Goal: Task Accomplishment & Management: Manage account settings

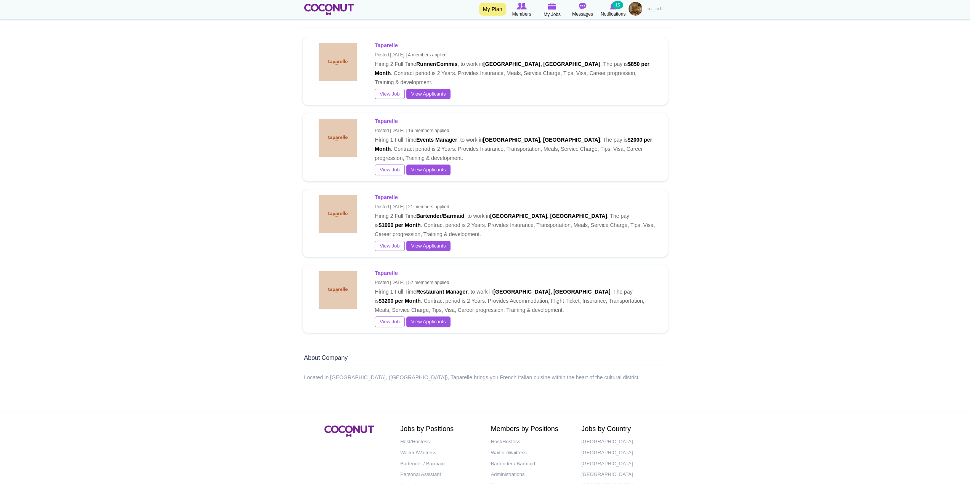
scroll to position [229, 0]
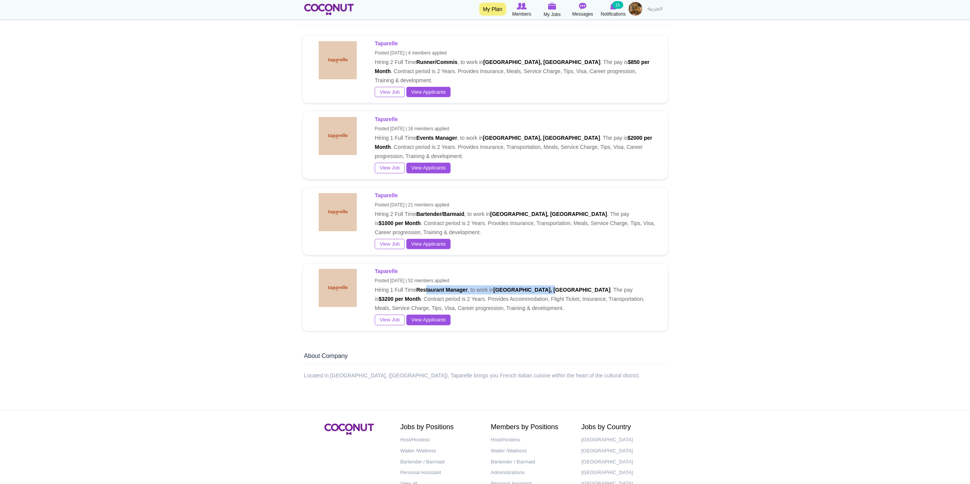
drag, startPoint x: 427, startPoint y: 286, endPoint x: 550, endPoint y: 288, distance: 123.5
click at [550, 288] on p "Taparelle Posted [DATE] | 52 members applied Hiring 1 Full Time Restaurant Mana…" at bounding box center [514, 290] width 281 height 46
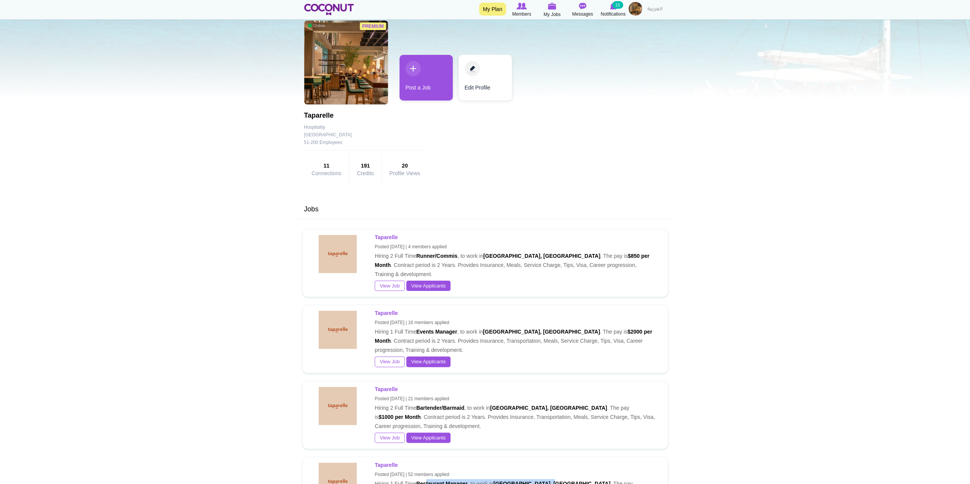
scroll to position [0, 0]
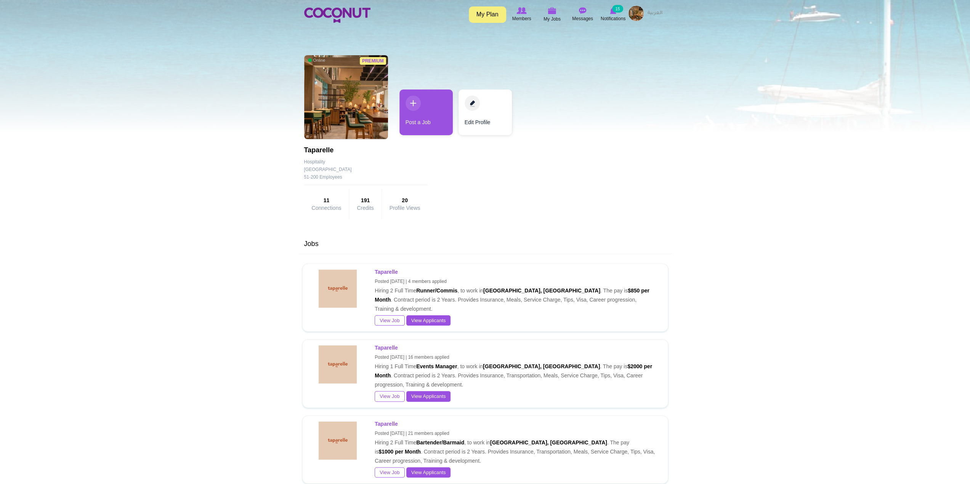
click at [633, 16] on img at bounding box center [635, 13] width 15 height 15
click at [607, 53] on link "My Jobs" at bounding box center [615, 55] width 60 height 10
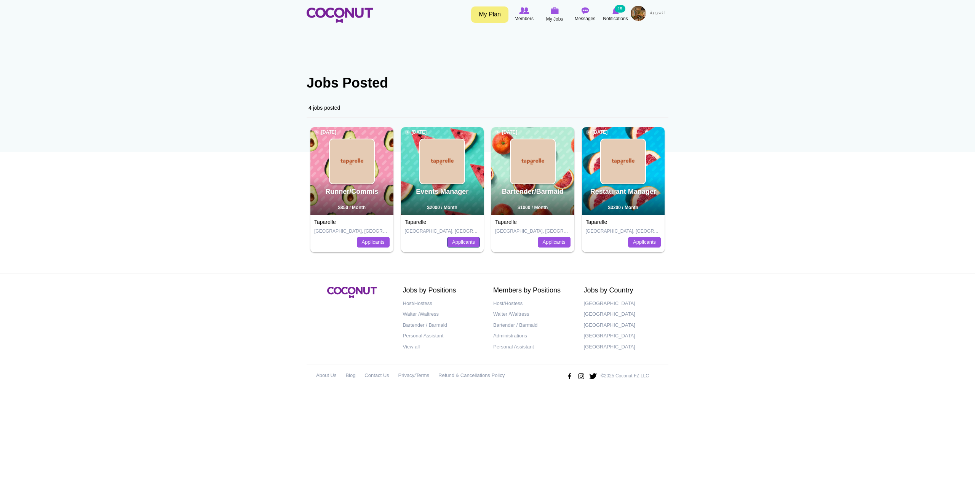
click at [468, 246] on link "Applicants" at bounding box center [463, 242] width 33 height 11
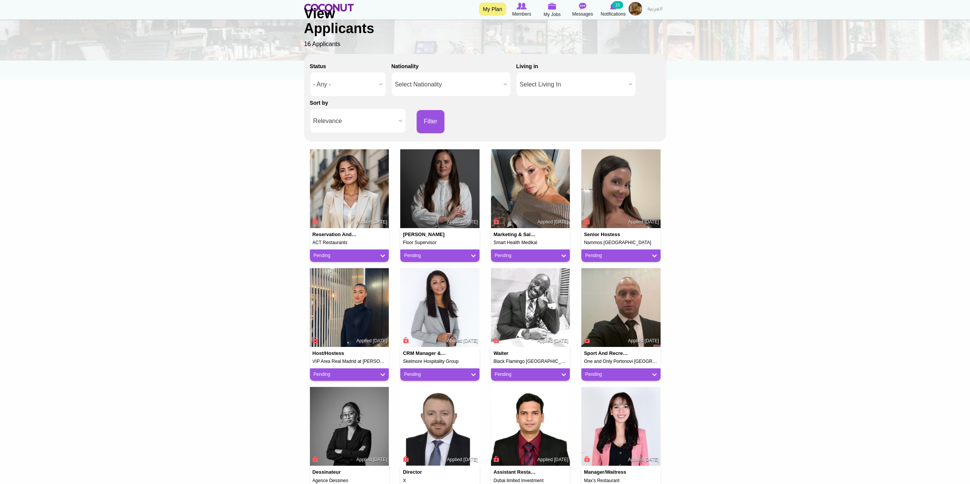
scroll to position [114, 0]
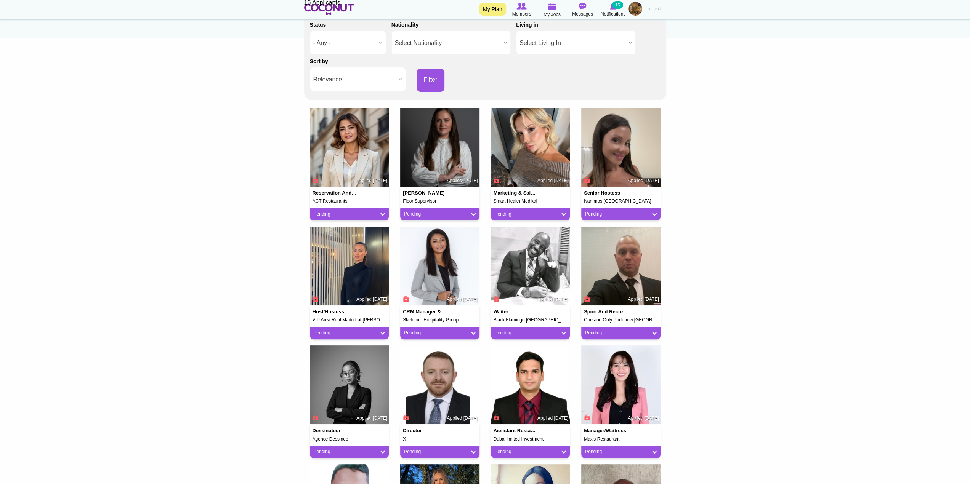
drag, startPoint x: 417, startPoint y: 319, endPoint x: 468, endPoint y: 320, distance: 51.4
click at [468, 320] on h5 "Skelmore Hospitality Group" at bounding box center [440, 320] width 74 height 5
click at [477, 330] on div "Pending" at bounding box center [439, 333] width 79 height 13
click at [474, 331] on link "Pending" at bounding box center [440, 333] width 72 height 6
click at [449, 279] on img at bounding box center [439, 266] width 79 height 79
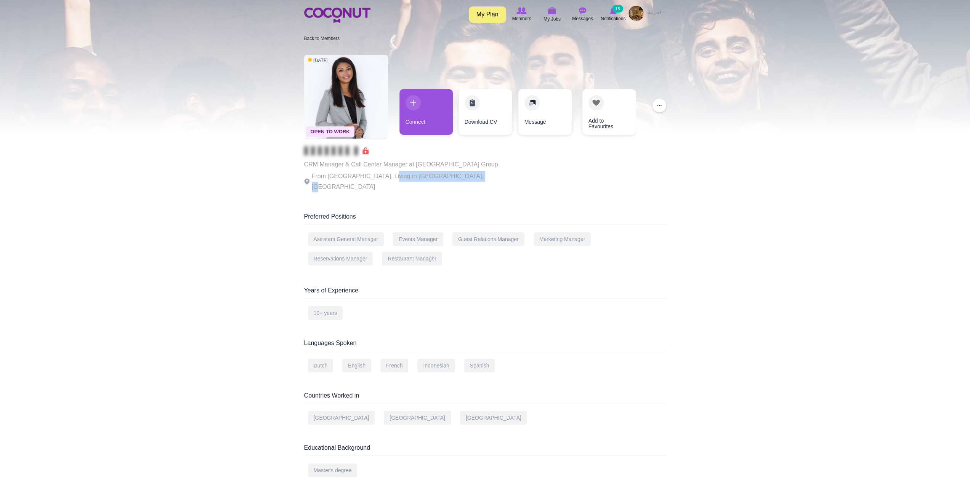
drag, startPoint x: 383, startPoint y: 177, endPoint x: 517, endPoint y: 184, distance: 133.9
click at [516, 185] on div "Open To Work 6 days ago CRM Manager & Call Center Manager at Skelmore Hospitali…" at bounding box center [485, 124] width 362 height 146
click at [601, 193] on div "Open To Work 6 days ago CRM Manager & Call Center Manager at Skelmore Hospitali…" at bounding box center [484, 351] width 373 height 601
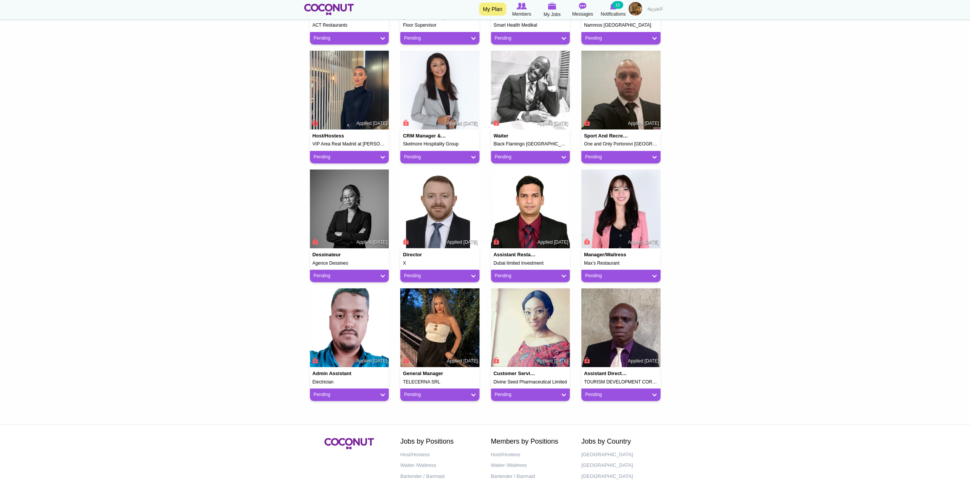
scroll to position [353, 0]
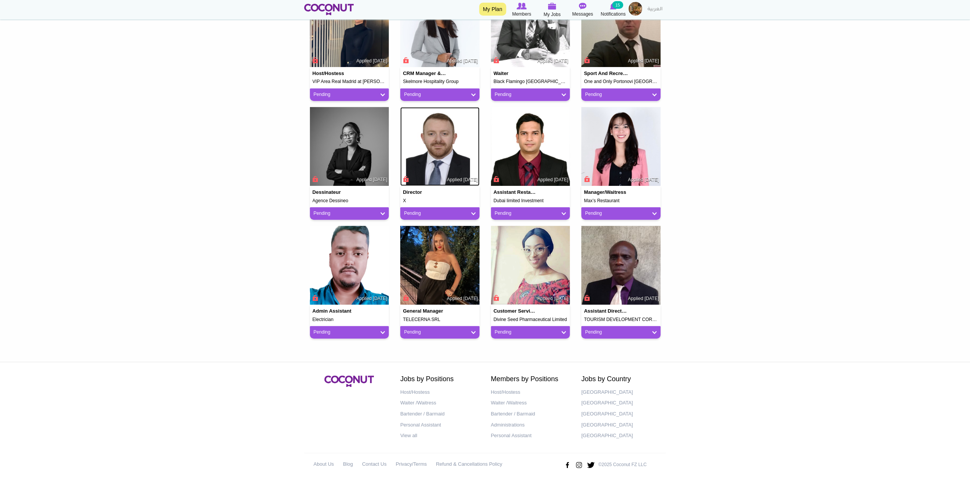
click at [445, 162] on img at bounding box center [439, 146] width 79 height 79
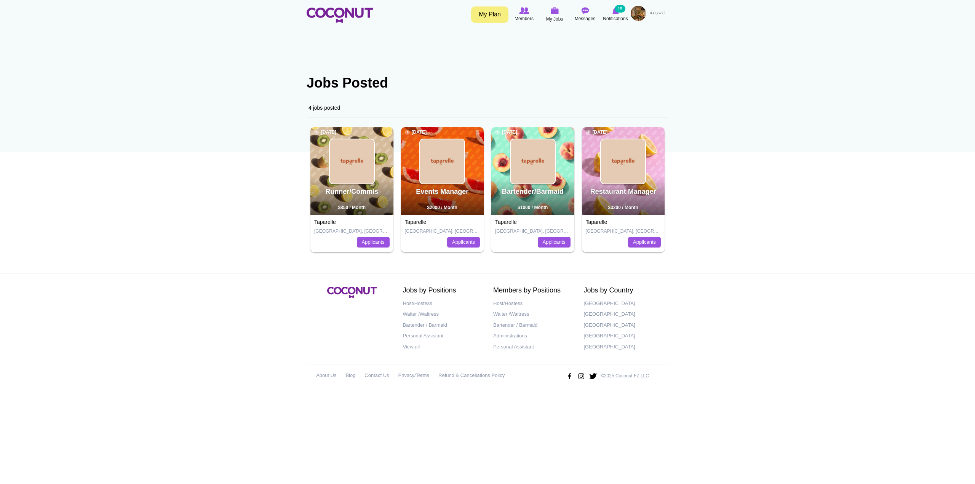
click at [634, 220] on h3 "Taparelle" at bounding box center [623, 222] width 75 height 6
drag, startPoint x: 634, startPoint y: 168, endPoint x: 696, endPoint y: 192, distance: 66.4
click at [634, 168] on img at bounding box center [623, 161] width 44 height 44
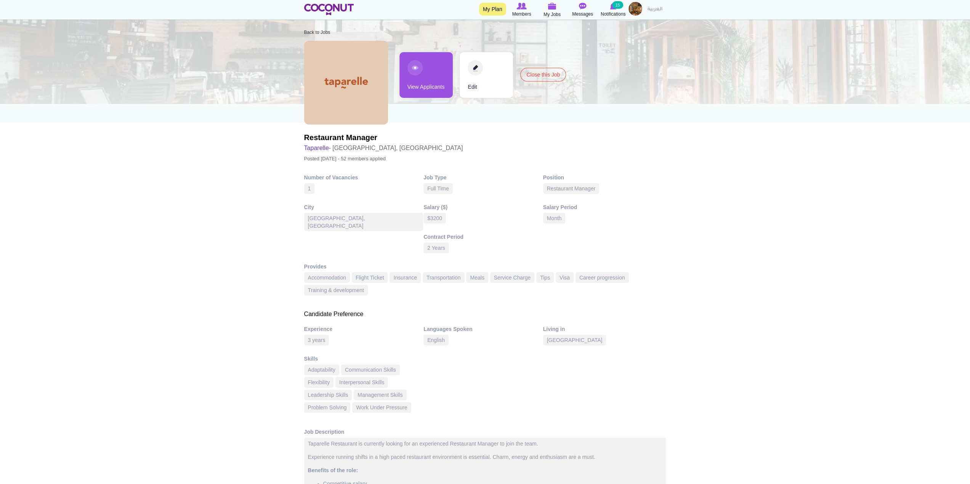
scroll to position [8, 0]
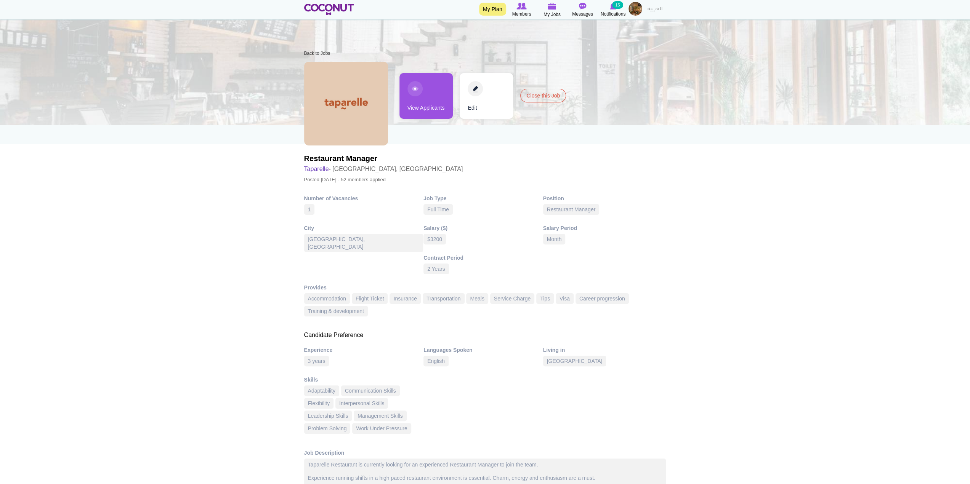
click at [417, 95] on link "View Applicants" at bounding box center [425, 96] width 53 height 46
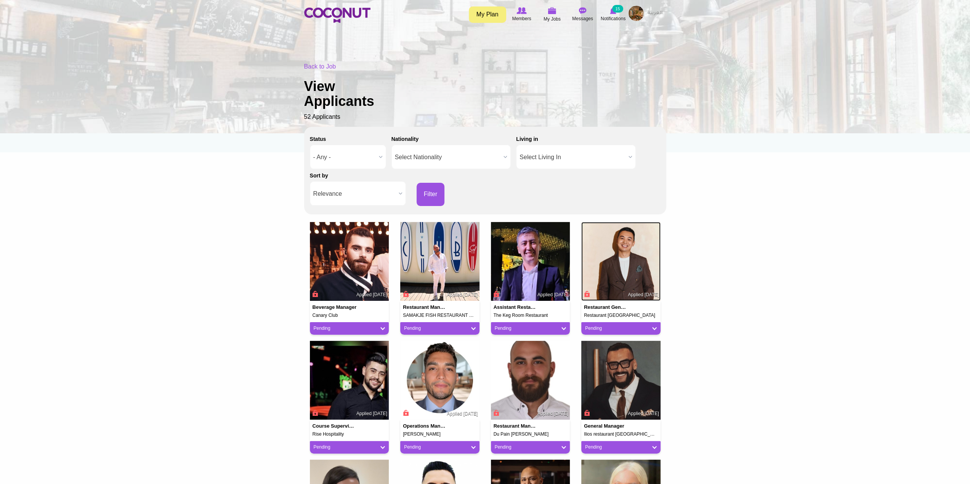
click at [621, 274] on img at bounding box center [620, 261] width 79 height 79
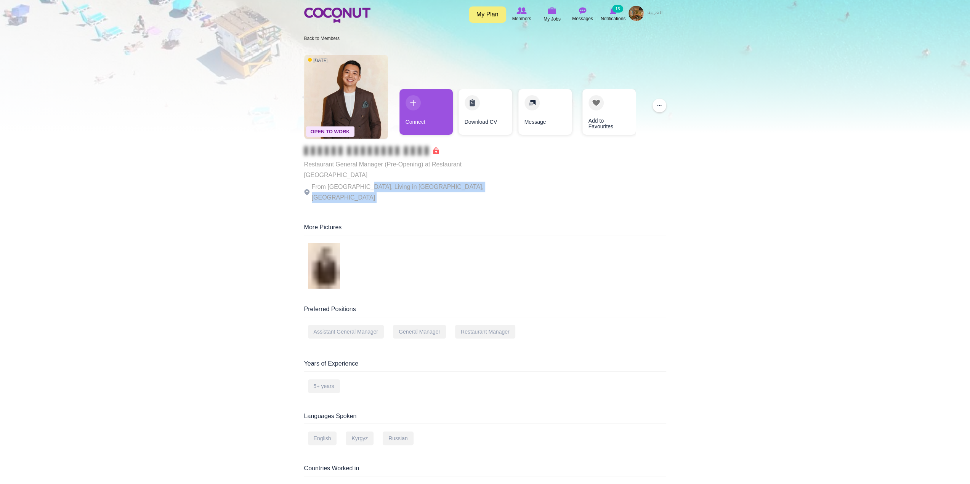
drag, startPoint x: 362, startPoint y: 176, endPoint x: 527, endPoint y: 172, distance: 165.4
click at [527, 172] on div "Open To Work 2 days ago Restaurant General Manager (Pre-Opening) at Restaurant …" at bounding box center [485, 129] width 362 height 157
click at [510, 195] on div "Open To Work 2 days ago Restaurant General Manager (Pre-Opening) at Restaurant …" at bounding box center [484, 388] width 373 height 674
drag, startPoint x: 400, startPoint y: 164, endPoint x: 450, endPoint y: 166, distance: 49.6
click at [450, 166] on p "Restaurant General Manager (Pre-Opening) at Restaurant Twice" at bounding box center [409, 169] width 210 height 21
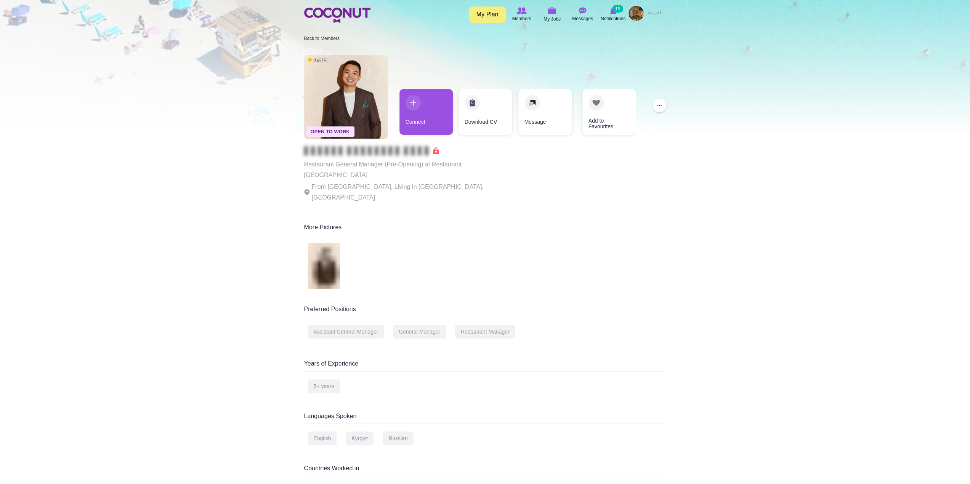
drag, startPoint x: 552, startPoint y: 170, endPoint x: 521, endPoint y: 174, distance: 30.7
click at [552, 171] on div "Open To Work 2 days ago Restaurant General Manager (Pre-Opening) at Restaurant …" at bounding box center [485, 129] width 362 height 157
click at [351, 90] on img at bounding box center [346, 97] width 84 height 84
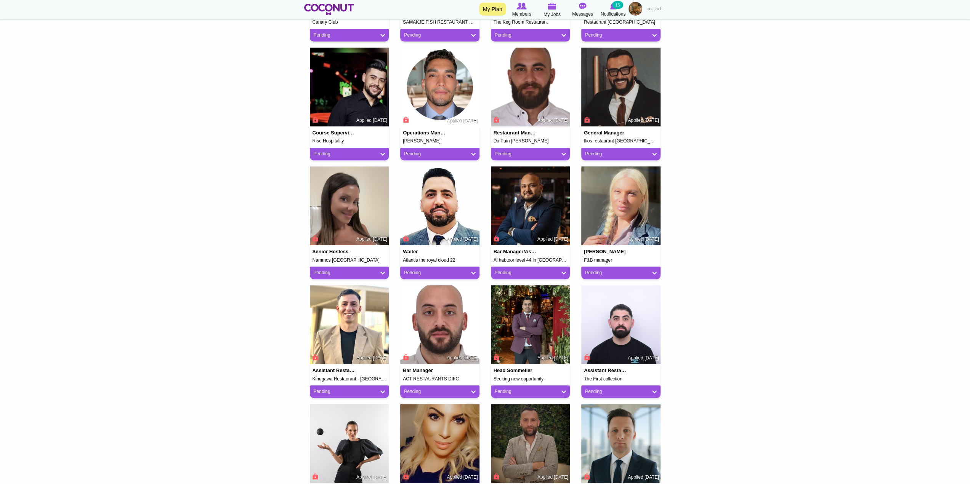
scroll to position [305, 0]
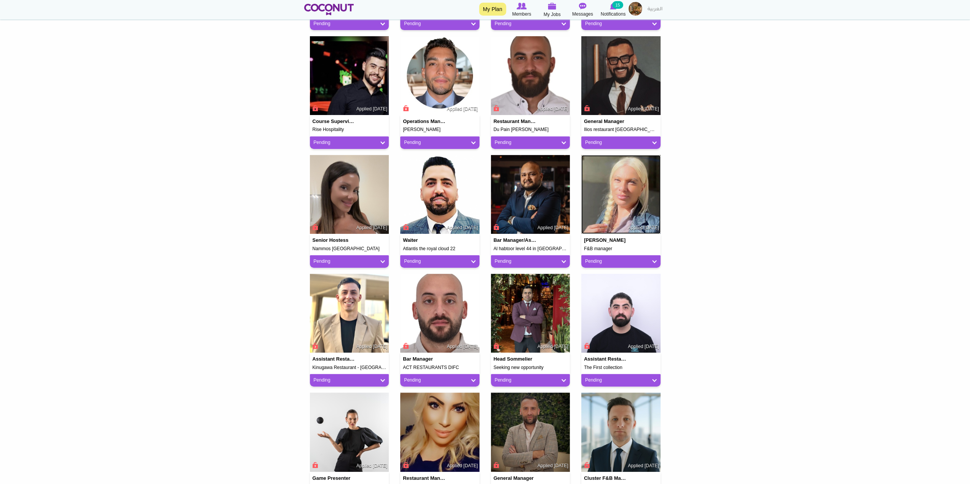
click at [641, 203] on img at bounding box center [620, 194] width 79 height 79
click at [533, 181] on img at bounding box center [530, 194] width 79 height 79
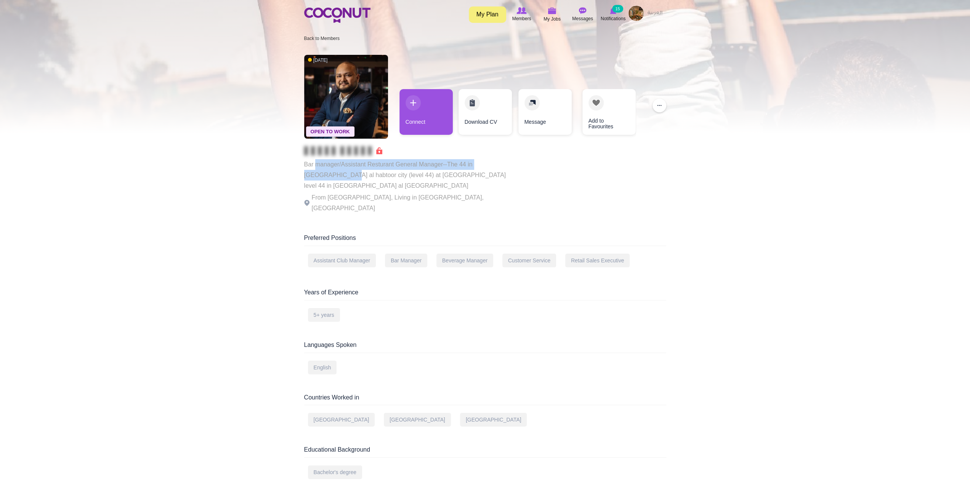
drag, startPoint x: 317, startPoint y: 160, endPoint x: 523, endPoint y: 185, distance: 206.8
click at [532, 168] on div "Open To Work 6 days ago Bar manager/Assistant Resturant General Manager--The 44…" at bounding box center [485, 135] width 362 height 168
drag, startPoint x: 522, startPoint y: 187, endPoint x: 386, endPoint y: 184, distance: 136.4
click at [522, 187] on div "Open To Work 6 days ago Bar manager/Assistant Resturant General Manager--The 44…" at bounding box center [485, 135] width 362 height 168
drag, startPoint x: 291, startPoint y: 170, endPoint x: 310, endPoint y: 170, distance: 19.1
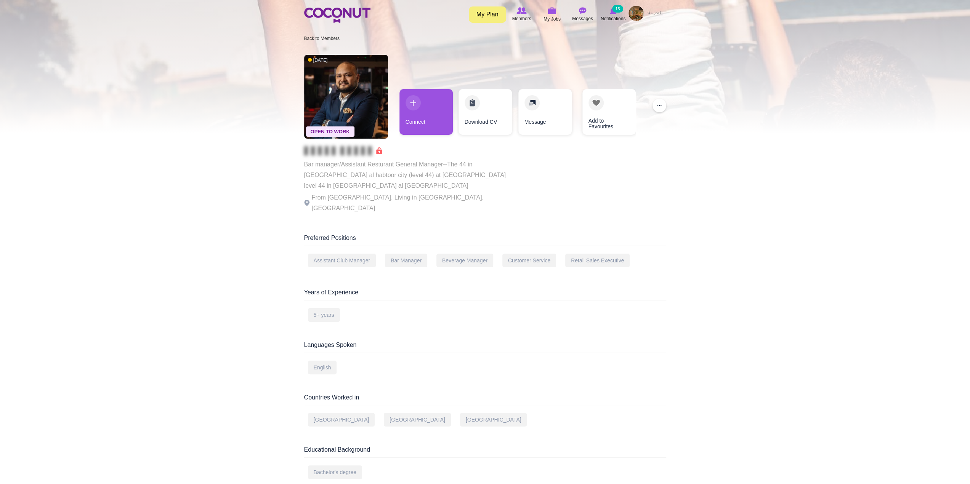
click at [300, 170] on body "Toggle navigation My Plan Members My Jobs Post a Job Messages Notifications 15 …" at bounding box center [485, 413] width 970 height 827
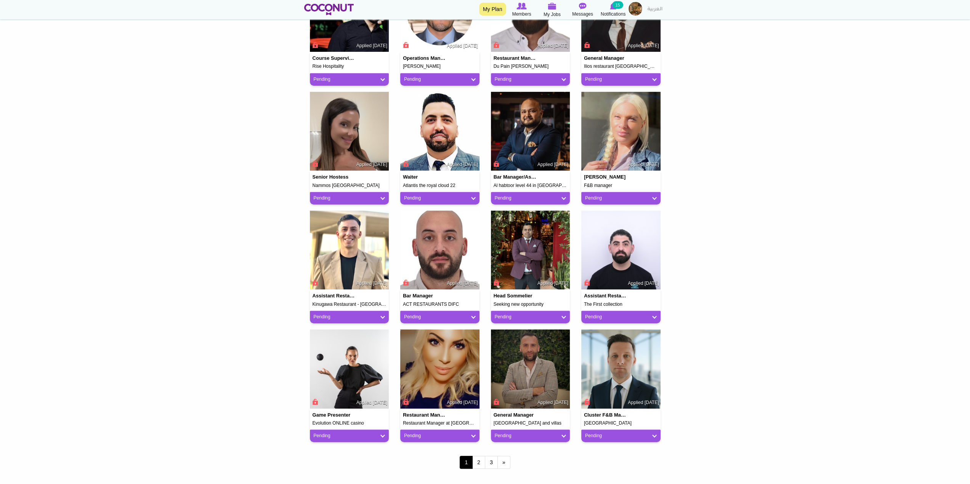
scroll to position [381, 0]
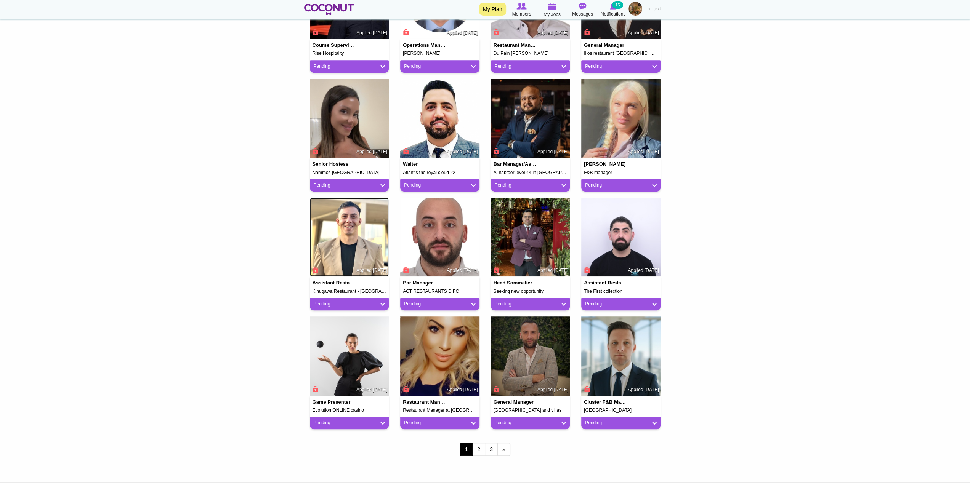
click at [345, 238] on img at bounding box center [349, 237] width 79 height 79
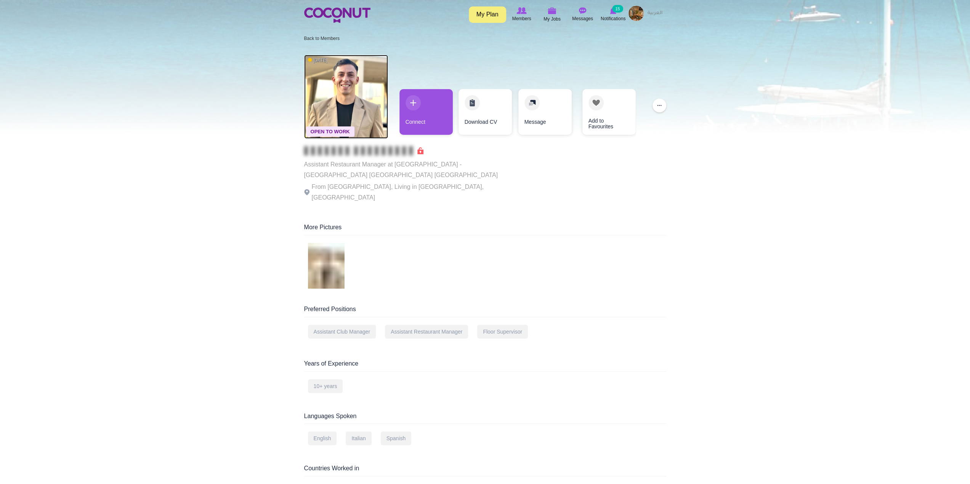
click at [330, 92] on img at bounding box center [346, 97] width 84 height 84
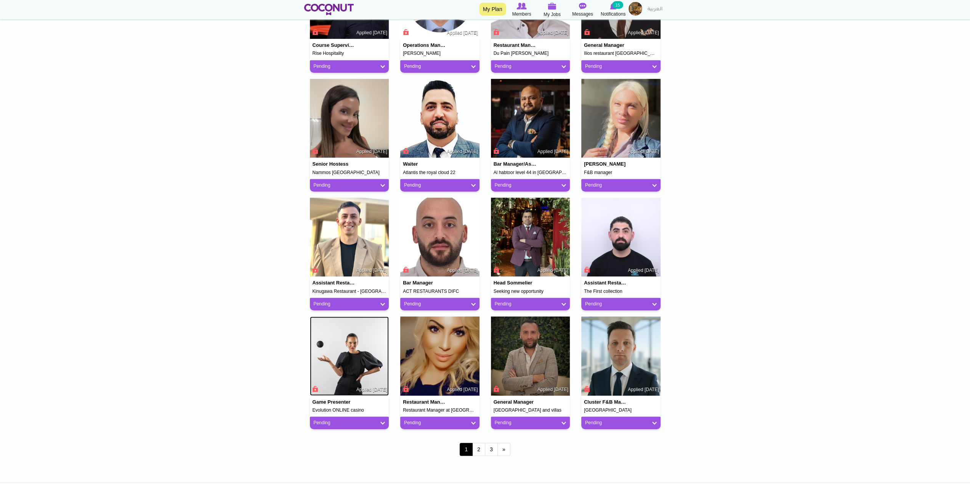
click at [344, 342] on img at bounding box center [349, 356] width 79 height 79
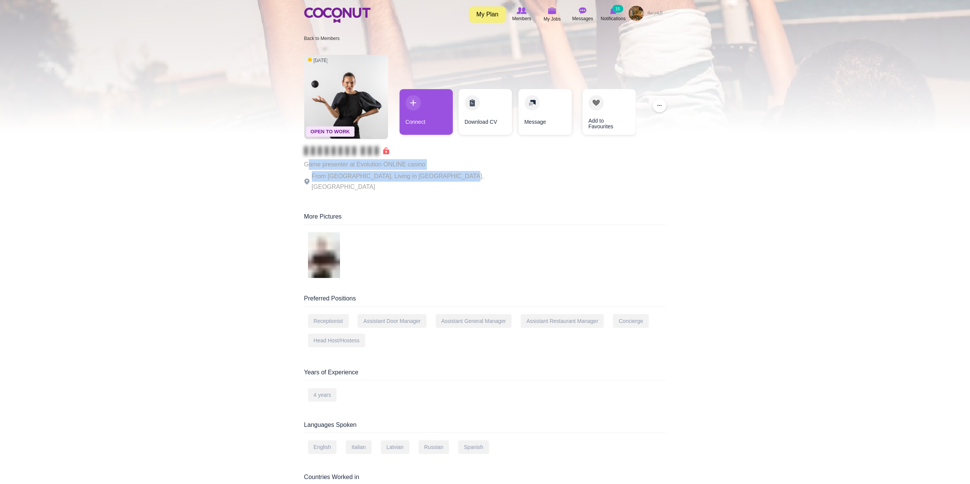
drag, startPoint x: 309, startPoint y: 166, endPoint x: 467, endPoint y: 171, distance: 158.5
click at [467, 171] on div "Open To Work 1 day ago Game presenter at Evolution ONLINE casino From Latvia, L…" at bounding box center [485, 124] width 362 height 146
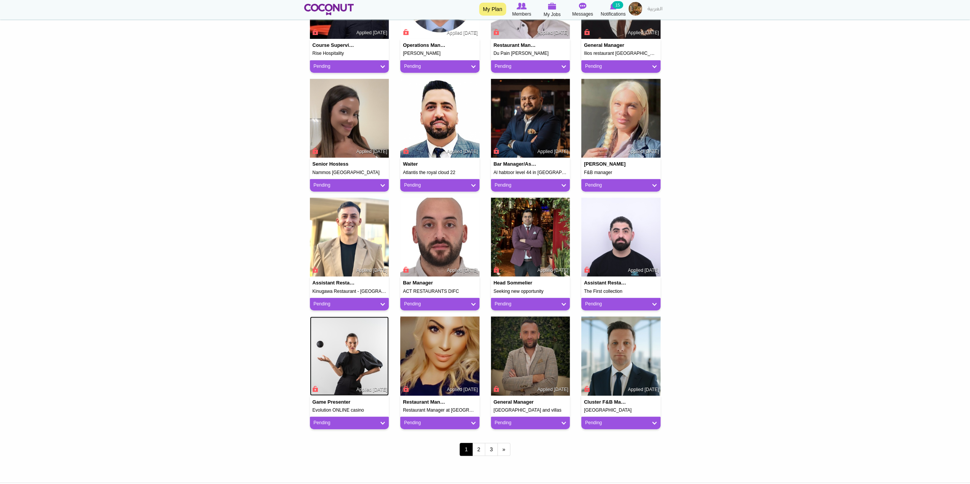
click at [346, 355] on img at bounding box center [349, 356] width 79 height 79
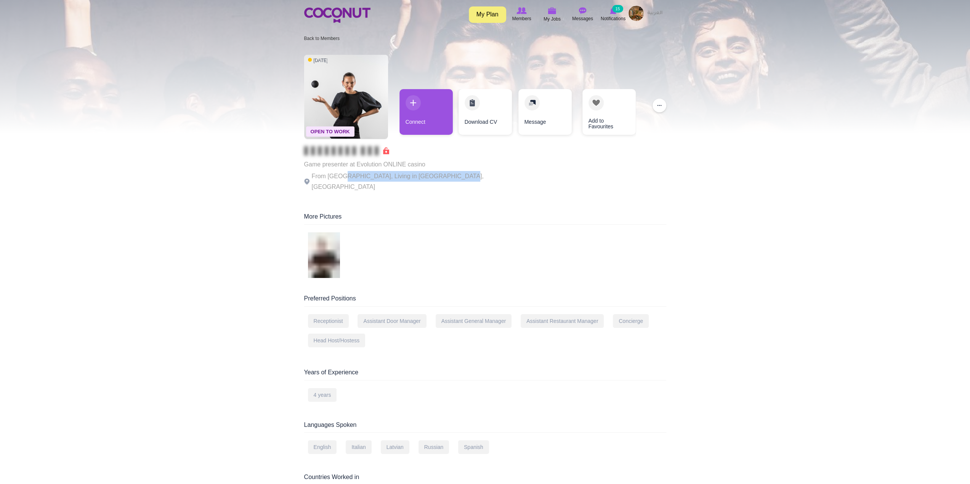
drag, startPoint x: 341, startPoint y: 177, endPoint x: 449, endPoint y: 175, distance: 108.6
click at [449, 175] on div "Open To Work 1 day ago Game presenter at Evolution ONLINE casino From Latvia, L…" at bounding box center [485, 124] width 362 height 146
click at [430, 239] on div at bounding box center [485, 256] width 362 height 49
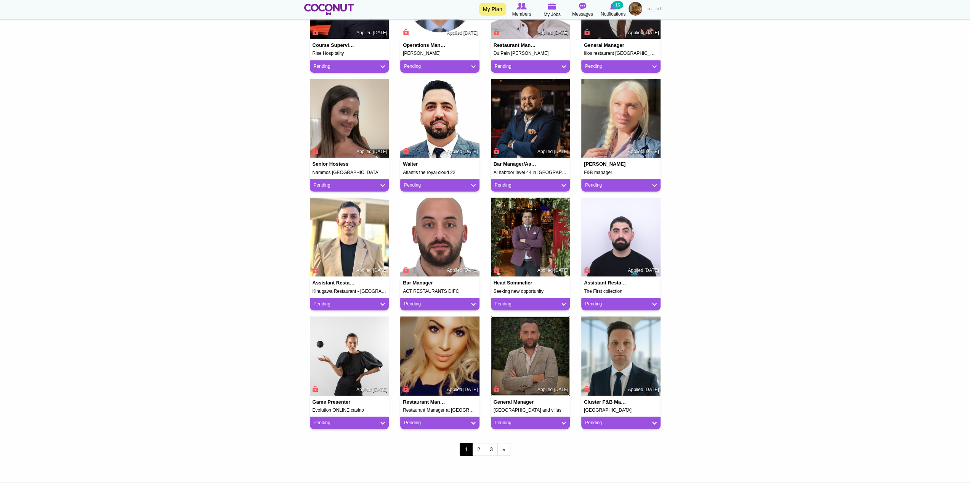
click at [544, 363] on img at bounding box center [530, 356] width 79 height 79
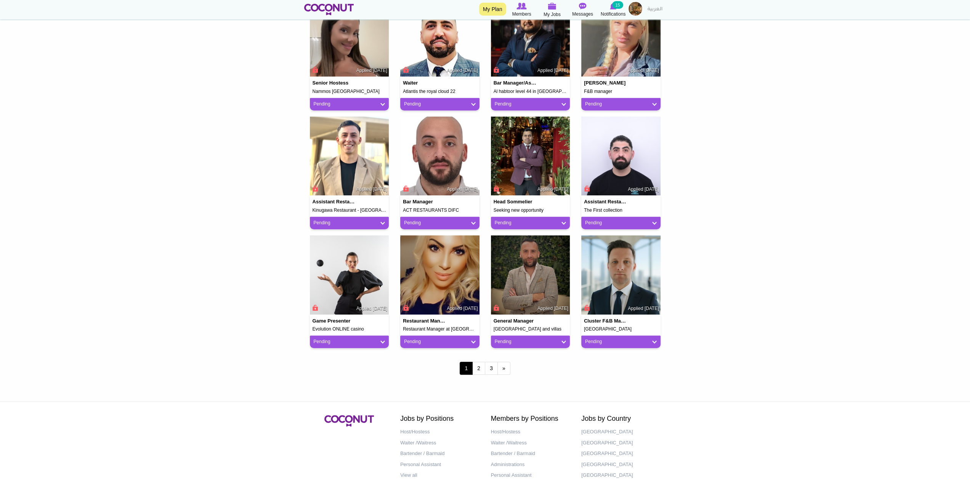
scroll to position [501, 0]
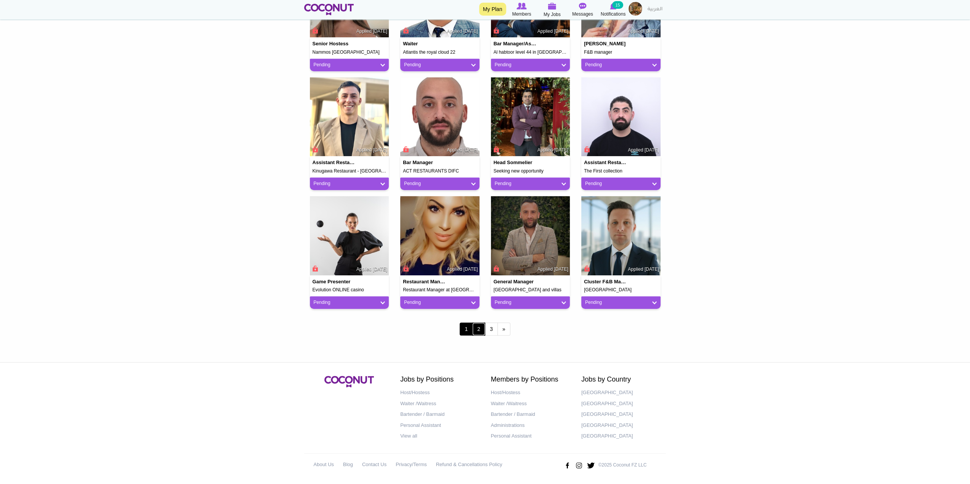
click at [482, 331] on link "2" at bounding box center [478, 329] width 13 height 13
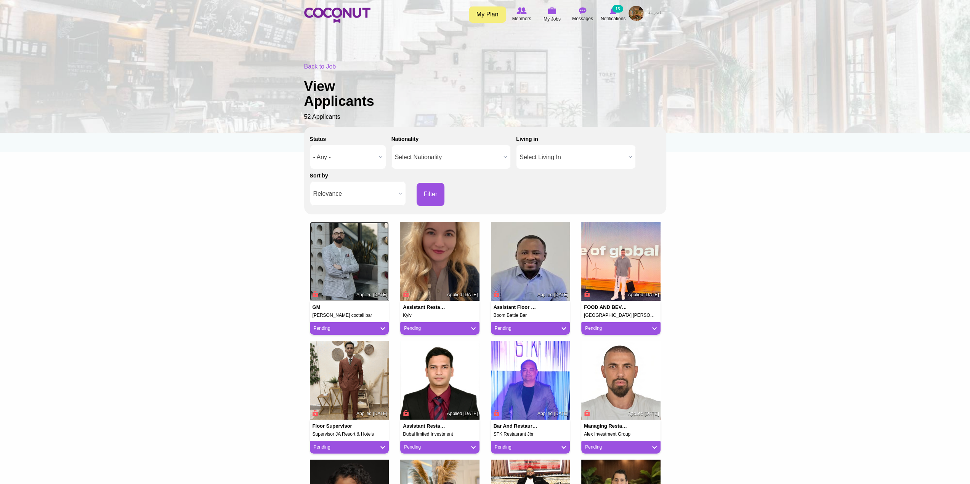
click at [351, 259] on img at bounding box center [349, 261] width 79 height 79
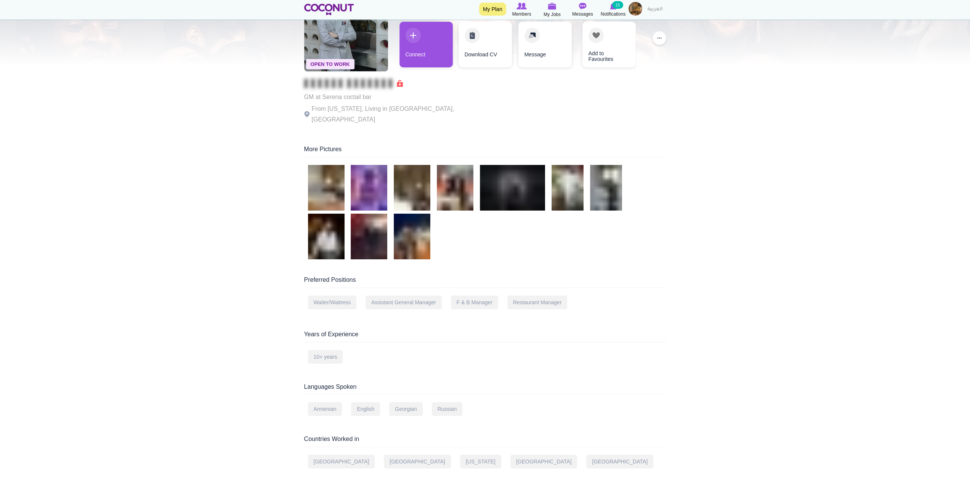
scroll to position [229, 0]
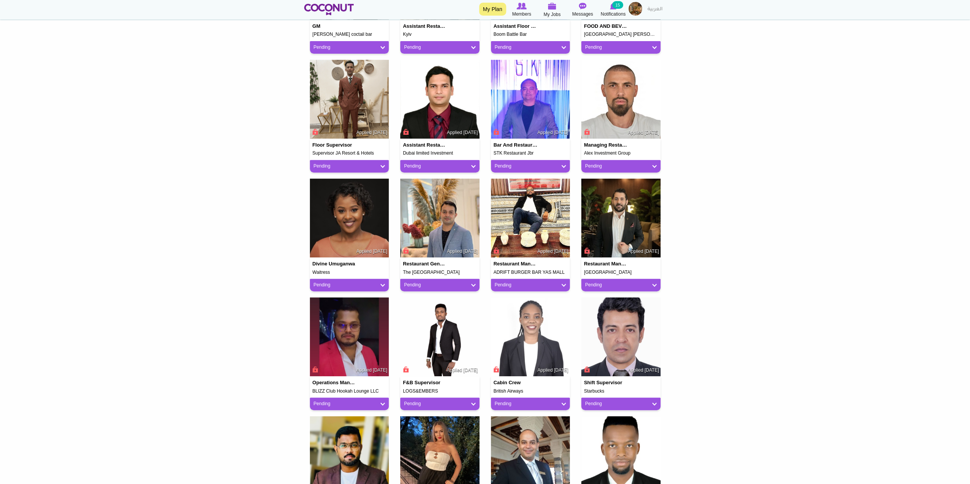
scroll to position [381, 0]
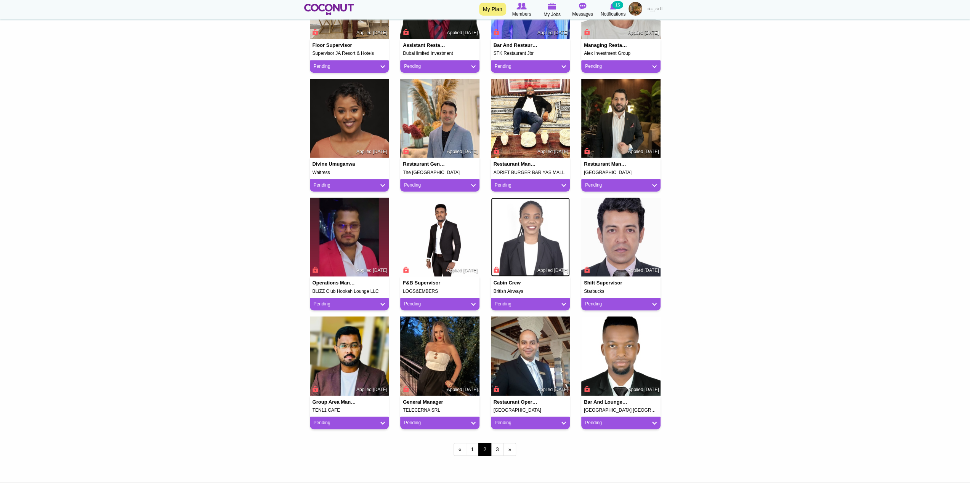
click at [524, 243] on img at bounding box center [530, 237] width 79 height 79
click at [499, 448] on link "3" at bounding box center [497, 449] width 13 height 13
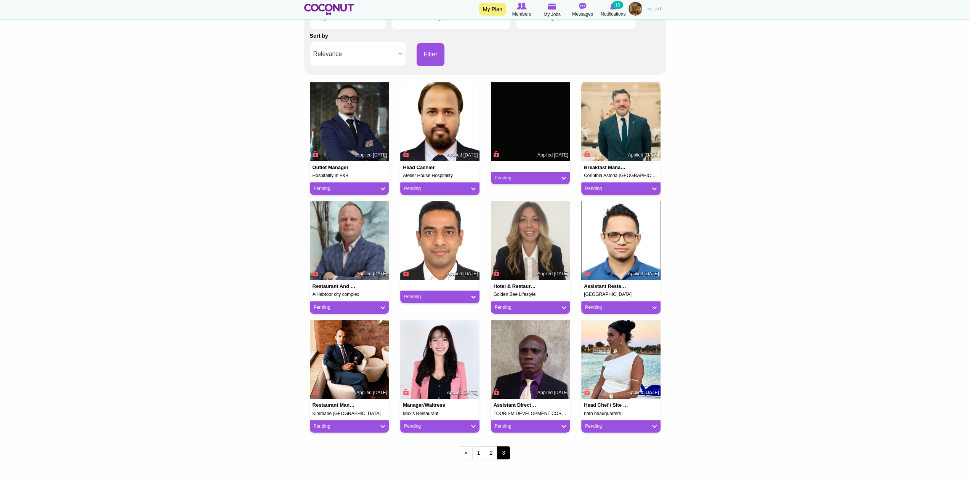
scroll to position [152, 0]
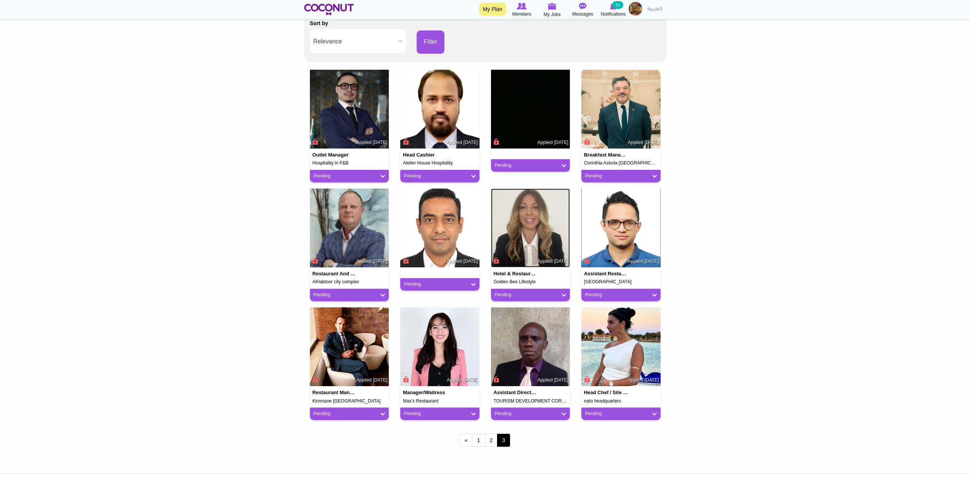
click at [535, 214] on img at bounding box center [530, 228] width 79 height 79
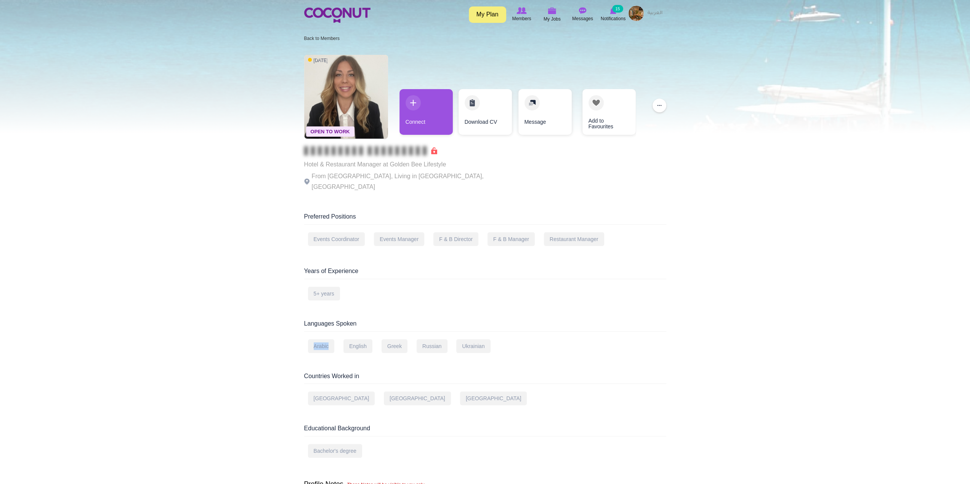
drag, startPoint x: 314, startPoint y: 338, endPoint x: 336, endPoint y: 338, distance: 22.5
click at [336, 339] on div "Arabic English Greek Russian Ukrainian" at bounding box center [485, 348] width 362 height 19
click at [353, 339] on div "English" at bounding box center [357, 346] width 29 height 14
click at [396, 339] on div "Greek" at bounding box center [394, 346] width 26 height 14
click at [438, 339] on div "Russian" at bounding box center [431, 346] width 31 height 14
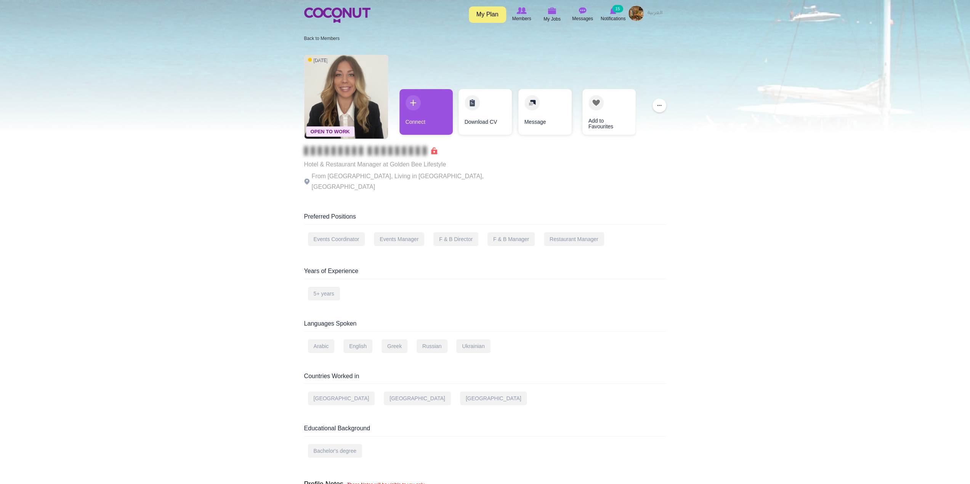
click at [474, 339] on div "Ukrainian" at bounding box center [473, 346] width 34 height 14
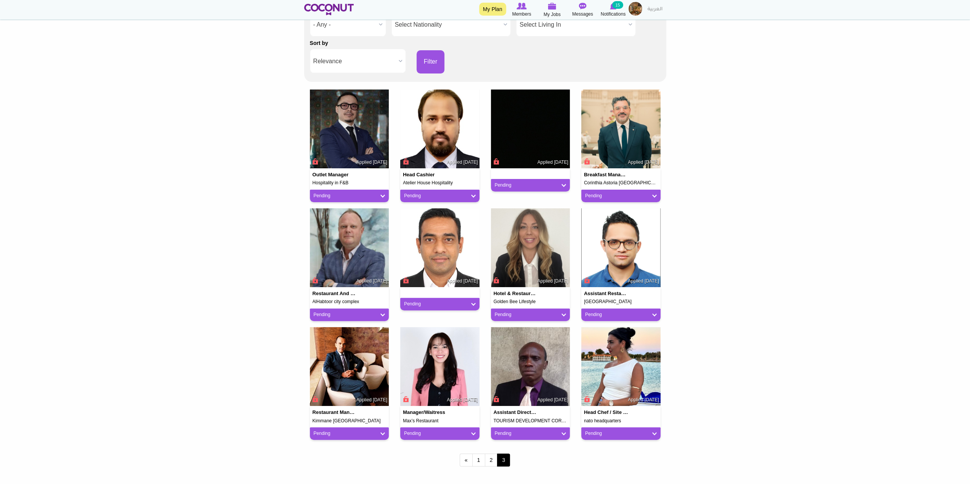
scroll to position [76, 0]
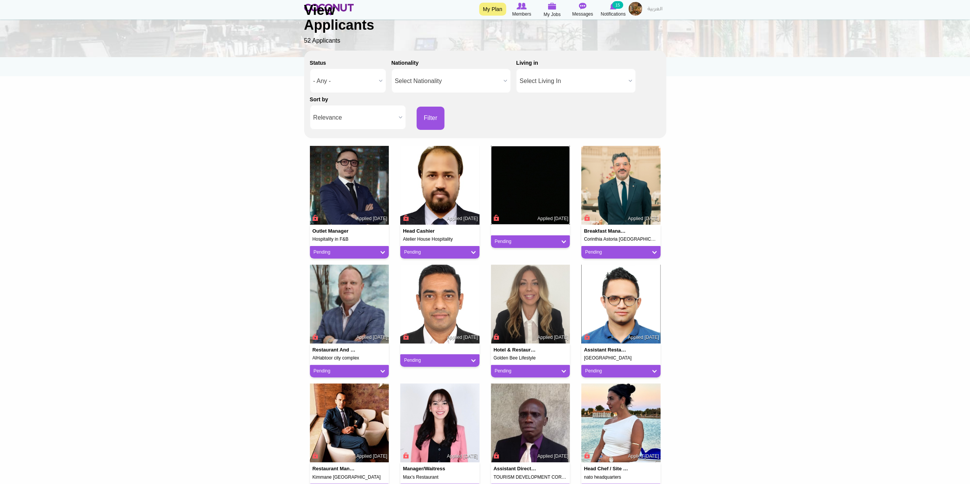
click at [536, 182] on img at bounding box center [530, 185] width 79 height 79
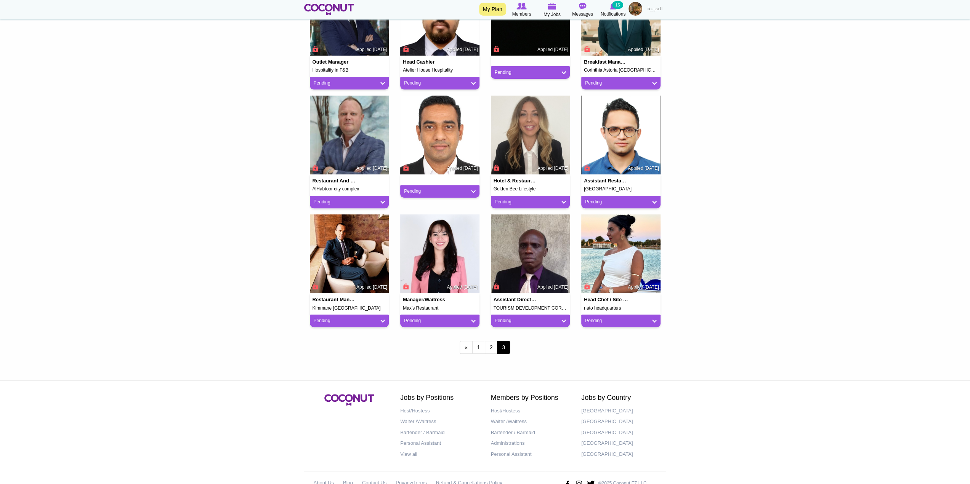
scroll to position [264, 0]
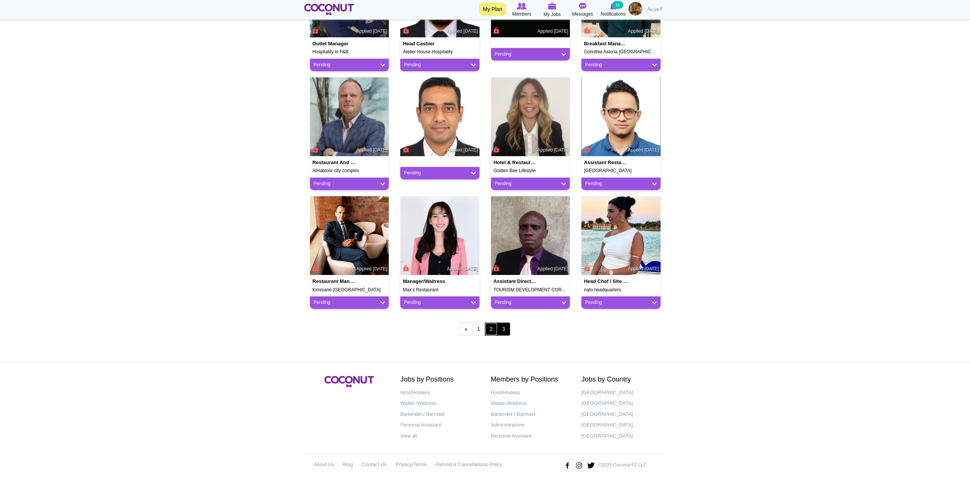
click at [490, 327] on link "2" at bounding box center [491, 329] width 13 height 13
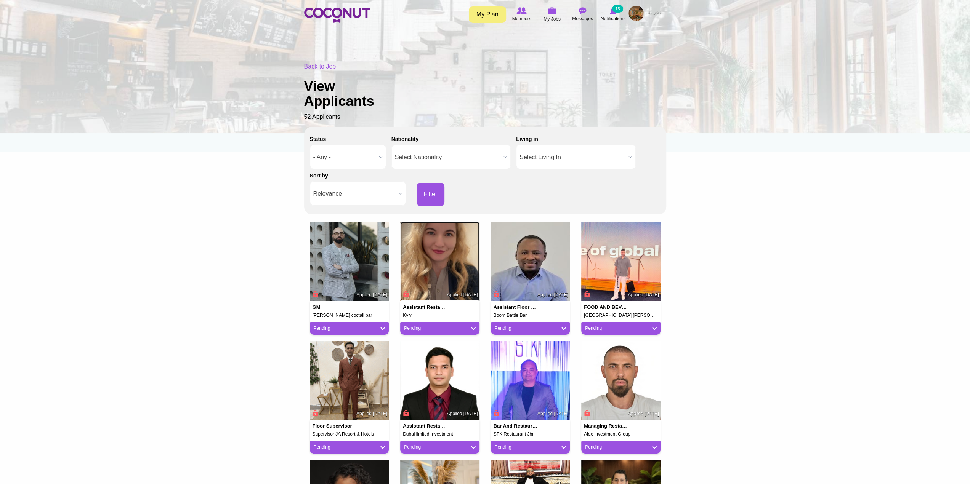
click at [441, 261] on img at bounding box center [439, 261] width 79 height 79
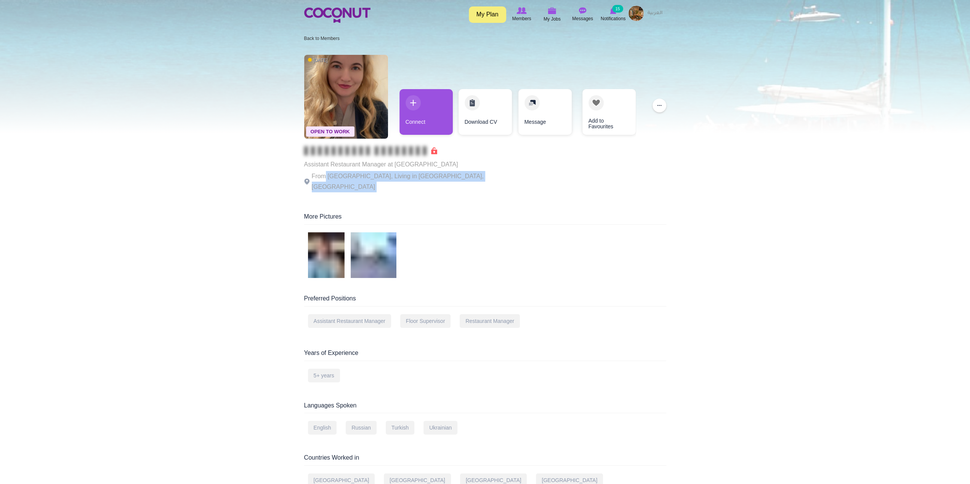
drag, startPoint x: 340, startPoint y: 176, endPoint x: 530, endPoint y: 176, distance: 189.7
click at [530, 176] on div "Open To Work [DATE] Assistant Restaurant Manager at [GEOGRAPHIC_DATA] From [GEO…" at bounding box center [485, 124] width 362 height 146
drag, startPoint x: 537, startPoint y: 213, endPoint x: 534, endPoint y: 214, distance: 3.9
click at [536, 213] on div "More Pictures" at bounding box center [485, 219] width 362 height 12
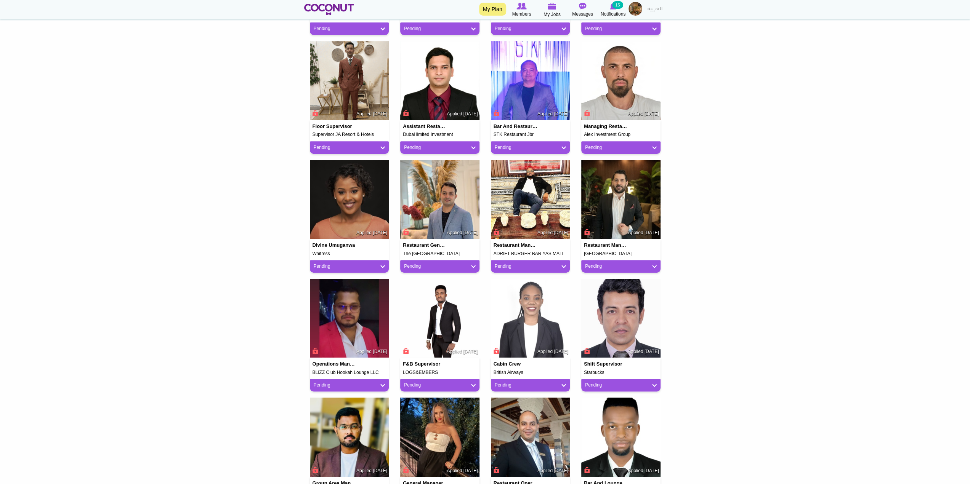
scroll to position [419, 0]
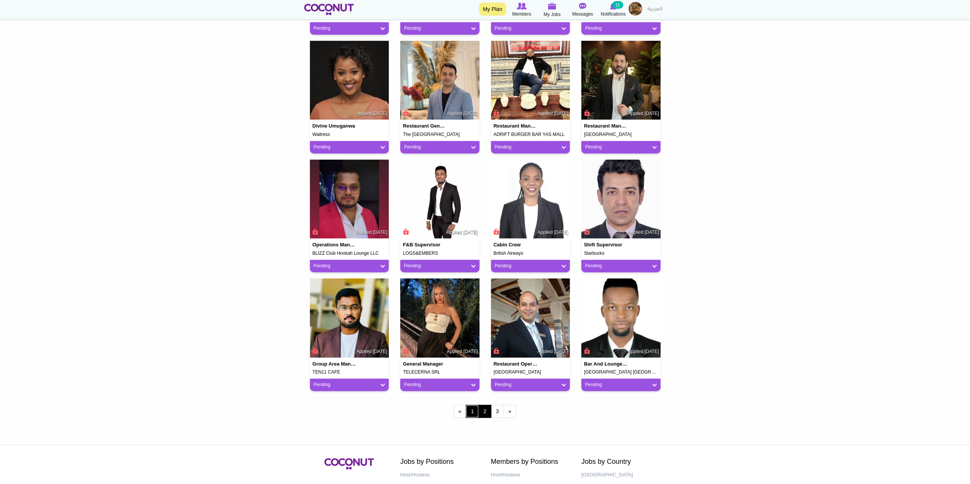
click at [475, 409] on link "1" at bounding box center [472, 411] width 13 height 13
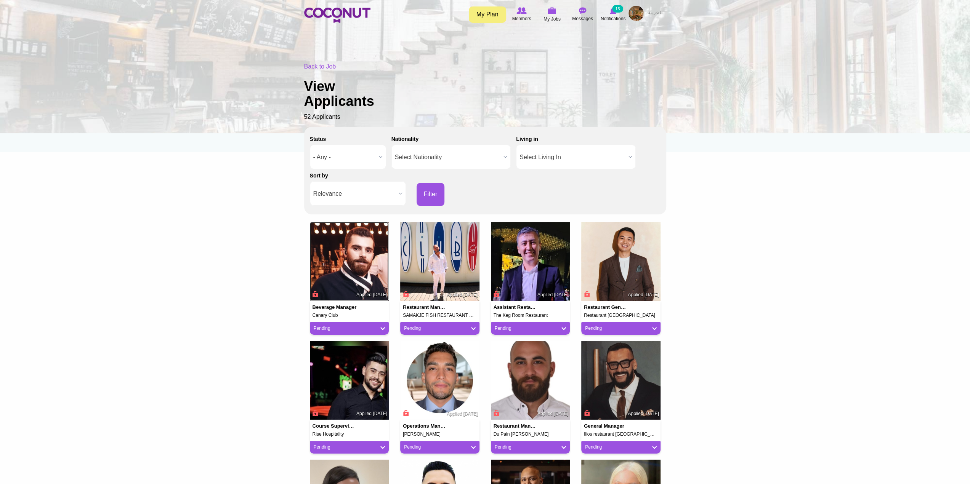
click at [356, 272] on img at bounding box center [349, 261] width 79 height 79
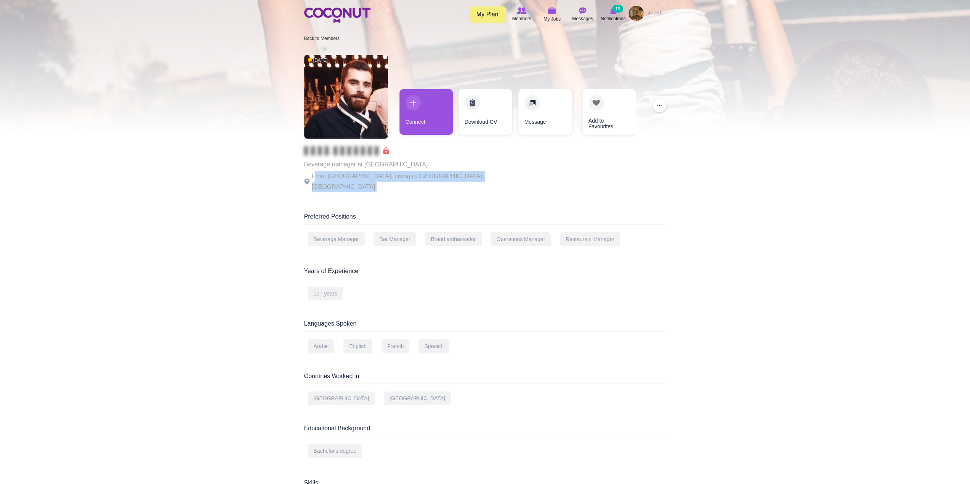
drag, startPoint x: 400, startPoint y: 175, endPoint x: 535, endPoint y: 181, distance: 135.3
click at [522, 179] on div "[DATE] Beverage manager at Canary Club From [GEOGRAPHIC_DATA], Living in [GEOGR…" at bounding box center [485, 124] width 362 height 146
click at [539, 184] on div "[DATE] Beverage manager at Canary Club From [GEOGRAPHIC_DATA], Living in [GEOGR…" at bounding box center [485, 124] width 362 height 146
click at [463, 196] on div "1 day ago Beverage manager at Canary Club From Lebanon, Living in Dubai, United…" at bounding box center [484, 342] width 373 height 582
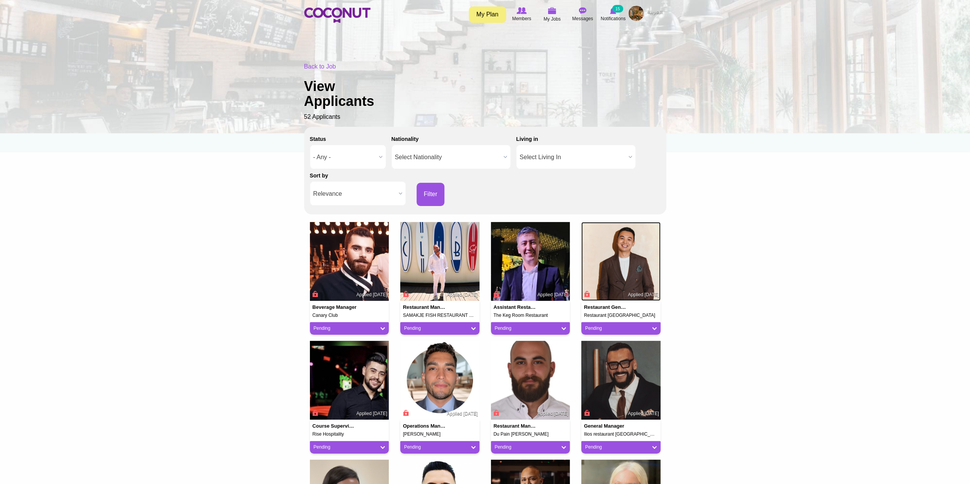
click at [634, 246] on img at bounding box center [620, 261] width 79 height 79
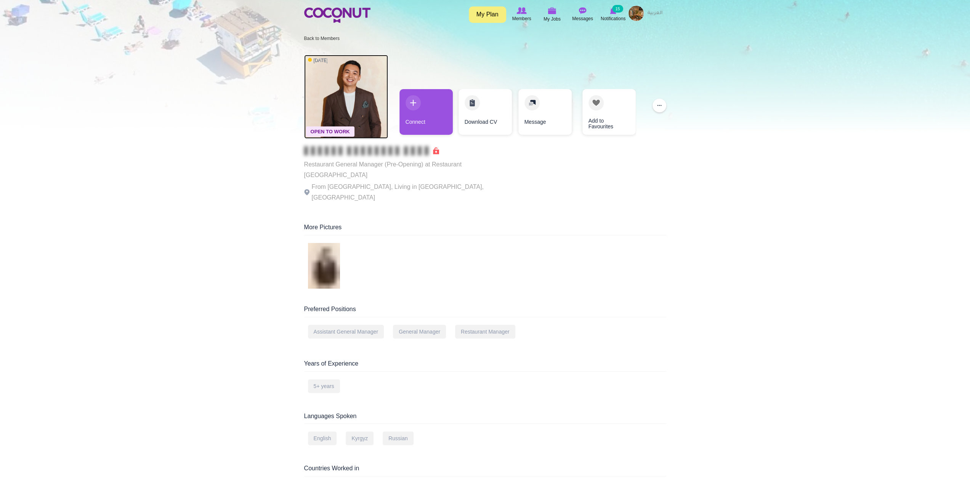
click at [351, 77] on img at bounding box center [346, 97] width 84 height 84
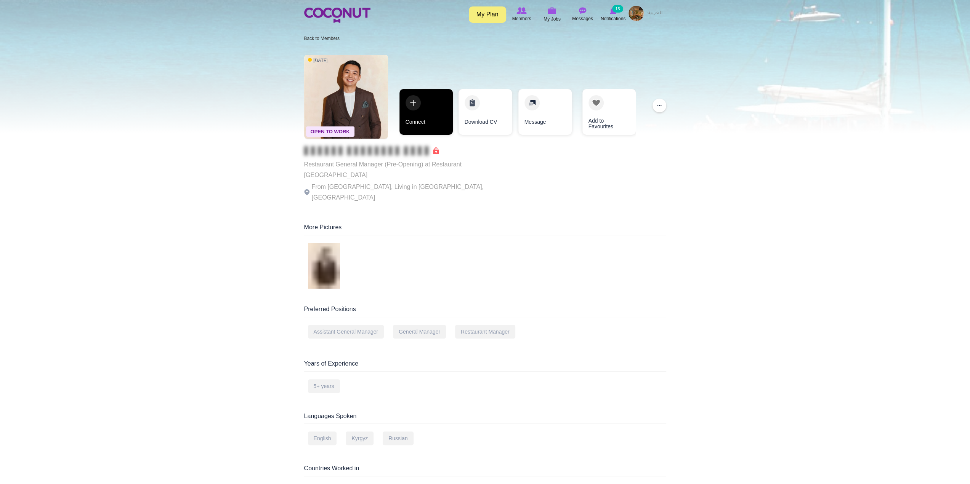
click at [412, 112] on link "Connect" at bounding box center [425, 112] width 53 height 46
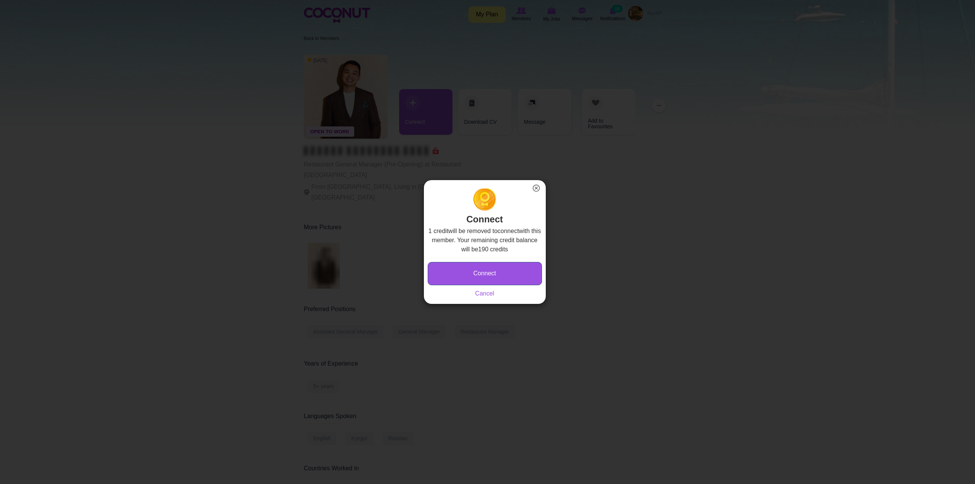
click at [491, 270] on button "Connect" at bounding box center [485, 273] width 114 height 23
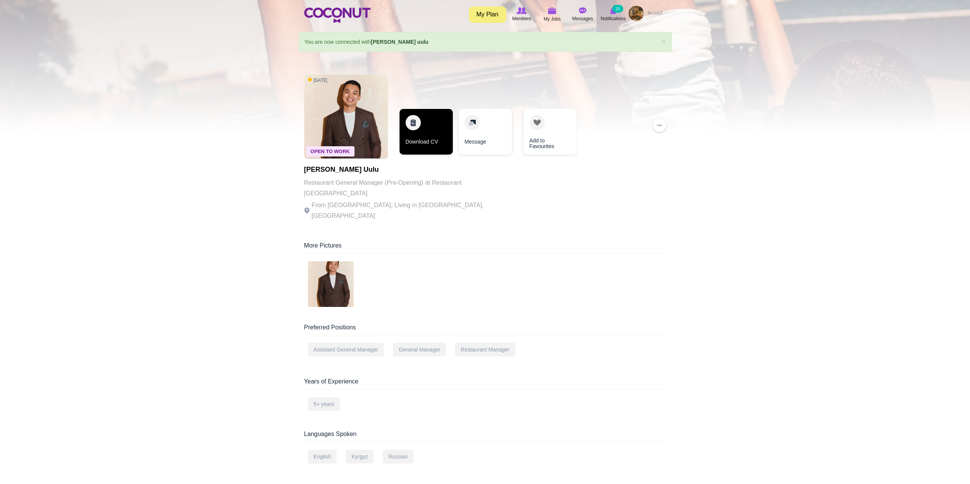
click at [428, 128] on link "Download CV" at bounding box center [425, 132] width 53 height 46
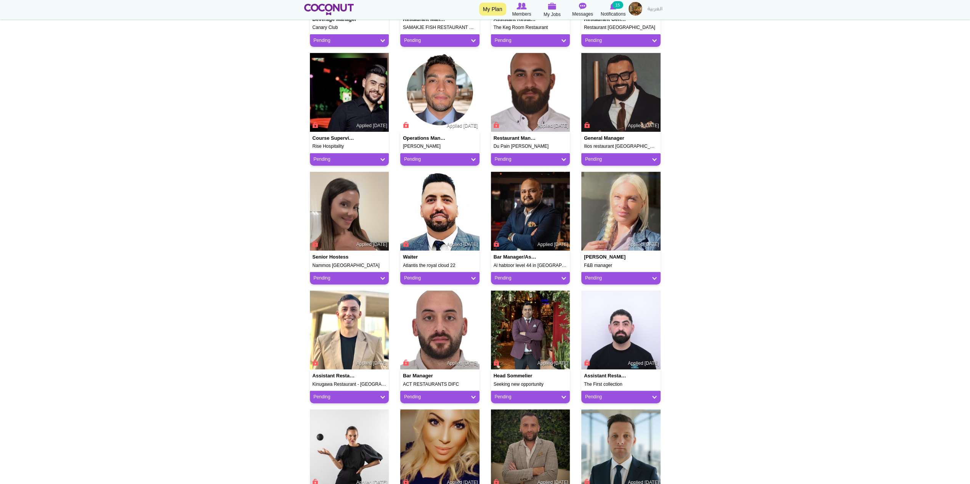
scroll to position [495, 0]
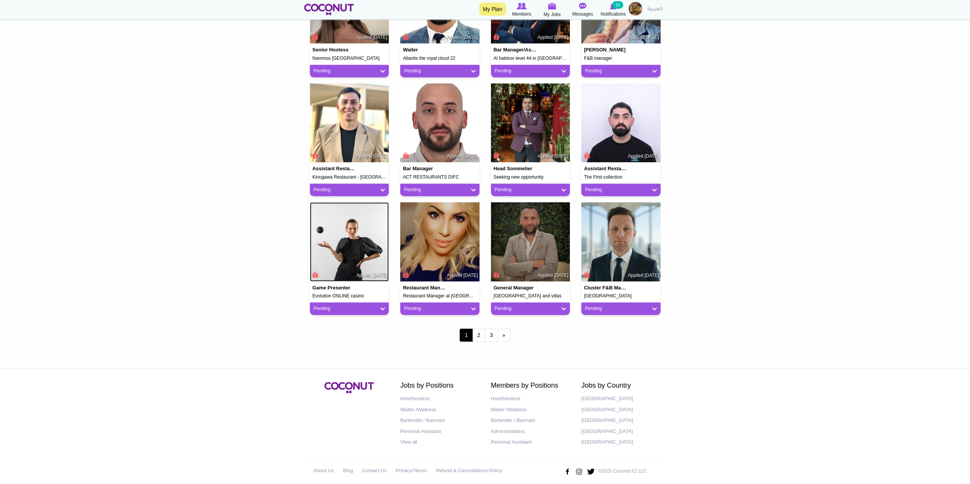
click at [348, 253] on img at bounding box center [349, 241] width 79 height 79
click at [474, 334] on link "2" at bounding box center [478, 335] width 13 height 13
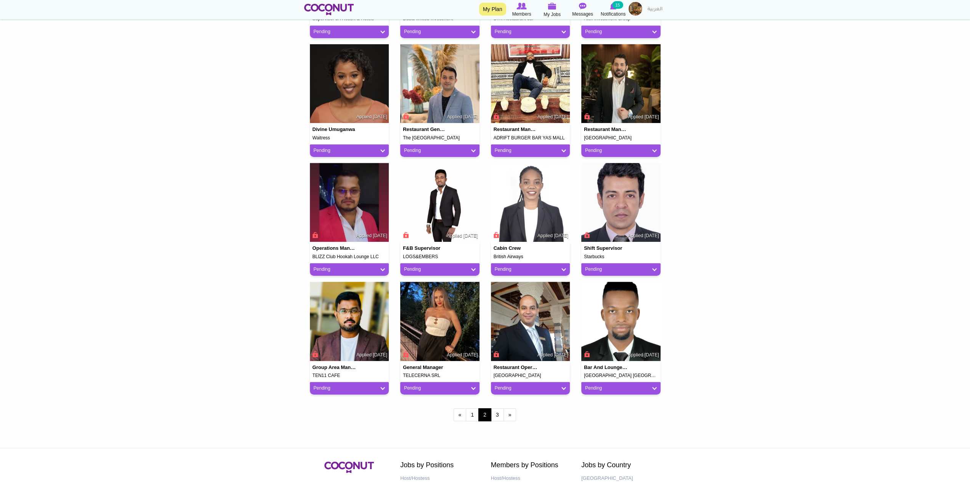
scroll to position [457, 0]
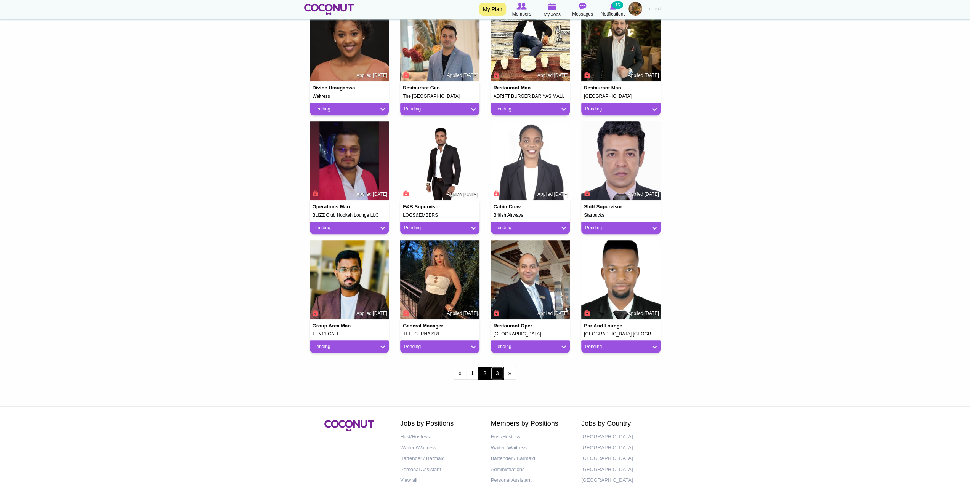
click at [498, 372] on link "3" at bounding box center [497, 373] width 13 height 13
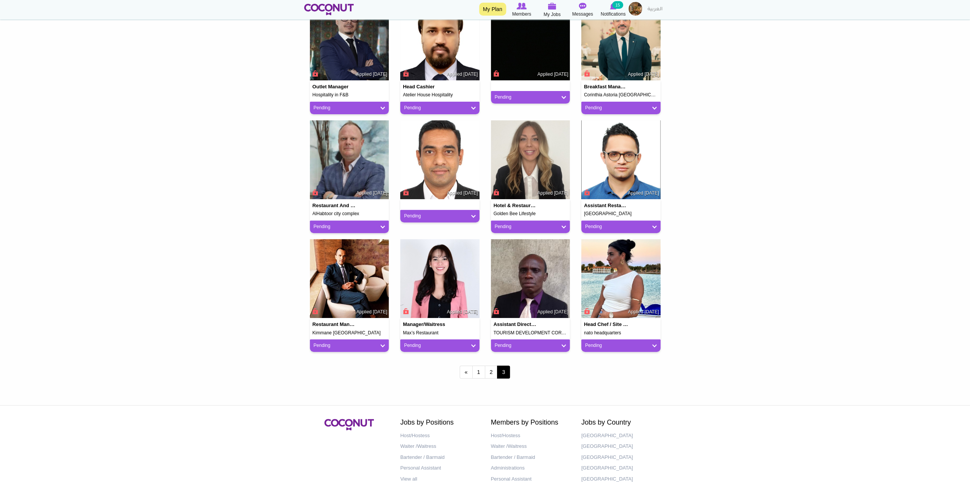
scroll to position [229, 0]
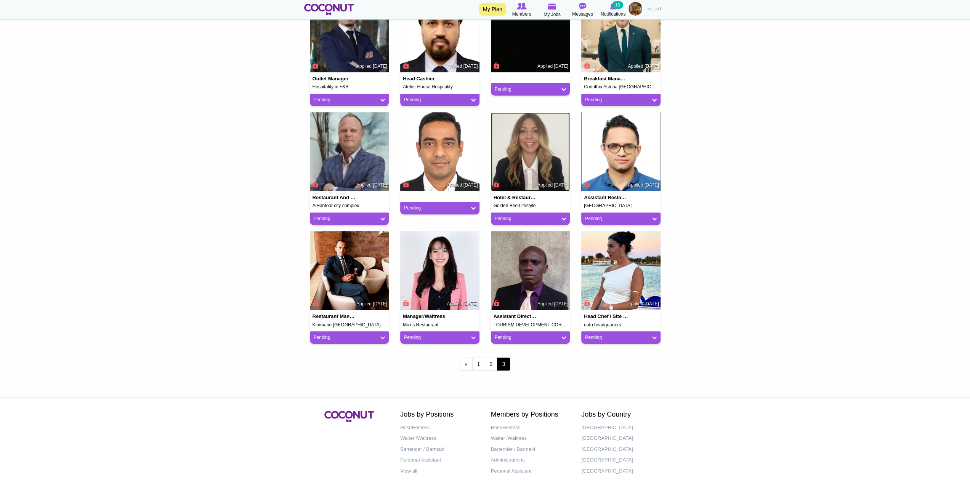
click at [551, 150] on img at bounding box center [530, 151] width 79 height 79
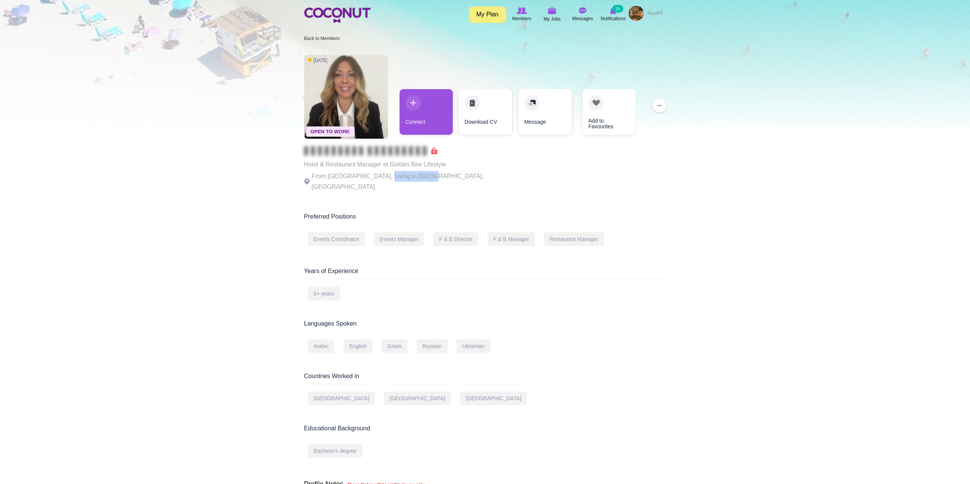
drag, startPoint x: 389, startPoint y: 178, endPoint x: 446, endPoint y: 182, distance: 58.0
click at [446, 182] on div "Open To Work 5 days ago Hotel & Restaurant Manager at Golden Bee Lifestyle From…" at bounding box center [485, 124] width 362 height 146
click at [470, 192] on div "Open To Work 5 days ago Hotel & Restaurant Manager at Golden Bee Lifestyle From…" at bounding box center [484, 295] width 373 height 488
drag, startPoint x: 322, startPoint y: 230, endPoint x: 371, endPoint y: 227, distance: 48.9
click at [371, 232] on div "Events Coordinator Events Manager F & B Director F & B Manager Restaurant Manag…" at bounding box center [485, 241] width 362 height 19
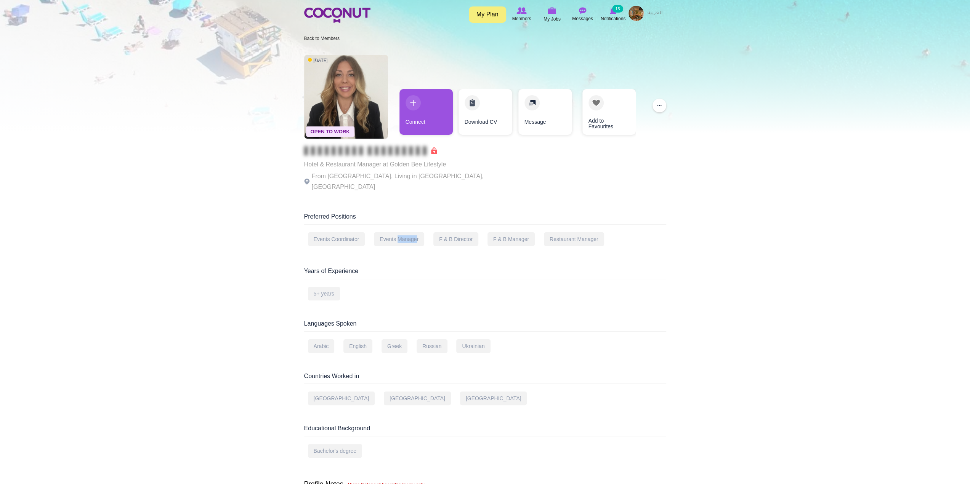
drag, startPoint x: 398, startPoint y: 229, endPoint x: 417, endPoint y: 228, distance: 18.3
click at [417, 232] on div "Events Manager" at bounding box center [399, 239] width 50 height 14
drag, startPoint x: 445, startPoint y: 229, endPoint x: 504, endPoint y: 226, distance: 59.5
click at [488, 232] on div "Events Coordinator Events Manager F & B Director F & B Manager Restaurant Manag…" at bounding box center [485, 241] width 362 height 19
drag, startPoint x: 505, startPoint y: 226, endPoint x: 556, endPoint y: 226, distance: 51.1
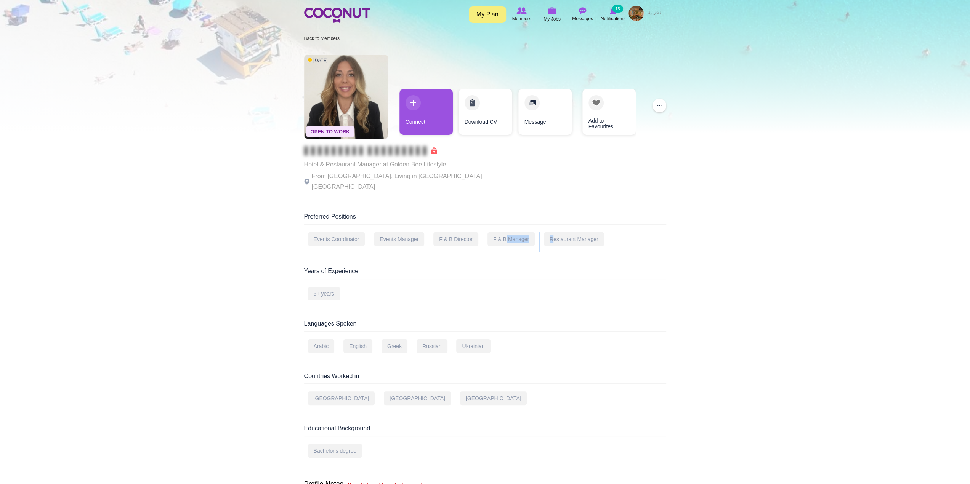
click at [553, 232] on div "Events Coordinator Events Manager F & B Director F & B Manager Restaurant Manag…" at bounding box center [485, 241] width 362 height 19
click at [565, 232] on div "Restaurant Manager" at bounding box center [574, 239] width 60 height 14
click at [374, 103] on img at bounding box center [346, 97] width 84 height 84
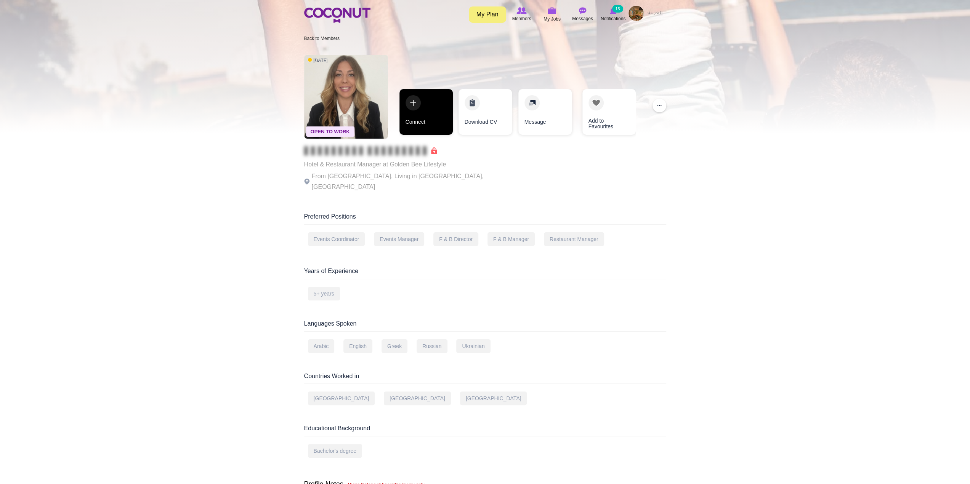
click at [425, 114] on link "Connect" at bounding box center [425, 112] width 53 height 46
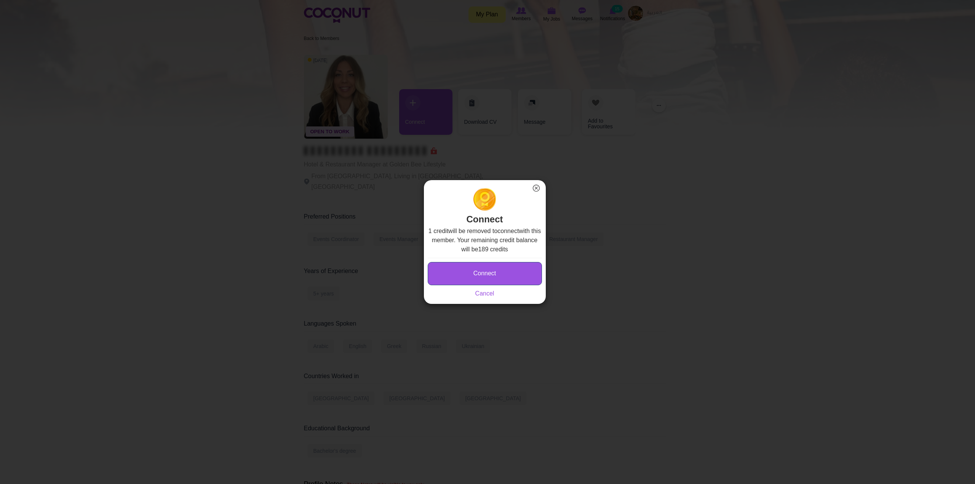
click at [497, 267] on button "Connect" at bounding box center [485, 273] width 114 height 23
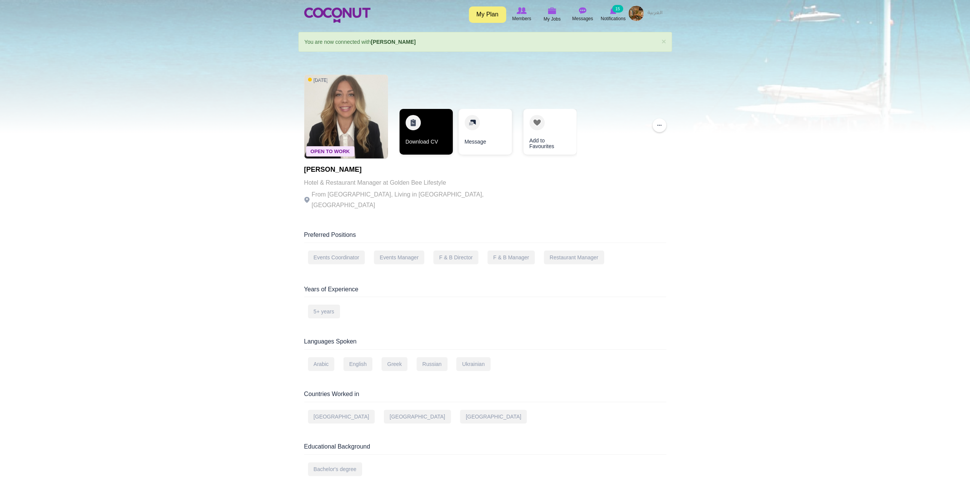
click at [418, 131] on link "Download CV" at bounding box center [425, 132] width 53 height 46
click at [411, 124] on link "Download CV" at bounding box center [425, 132] width 53 height 46
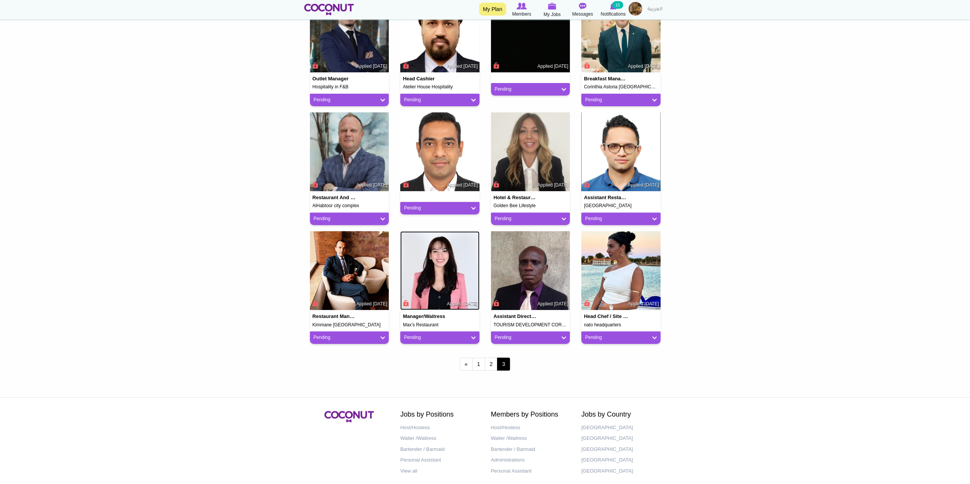
click at [449, 275] on img at bounding box center [439, 270] width 79 height 79
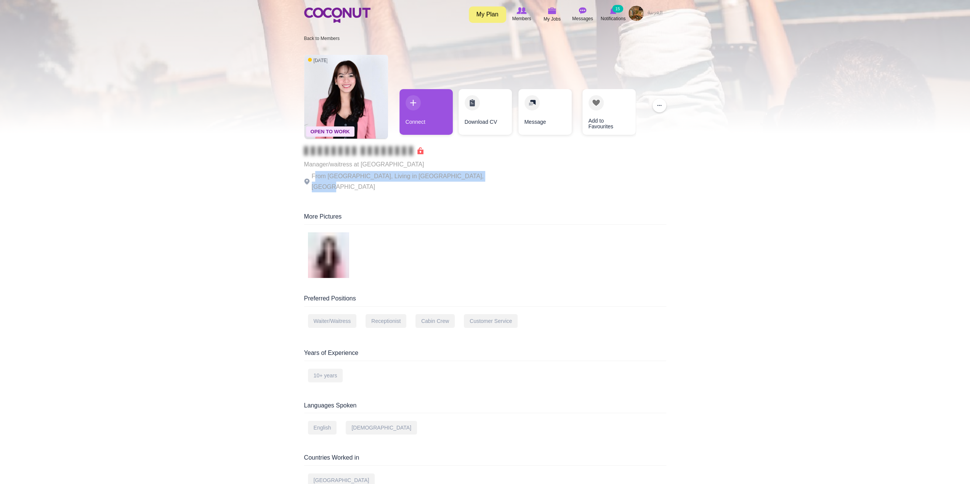
drag, startPoint x: 315, startPoint y: 176, endPoint x: 485, endPoint y: 187, distance: 169.9
click at [485, 186] on div "Open To Work 1 week ago Manager/waitress at Max’s Restaurant From Philippines, …" at bounding box center [485, 124] width 362 height 146
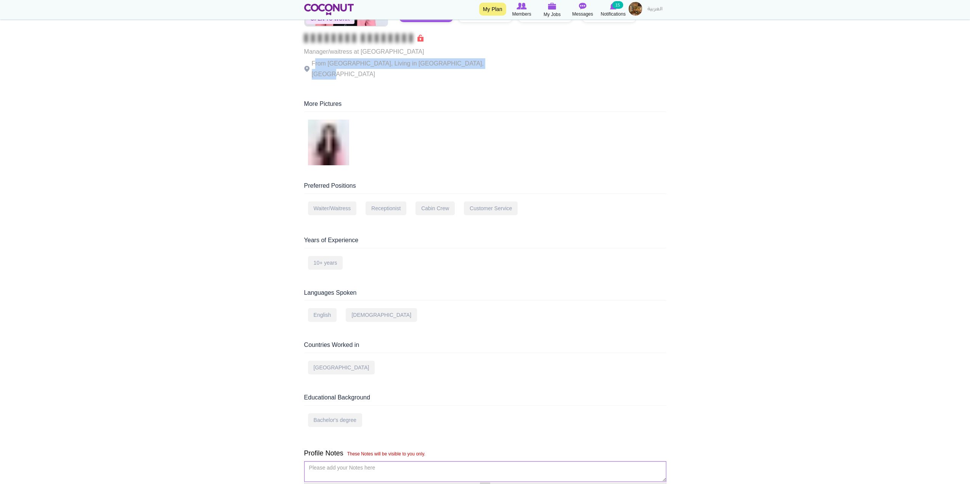
scroll to position [190, 0]
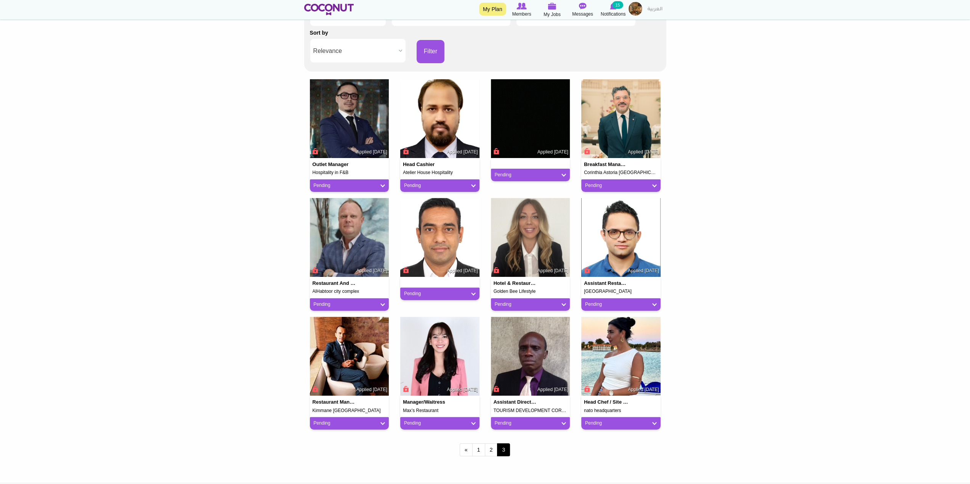
scroll to position [229, 0]
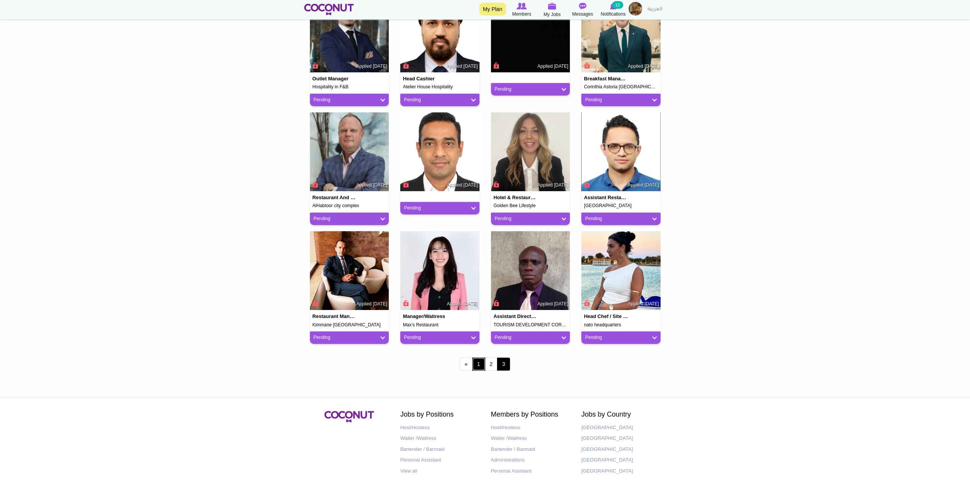
click at [477, 364] on link "1" at bounding box center [478, 364] width 13 height 13
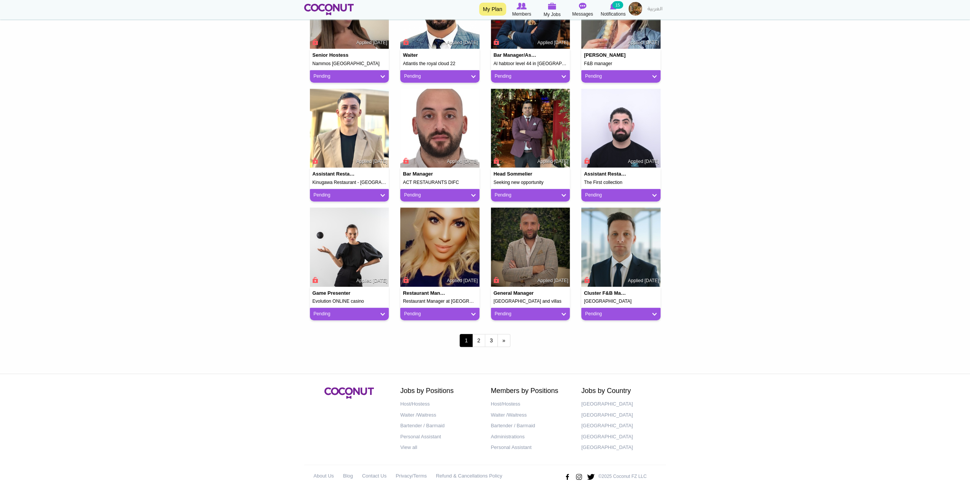
scroll to position [501, 0]
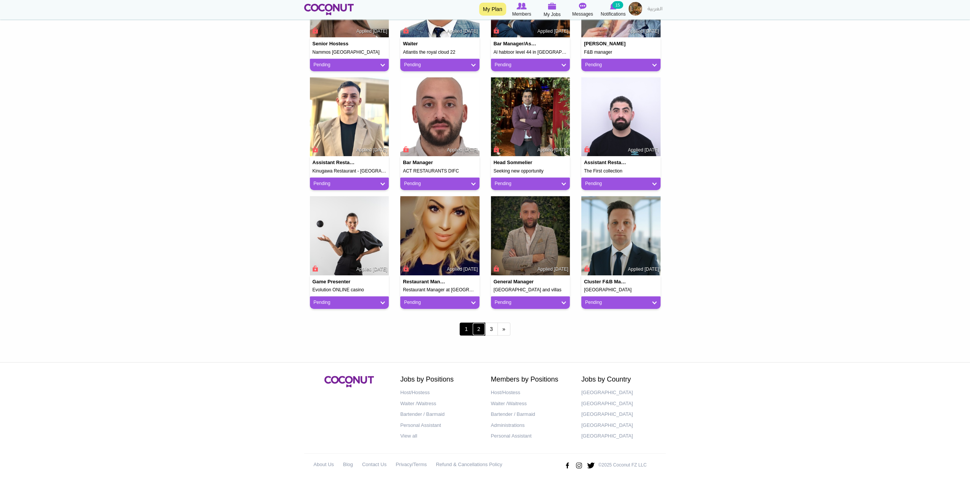
click at [483, 328] on link "2" at bounding box center [478, 329] width 13 height 13
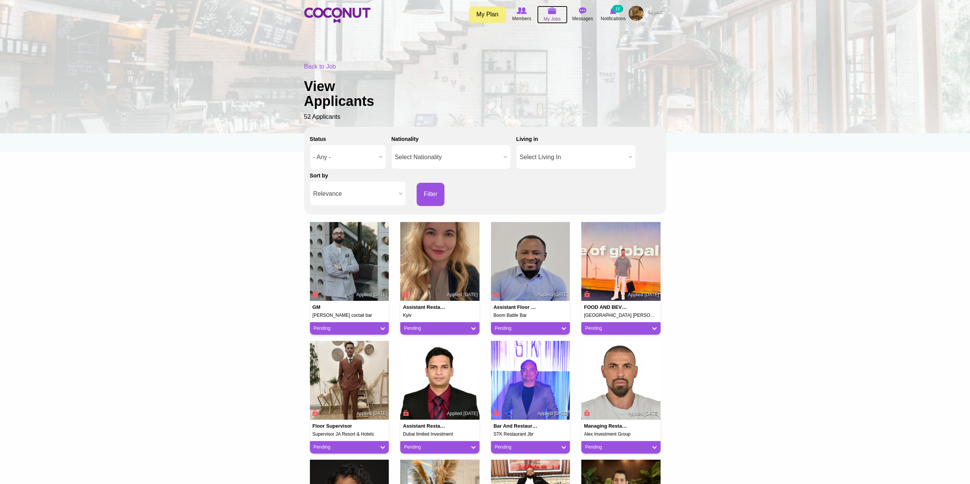
click at [557, 17] on span "My Jobs" at bounding box center [551, 19] width 17 height 8
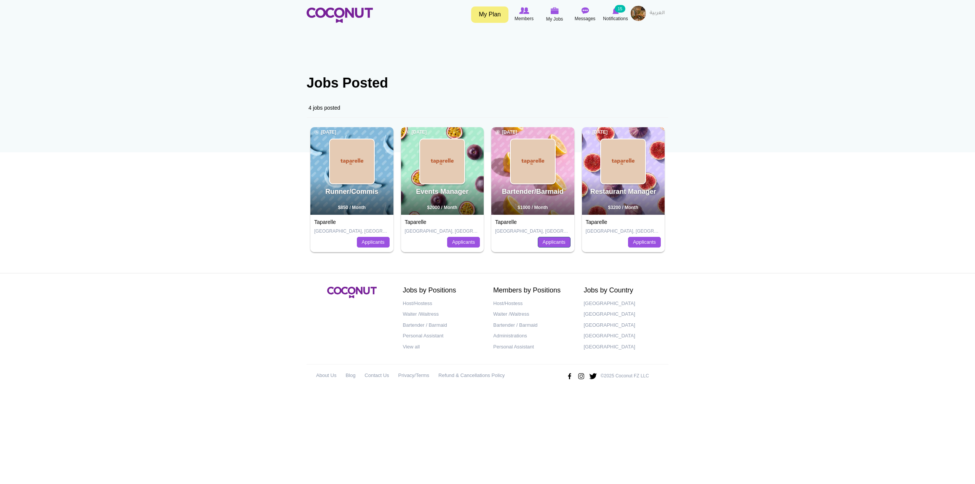
click at [550, 242] on link "Applicants" at bounding box center [554, 242] width 33 height 11
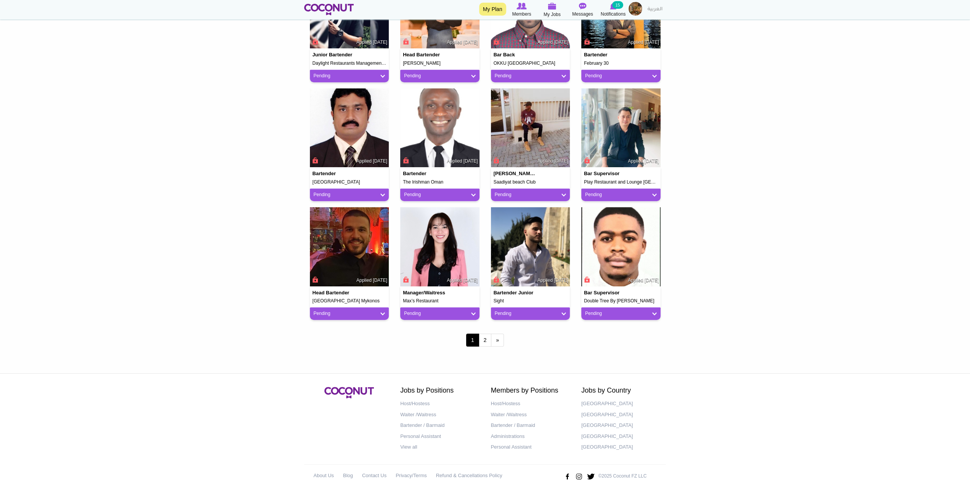
scroll to position [501, 0]
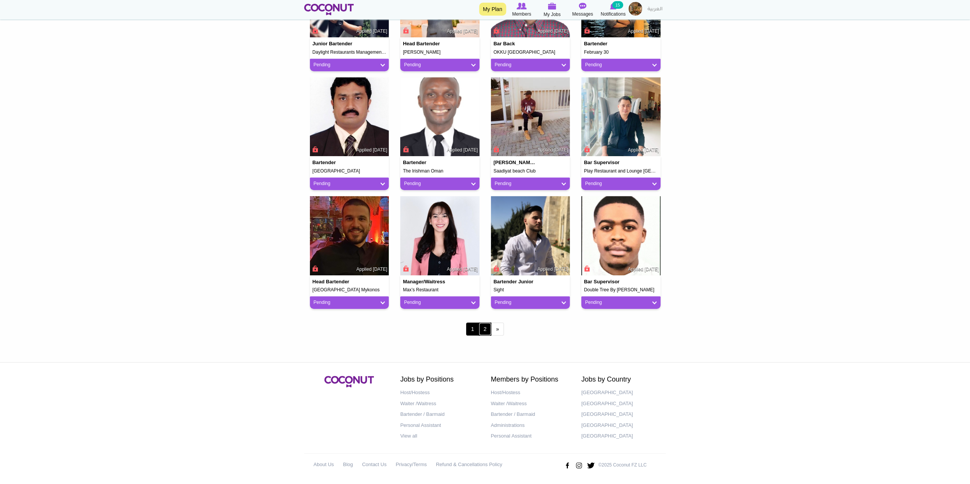
click at [482, 324] on link "2" at bounding box center [484, 329] width 13 height 13
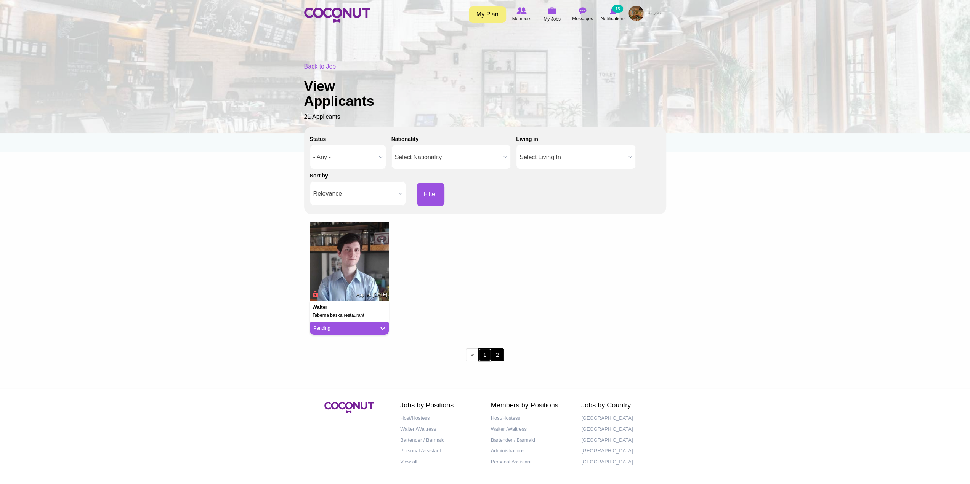
click at [489, 352] on link "1" at bounding box center [484, 355] width 13 height 13
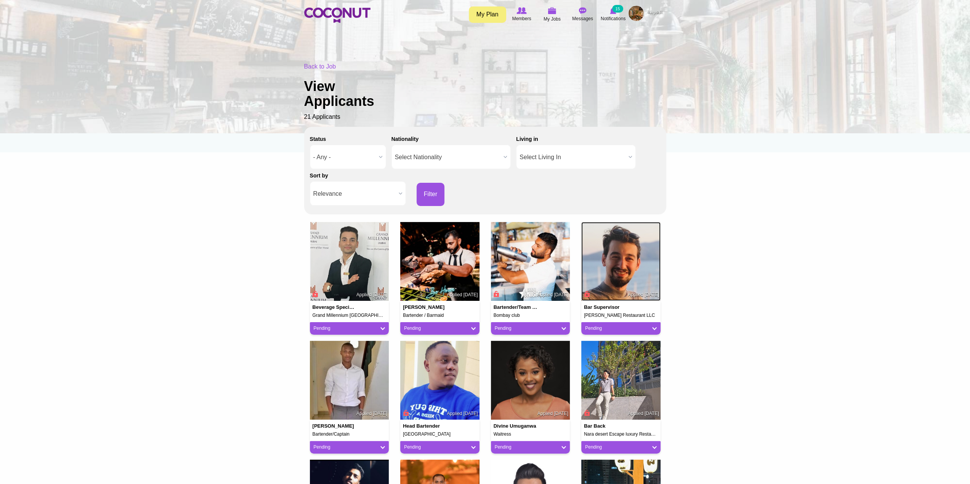
click at [619, 268] on img at bounding box center [620, 261] width 79 height 79
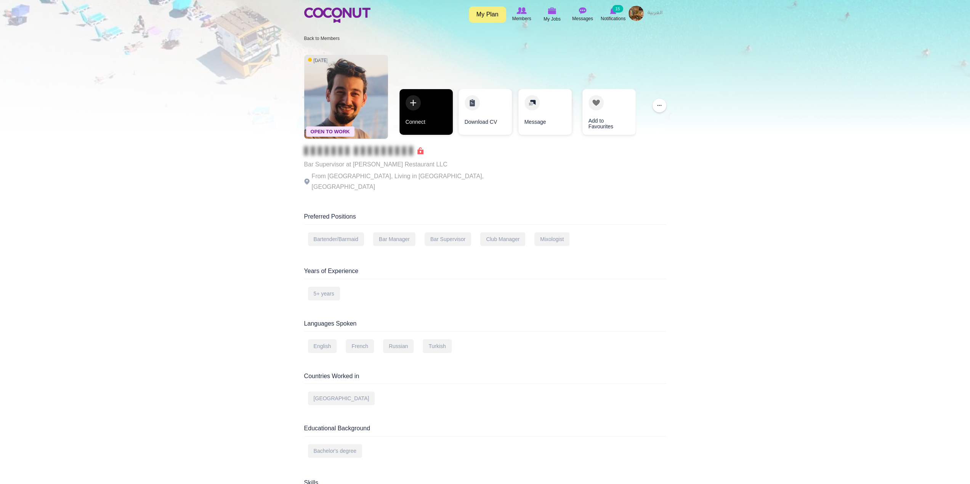
click at [429, 109] on link "Connect" at bounding box center [425, 112] width 53 height 46
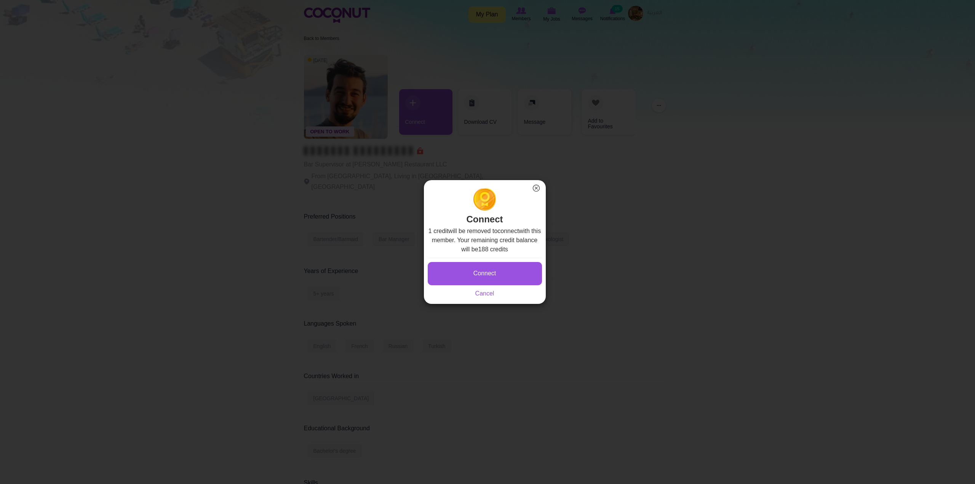
click at [534, 189] on button "×" at bounding box center [536, 188] width 10 height 10
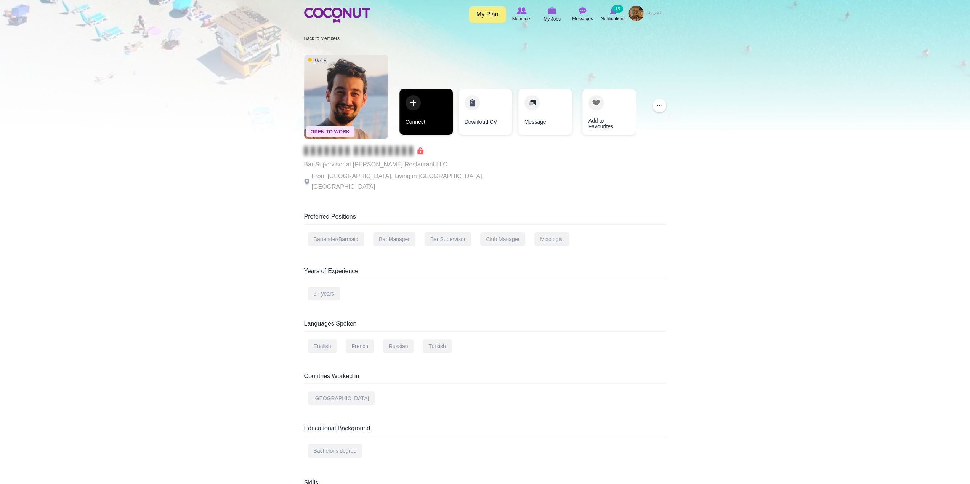
click at [426, 107] on link "Connect" at bounding box center [425, 112] width 53 height 46
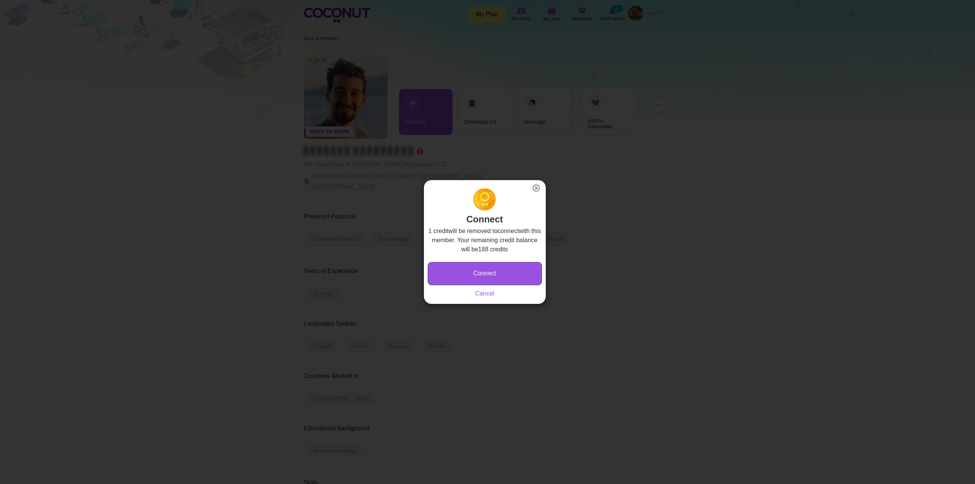
click at [493, 274] on button "Connect" at bounding box center [485, 273] width 114 height 23
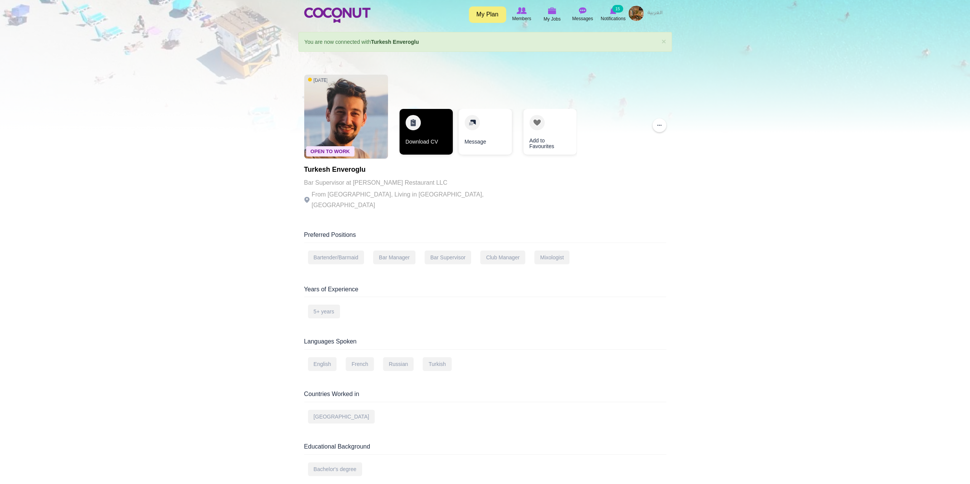
click at [429, 120] on link "Download CV" at bounding box center [425, 132] width 53 height 46
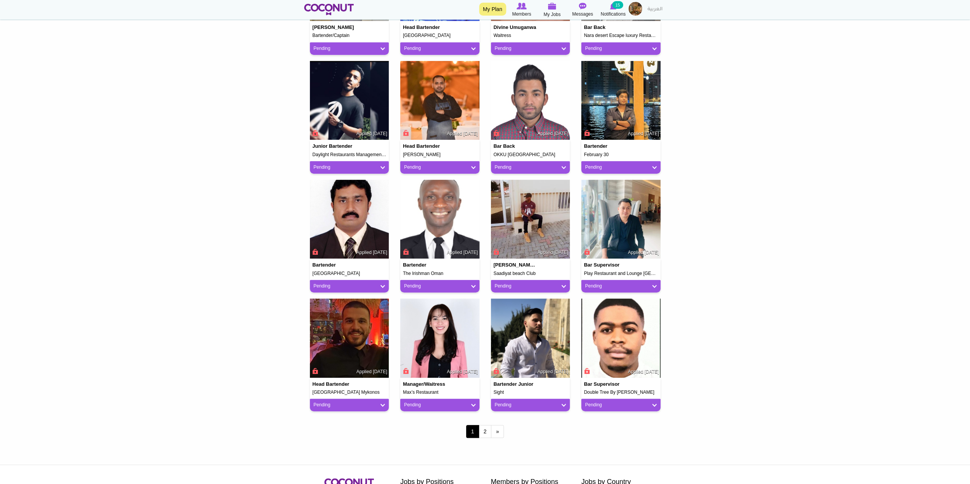
scroll to position [501, 0]
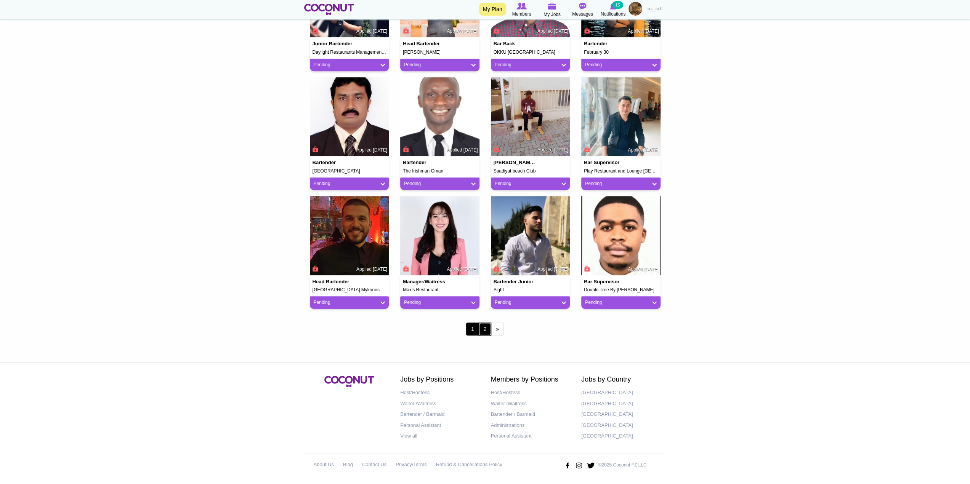
click at [488, 328] on link "2" at bounding box center [484, 329] width 13 height 13
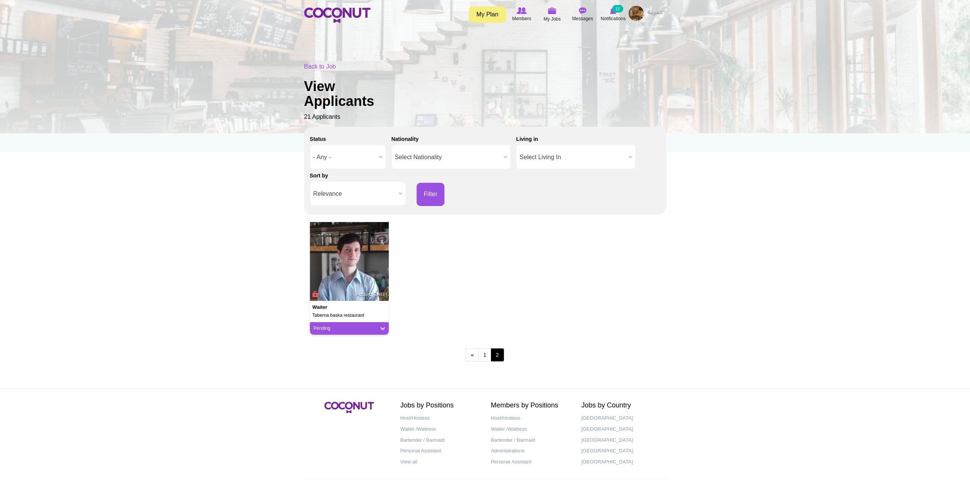
click at [492, 349] on span "2" at bounding box center [497, 355] width 13 height 13
click at [484, 352] on link "1" at bounding box center [484, 355] width 13 height 13
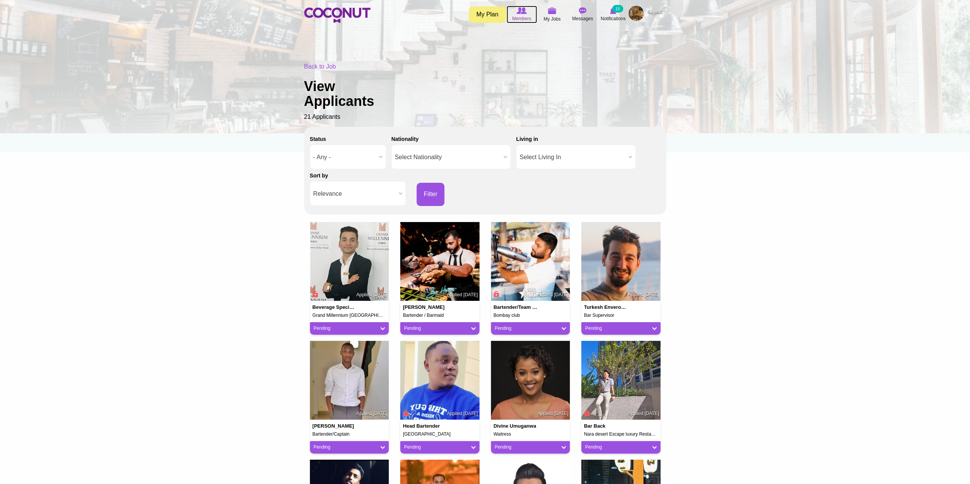
click at [522, 16] on span "Members" at bounding box center [521, 19] width 19 height 8
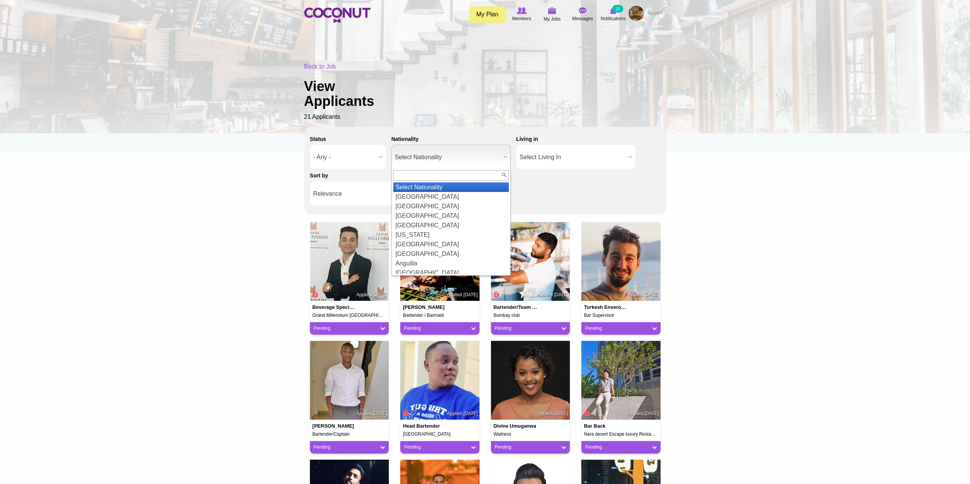
click at [442, 154] on span "Select Nationality" at bounding box center [448, 157] width 106 height 24
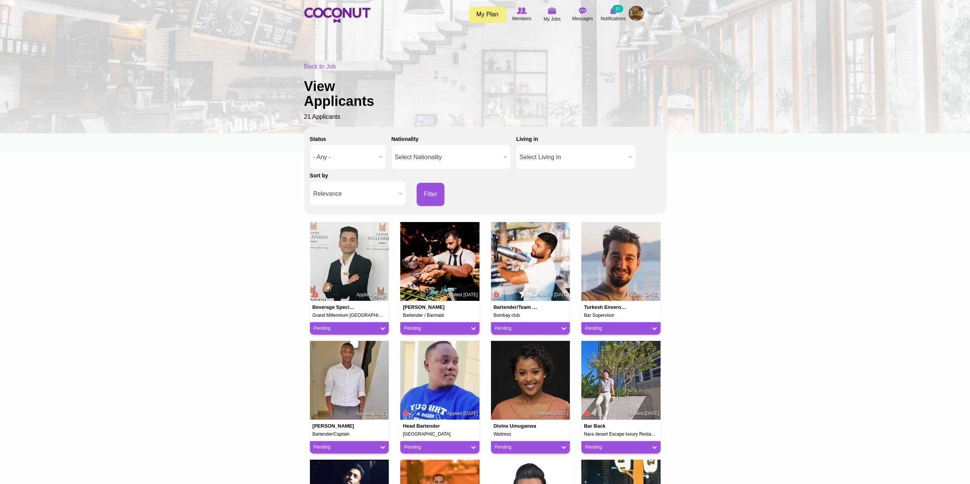
click at [442, 154] on span "Select Nationality" at bounding box center [448, 157] width 106 height 24
click at [352, 156] on span "- Any -" at bounding box center [344, 157] width 62 height 24
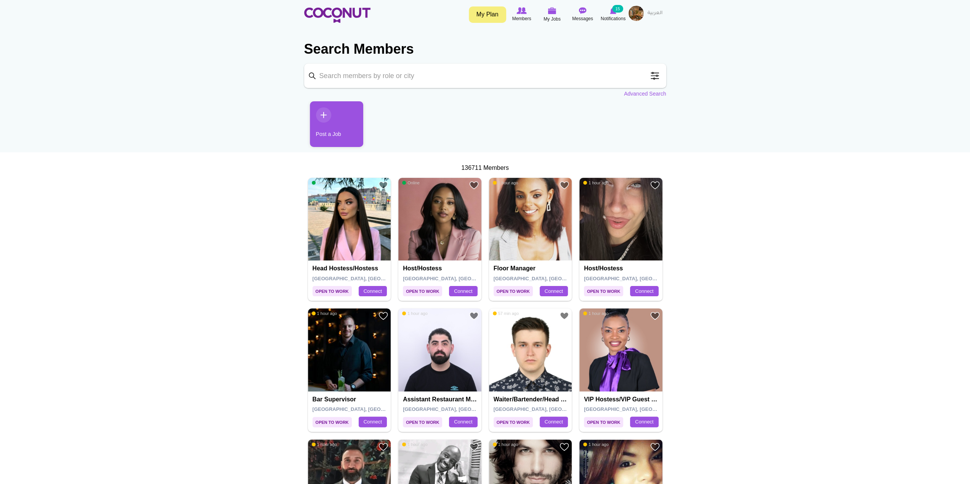
click at [369, 86] on input "Keyword" at bounding box center [485, 76] width 362 height 24
drag, startPoint x: 376, startPoint y: 78, endPoint x: 427, endPoint y: 78, distance: 51.1
click at [376, 78] on input "Keyword" at bounding box center [485, 76] width 362 height 24
click at [654, 94] on link "Advanced Search" at bounding box center [645, 94] width 42 height 8
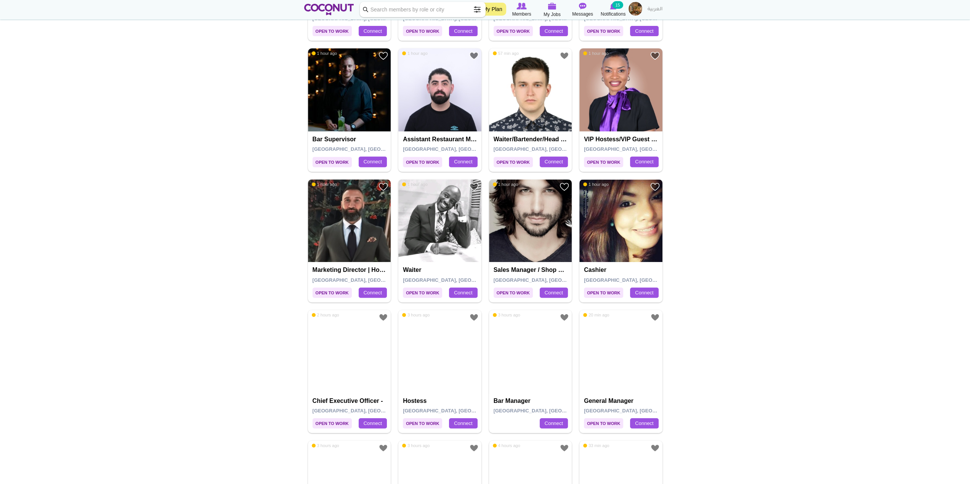
scroll to position [267, 0]
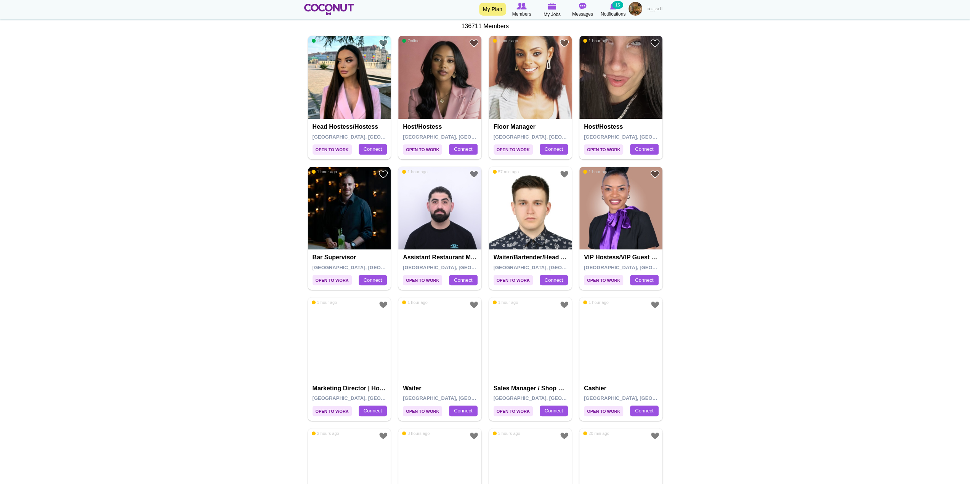
scroll to position [229, 0]
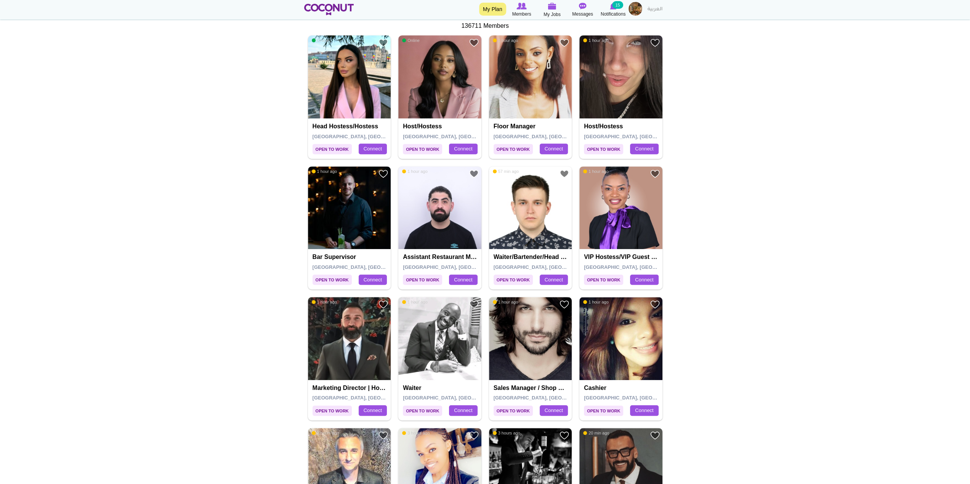
click at [421, 389] on h4 "Waiter" at bounding box center [441, 388] width 76 height 7
click at [410, 385] on h4 "Waiter" at bounding box center [441, 388] width 76 height 7
click at [436, 352] on img at bounding box center [439, 338] width 83 height 83
click at [434, 318] on img at bounding box center [439, 338] width 83 height 83
click at [424, 301] on span "1 hour ago" at bounding box center [415, 301] width 26 height 5
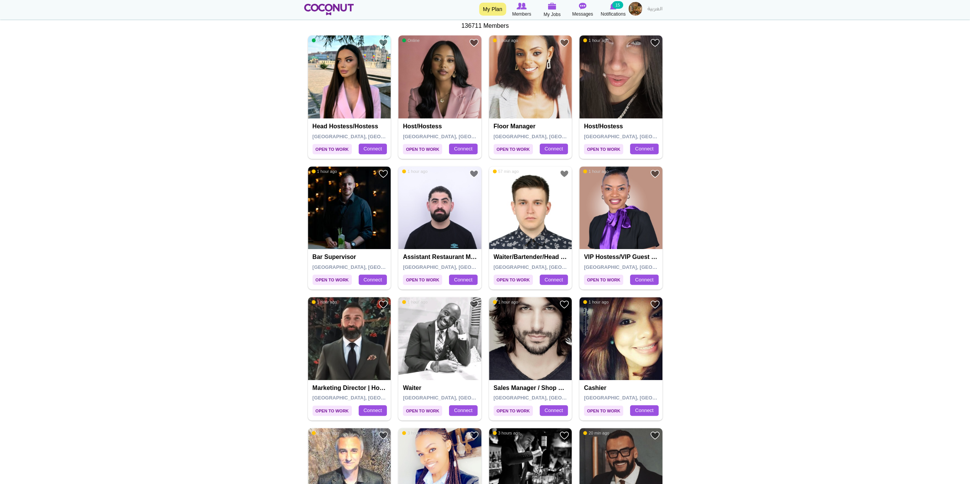
click at [438, 322] on img at bounding box center [439, 338] width 83 height 83
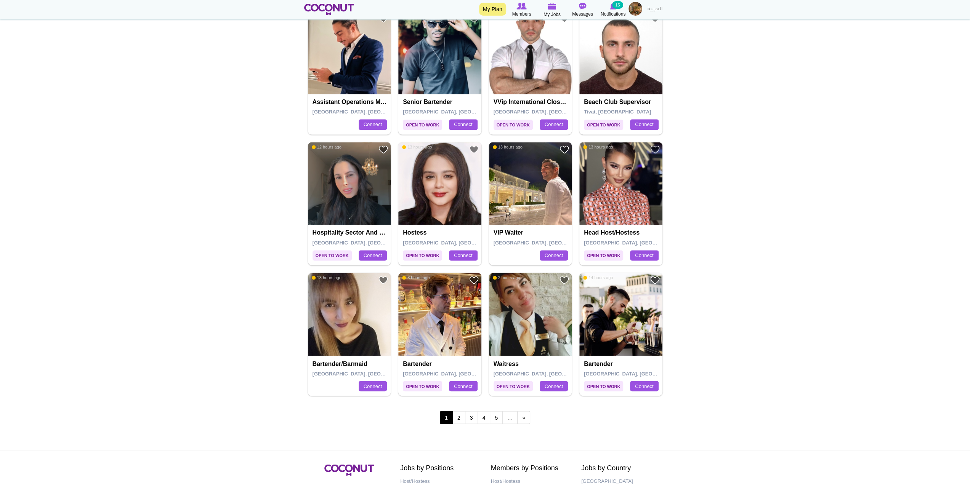
scroll to position [1181, 0]
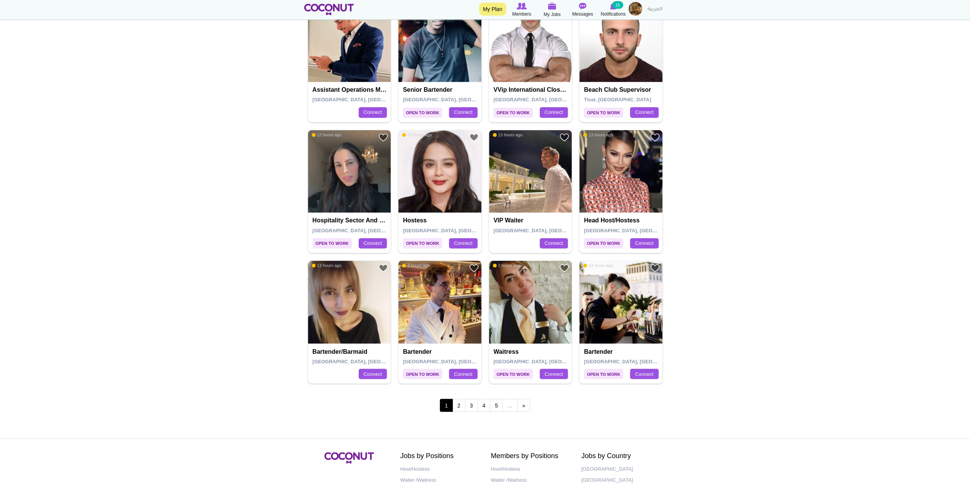
click at [443, 287] on img at bounding box center [439, 302] width 83 height 83
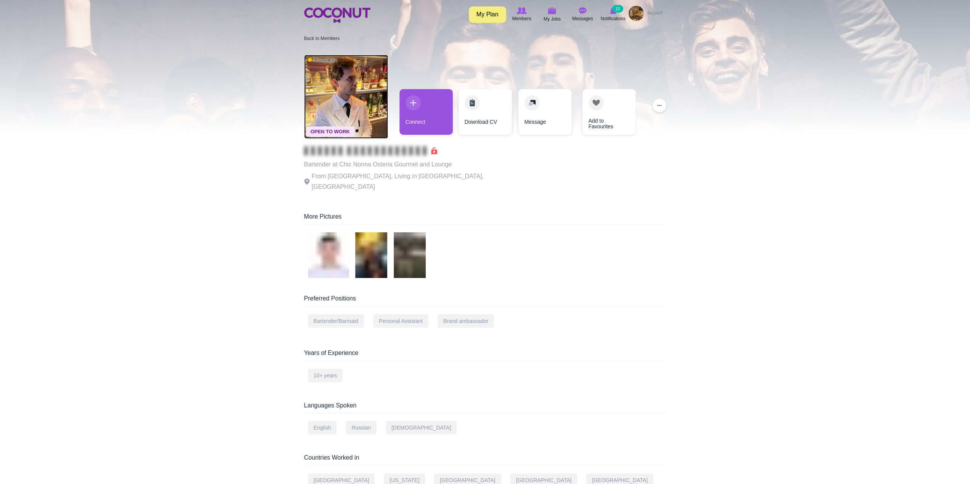
click at [361, 93] on img at bounding box center [346, 97] width 84 height 84
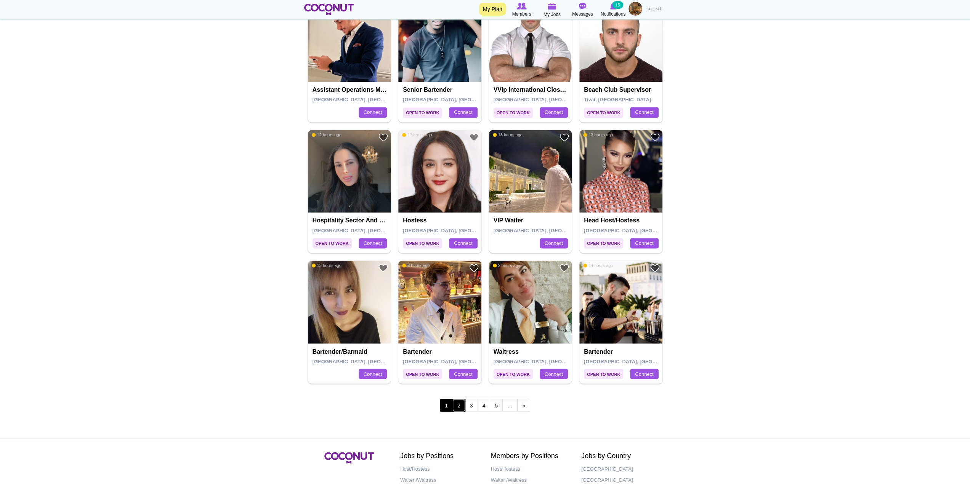
click at [462, 404] on link "2" at bounding box center [458, 405] width 13 height 13
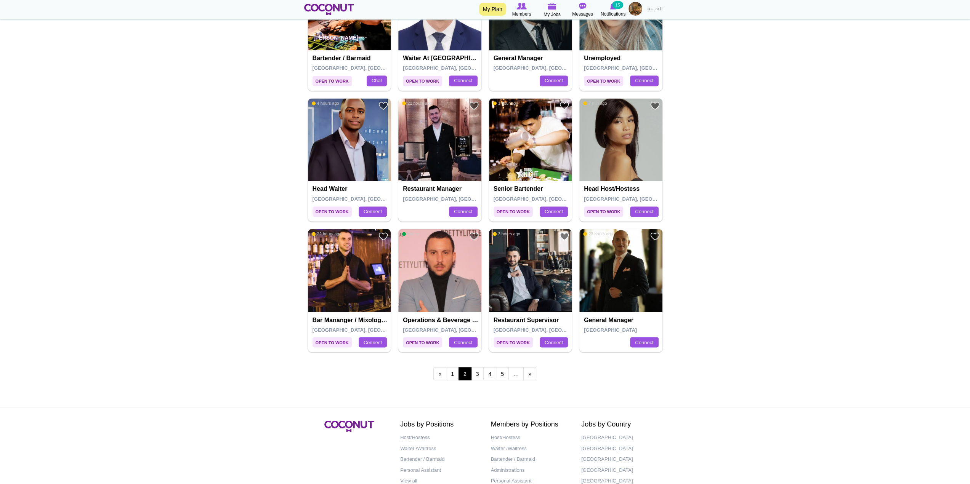
scroll to position [1219, 0]
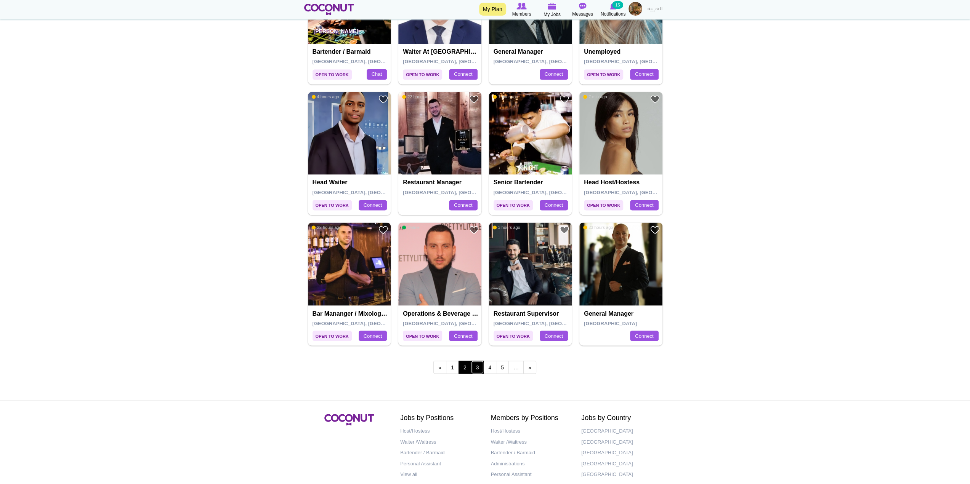
click at [475, 362] on link "3" at bounding box center [477, 367] width 13 height 13
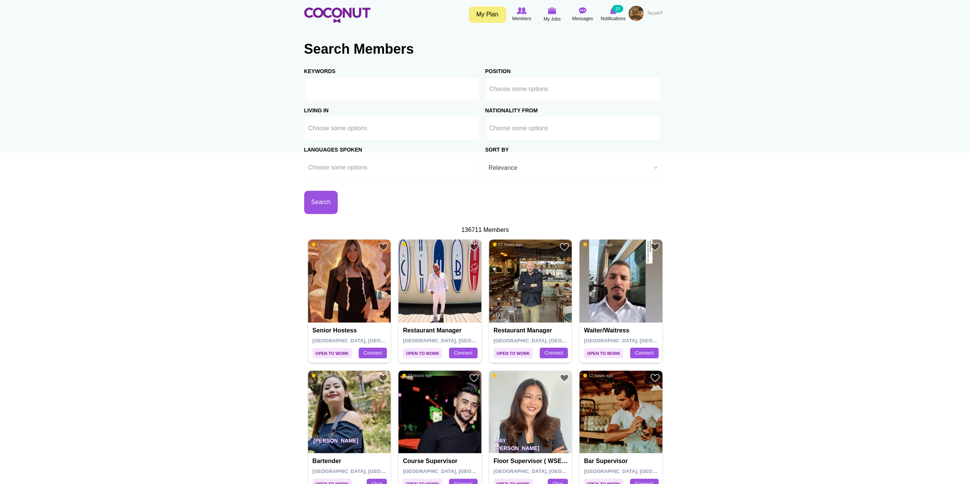
scroll to position [190, 0]
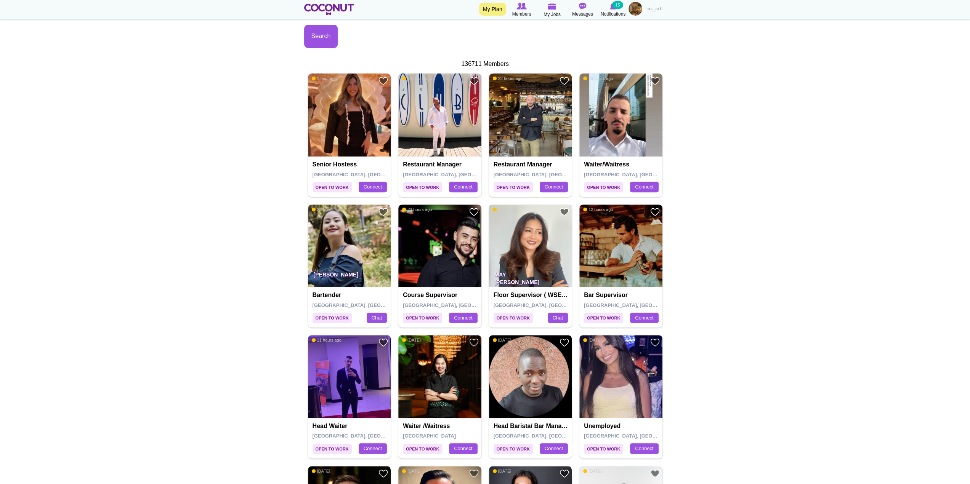
click at [532, 262] on img at bounding box center [530, 246] width 83 height 83
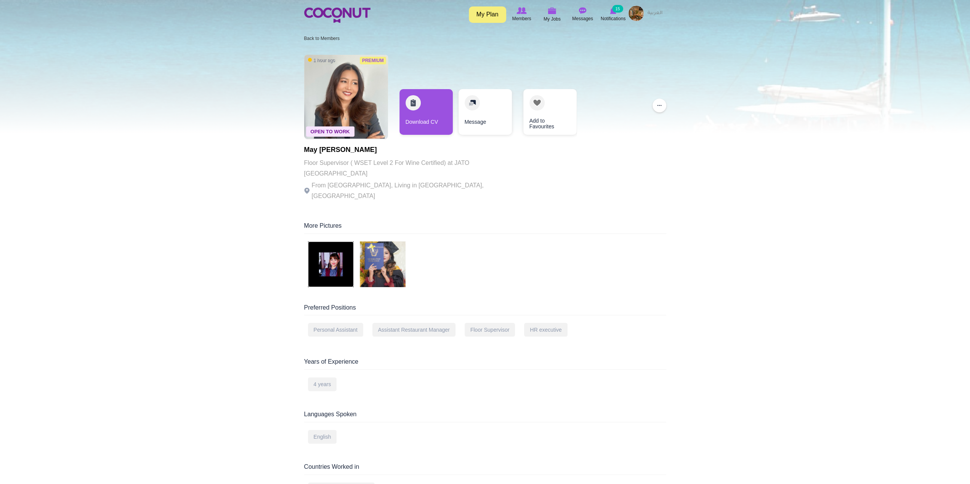
click at [339, 246] on img at bounding box center [331, 265] width 46 height 46
click at [388, 242] on img at bounding box center [383, 265] width 46 height 46
click at [343, 80] on img at bounding box center [346, 97] width 84 height 84
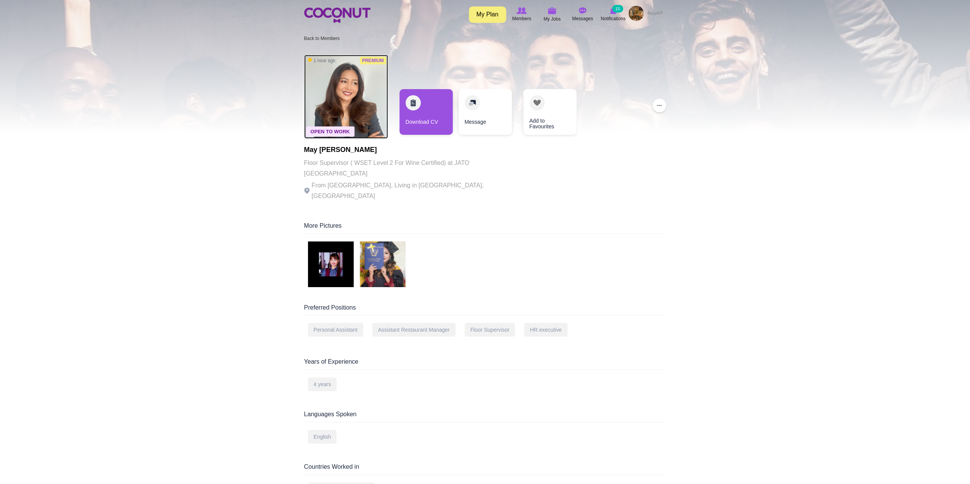
click at [325, 83] on img at bounding box center [346, 97] width 84 height 84
drag, startPoint x: 359, startPoint y: 155, endPoint x: 457, endPoint y: 166, distance: 98.5
click at [457, 166] on div "May Chue Floor Supervisor ( WSET Level 2 For Wine Certified) at JATO Dubai From…" at bounding box center [409, 173] width 210 height 55
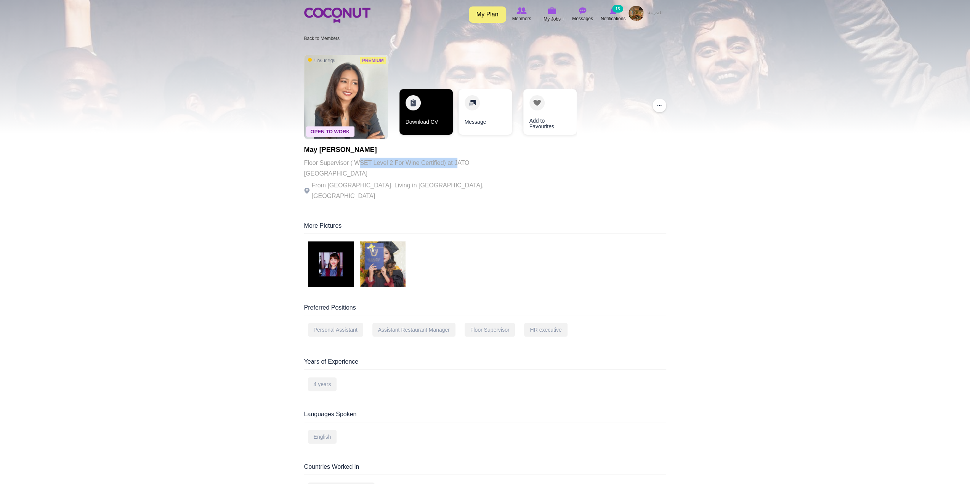
click at [430, 111] on link "Download CV" at bounding box center [425, 112] width 53 height 46
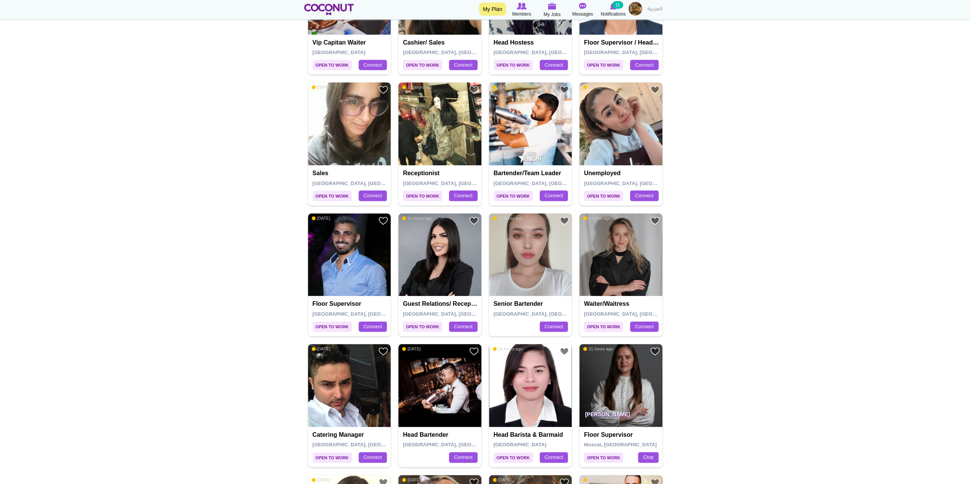
scroll to position [836, 0]
click at [511, 250] on img at bounding box center [530, 254] width 83 height 83
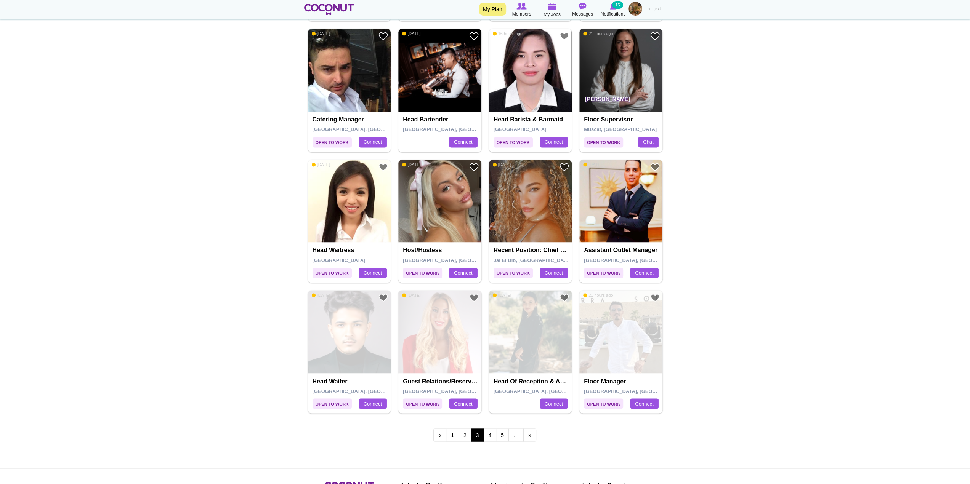
scroll to position [1255, 0]
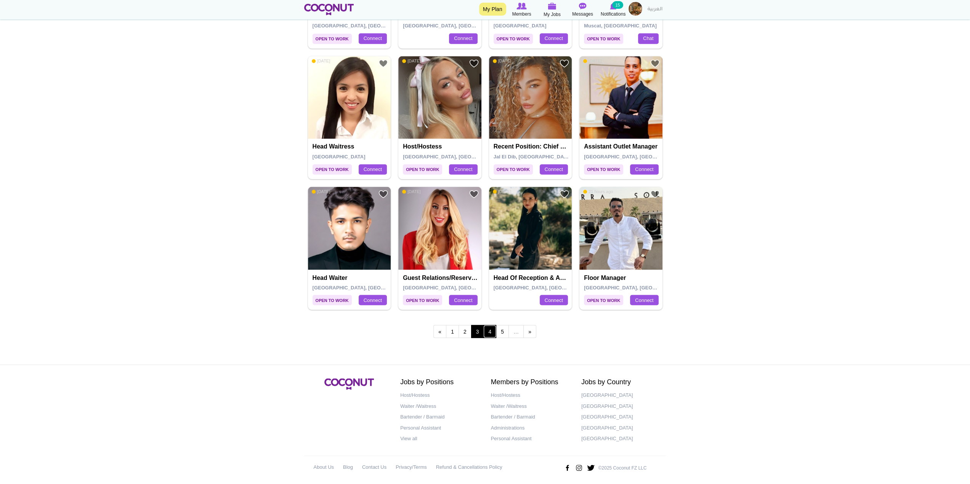
click at [490, 326] on link "4" at bounding box center [489, 331] width 13 height 13
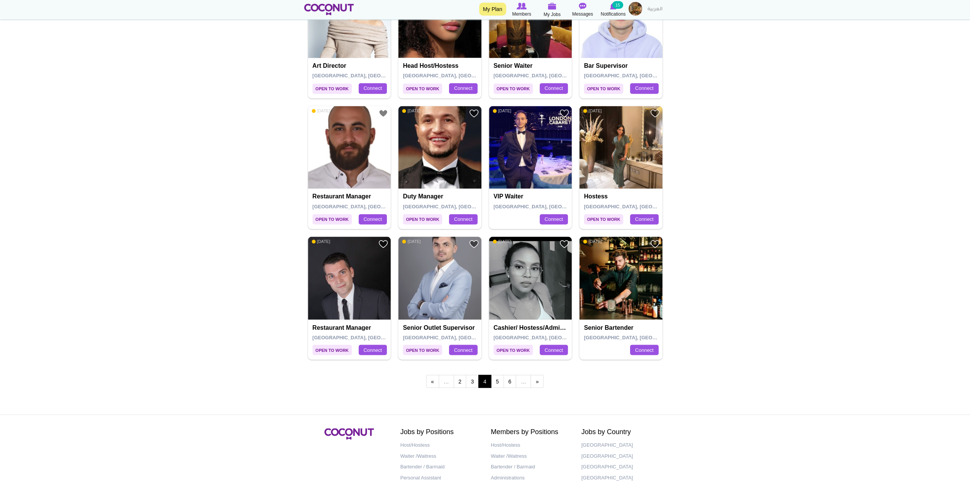
scroll to position [1255, 0]
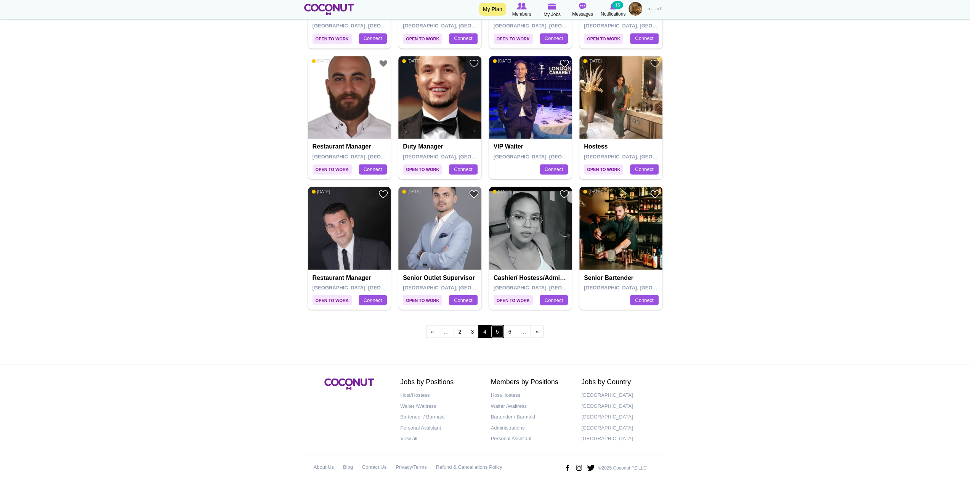
click at [499, 330] on link "5" at bounding box center [497, 331] width 13 height 13
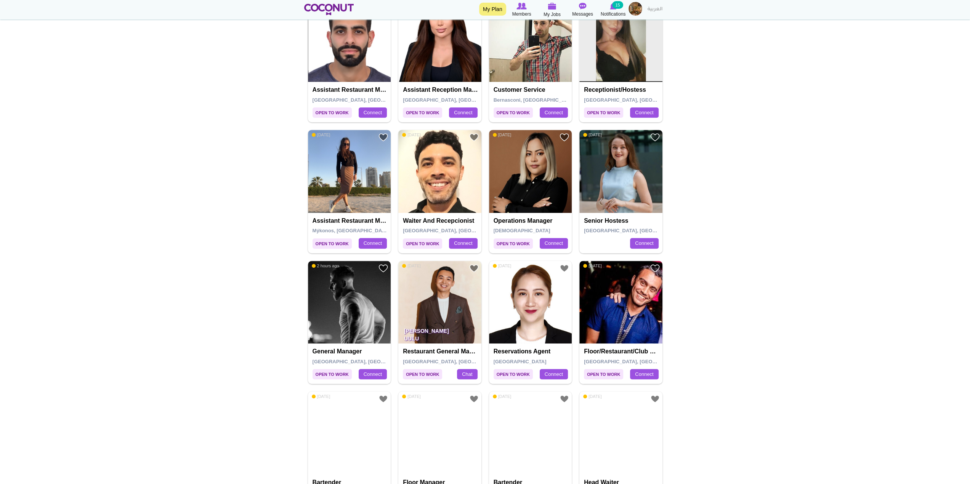
scroll to position [419, 0]
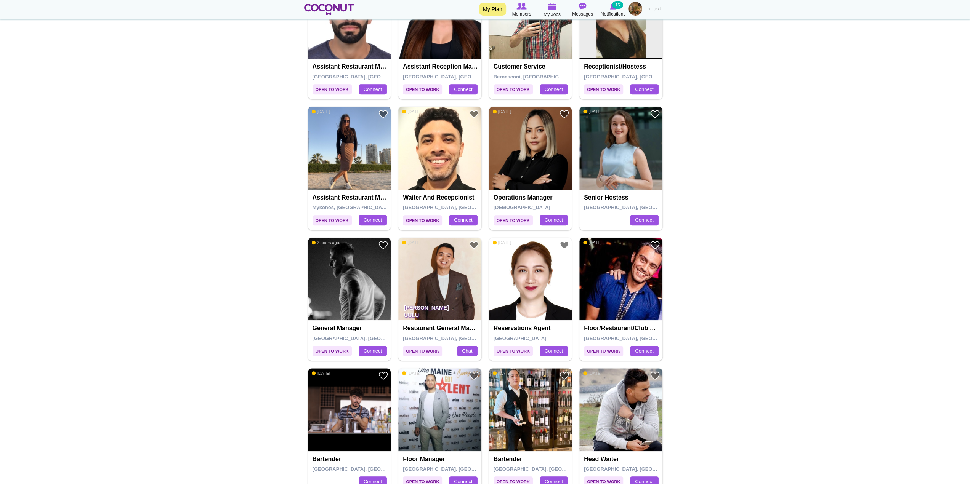
click at [362, 152] on img at bounding box center [349, 148] width 83 height 83
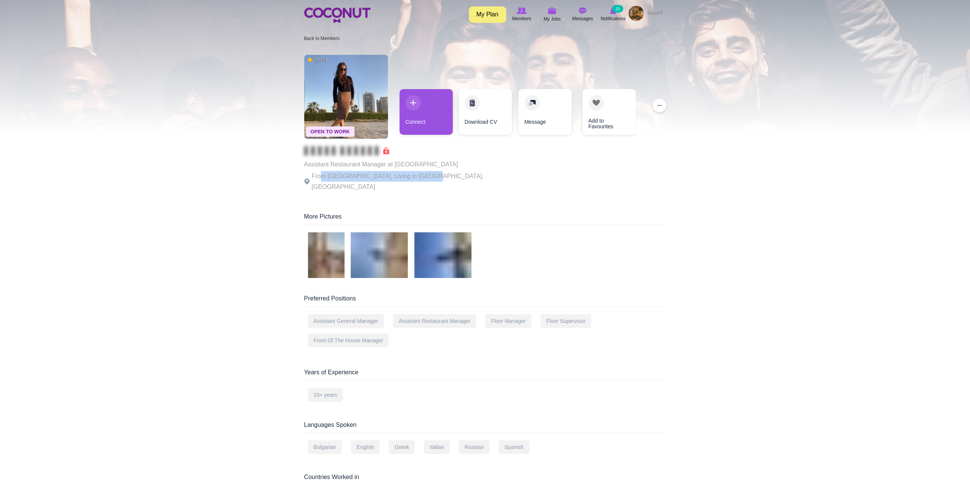
drag, startPoint x: 322, startPoint y: 173, endPoint x: 449, endPoint y: 178, distance: 127.4
click at [449, 178] on div "Open To Work 2 days ago Assistant Restaurant Manager at Casa Myrra Riyadh From …" at bounding box center [485, 124] width 362 height 146
drag, startPoint x: 411, startPoint y: 162, endPoint x: 473, endPoint y: 160, distance: 61.7
click at [473, 160] on div "Open To Work 2 days ago Assistant Restaurant Manager at Casa Myrra Riyadh From …" at bounding box center [485, 124] width 362 height 146
click at [480, 192] on div "Open To Work 2 days ago Assistant Restaurant Manager at Casa Myrra Riyadh From …" at bounding box center [484, 383] width 373 height 664
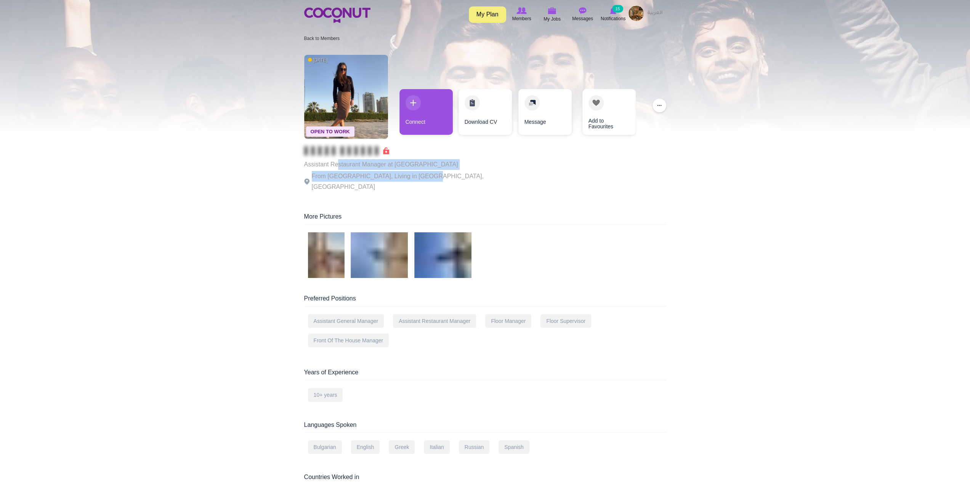
drag, startPoint x: 358, startPoint y: 168, endPoint x: 430, endPoint y: 172, distance: 72.1
click at [430, 172] on div "Assistant Restaurant Manager at Casa Myrra Riyadh From Bulgaria, Living in Mýko…" at bounding box center [409, 169] width 210 height 46
click at [436, 183] on div "Assistant Restaurant Manager at Casa Myrra Riyadh From Bulgaria, Living in Mýko…" at bounding box center [409, 169] width 210 height 46
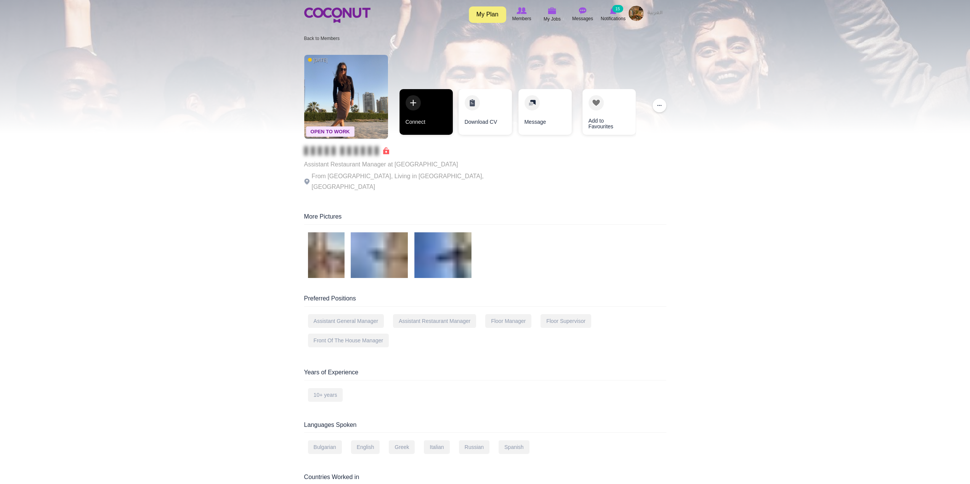
click at [432, 118] on link "Connect" at bounding box center [425, 112] width 53 height 46
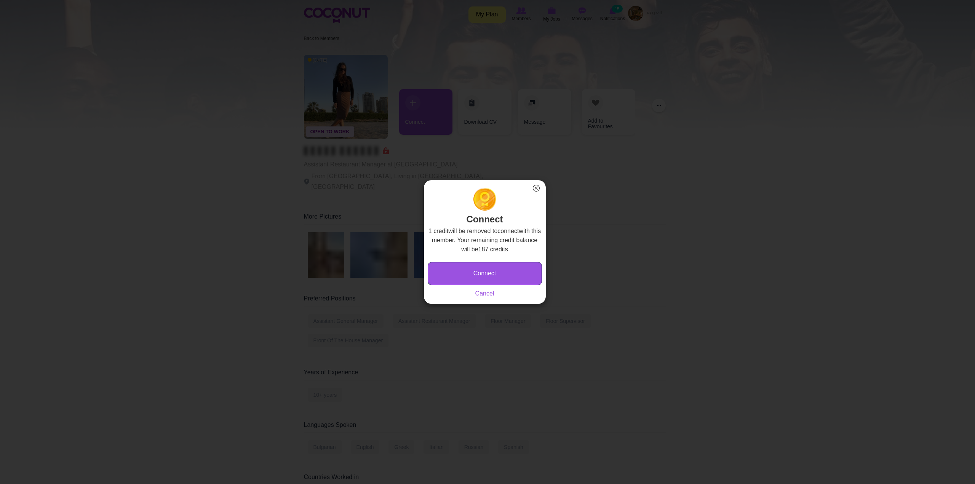
click at [514, 267] on button "Connect" at bounding box center [485, 273] width 114 height 23
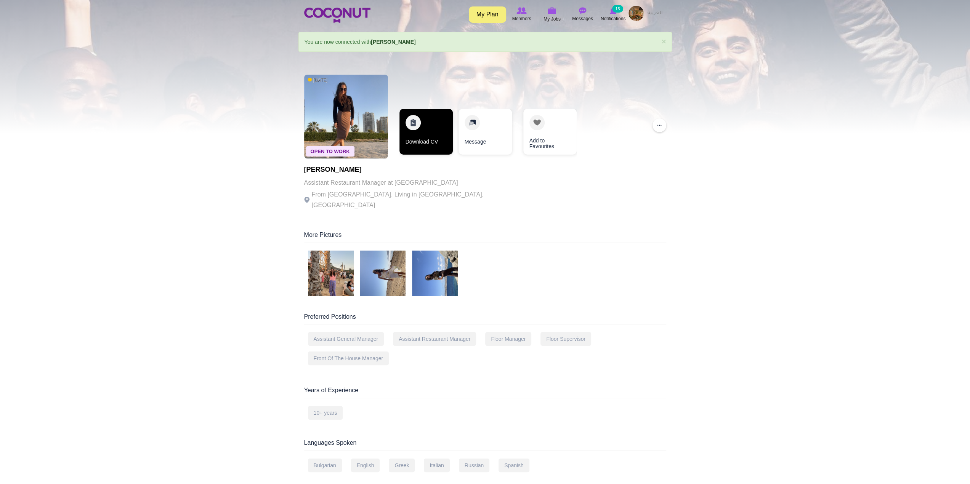
click at [421, 129] on link "Download CV" at bounding box center [425, 132] width 53 height 46
click at [327, 270] on img at bounding box center [331, 274] width 46 height 46
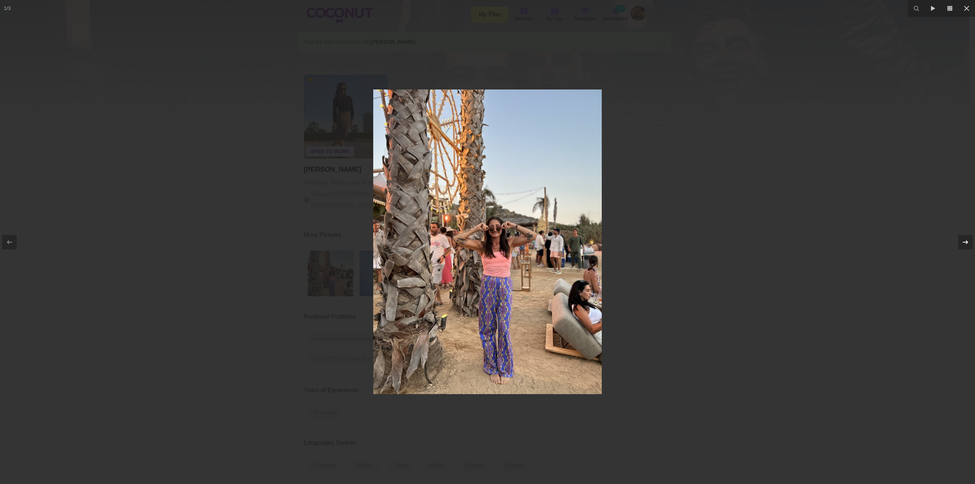
click at [967, 240] on icon at bounding box center [965, 242] width 9 height 9
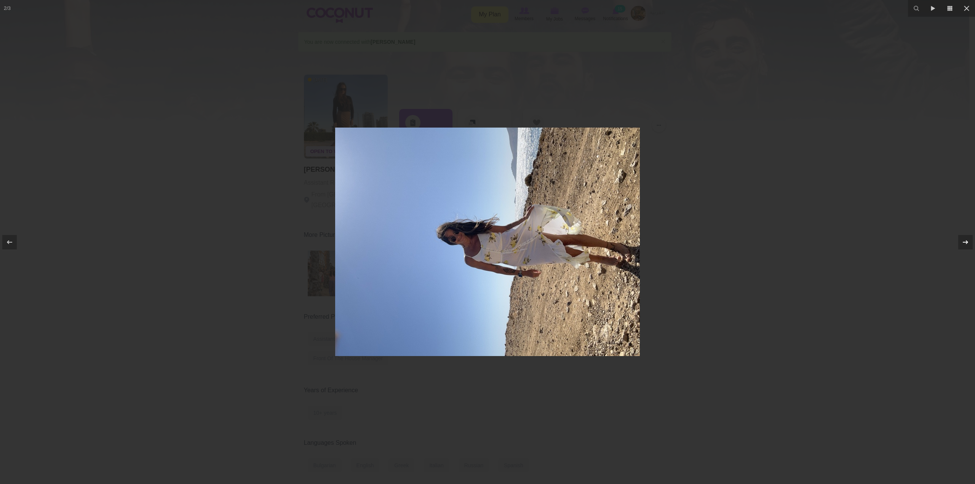
click at [967, 239] on icon at bounding box center [965, 242] width 9 height 9
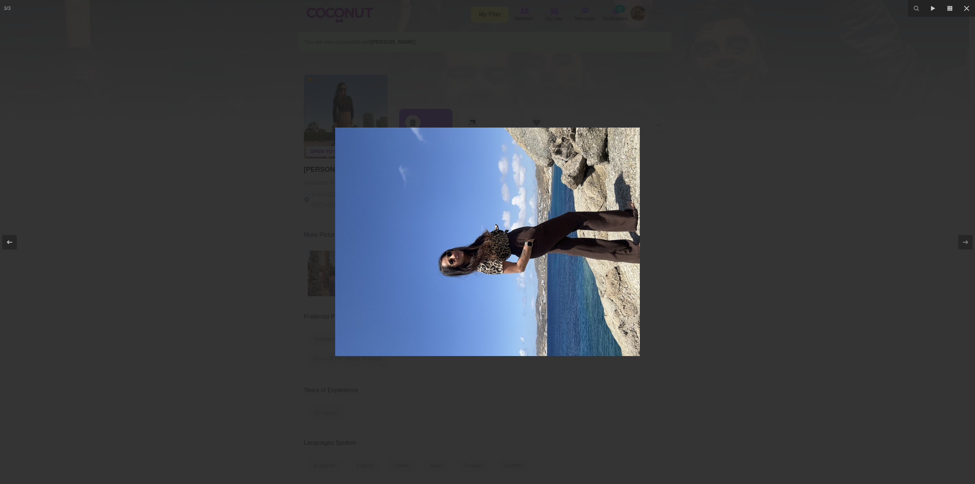
click at [885, 201] on div at bounding box center [487, 242] width 975 height 484
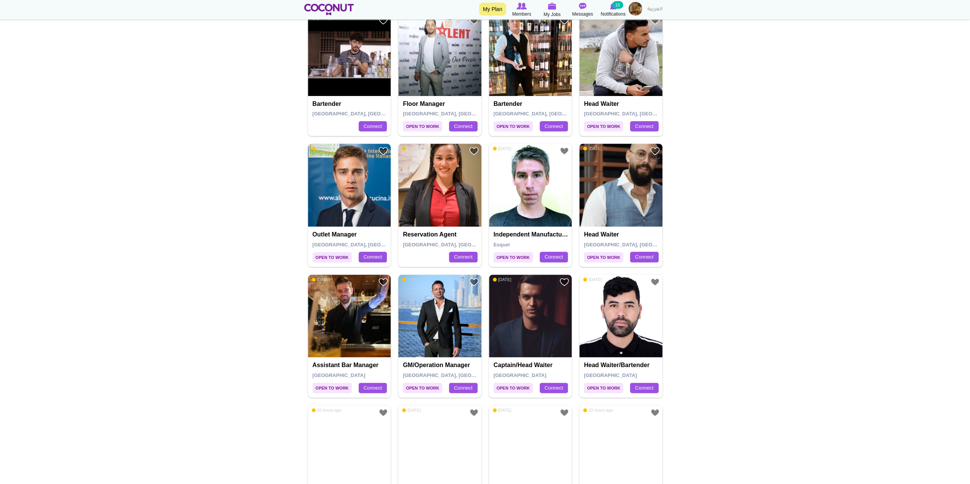
scroll to position [800, 0]
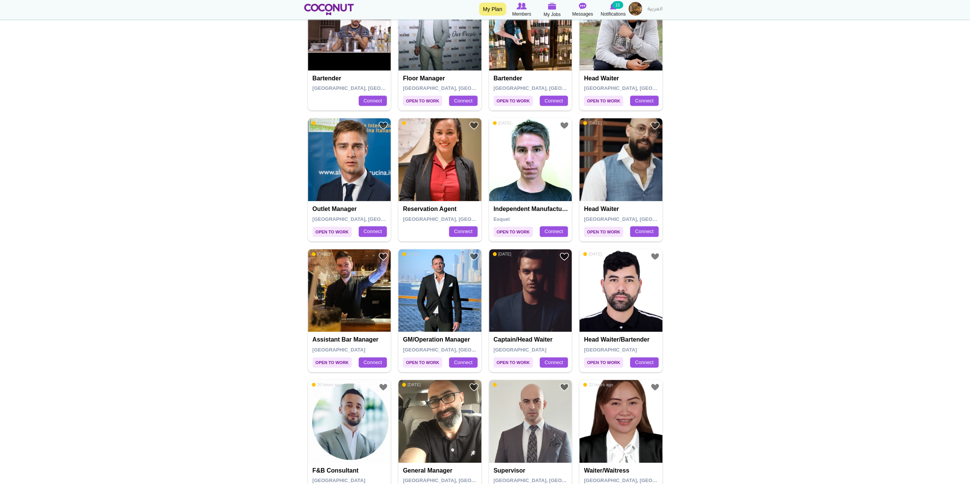
click at [367, 291] on img at bounding box center [349, 290] width 83 height 83
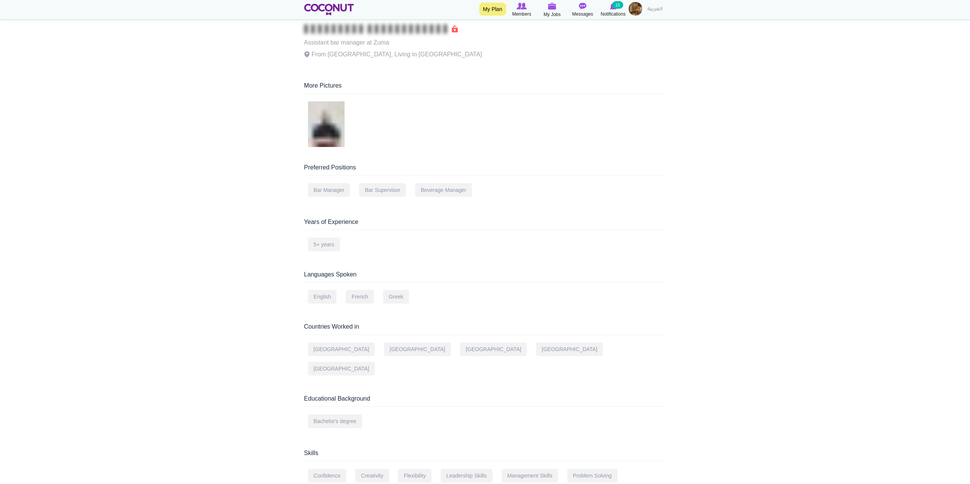
scroll to position [114, 0]
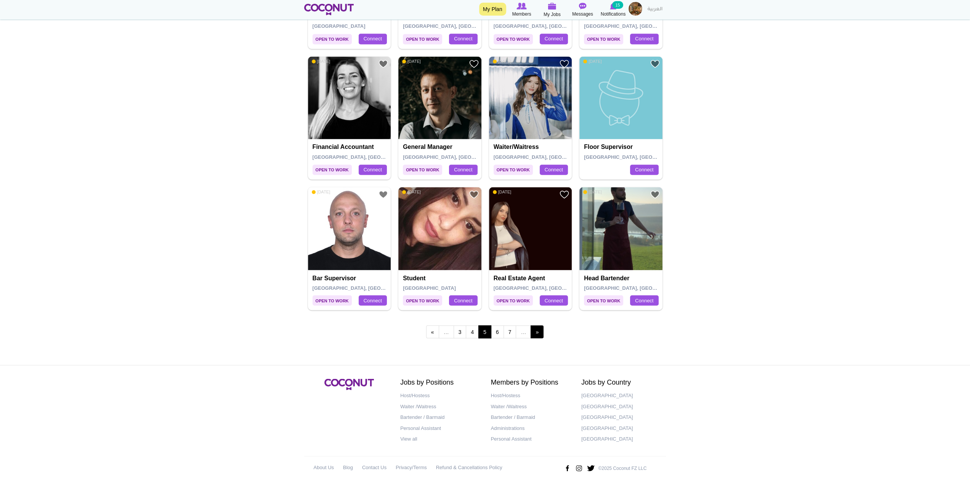
scroll to position [1255, 0]
click at [499, 328] on link "6" at bounding box center [497, 331] width 13 height 13
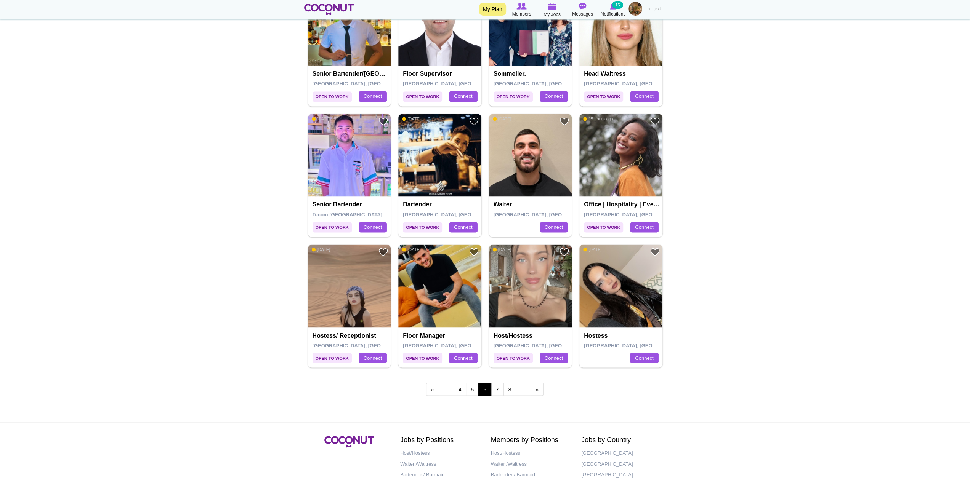
scroll to position [1255, 0]
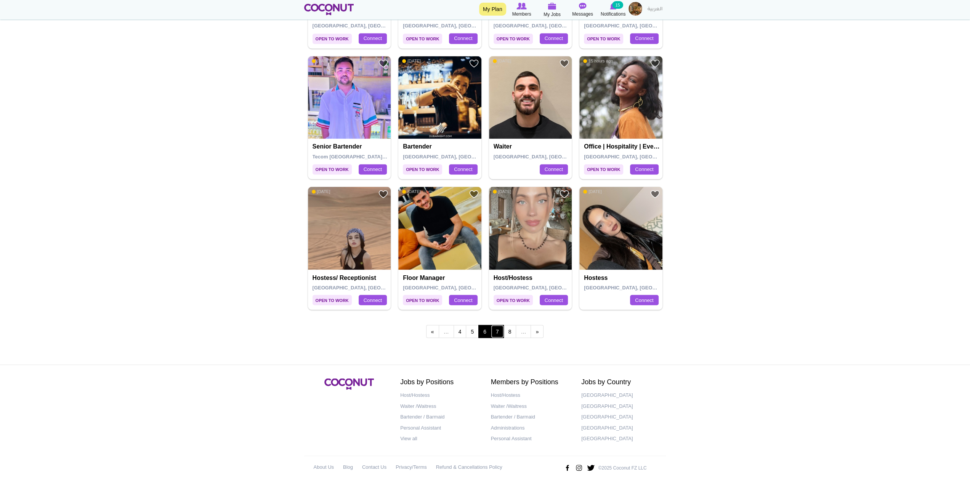
click at [498, 328] on link "7" at bounding box center [497, 331] width 13 height 13
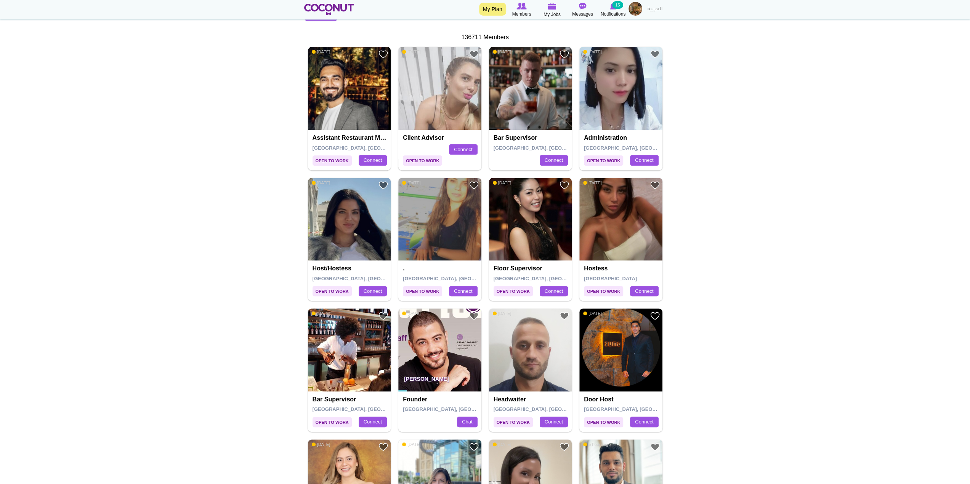
scroll to position [305, 0]
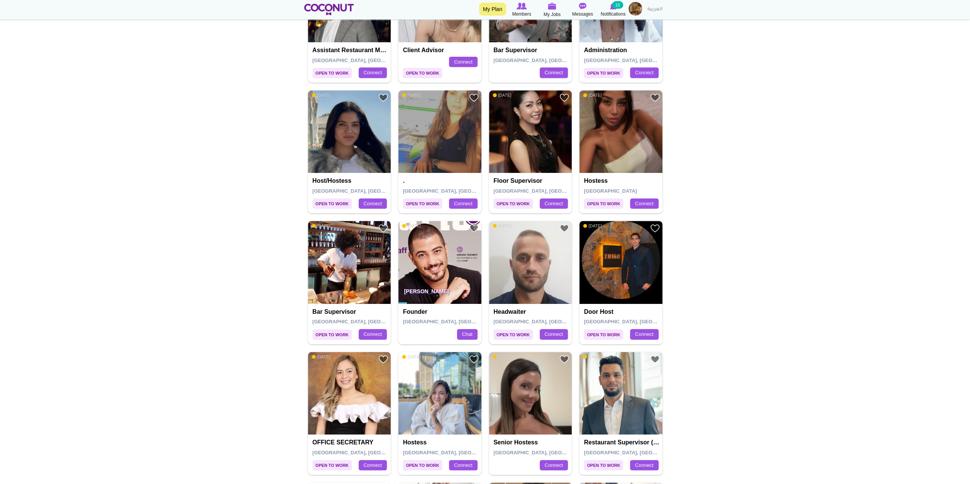
click at [350, 265] on img at bounding box center [349, 262] width 83 height 83
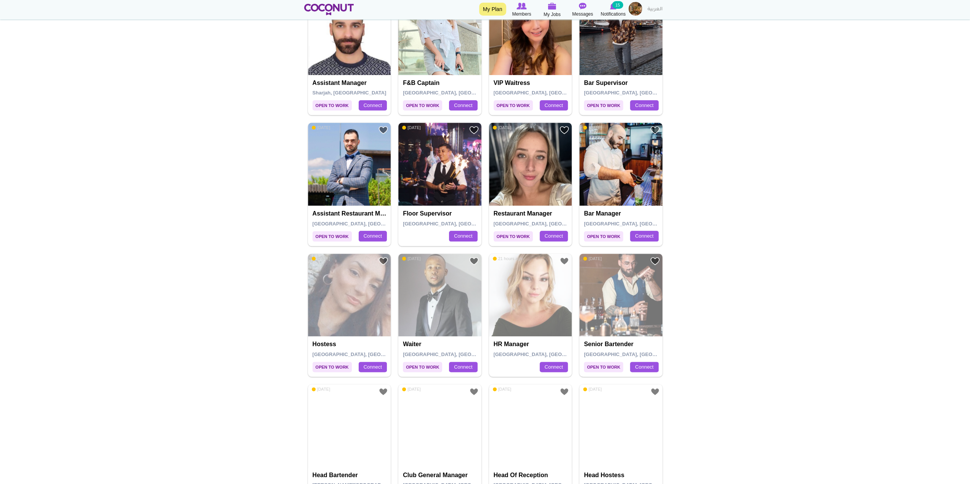
scroll to position [800, 0]
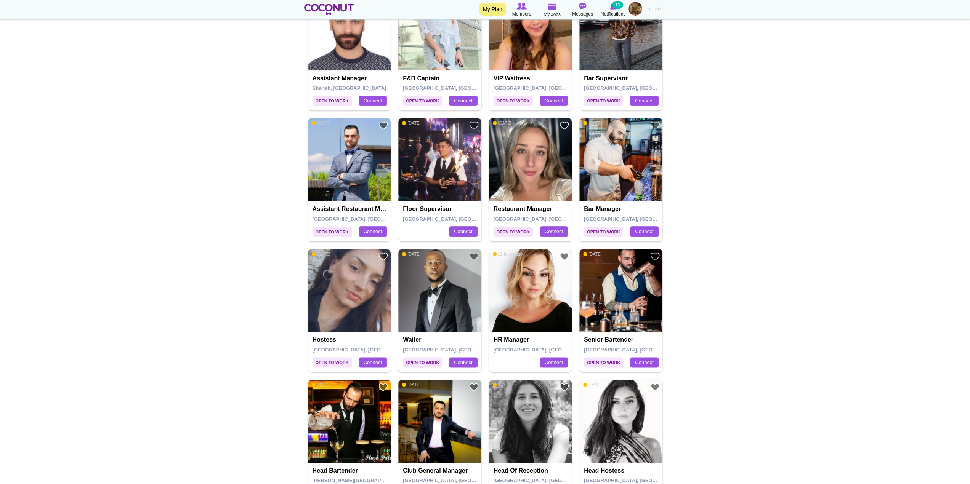
click at [533, 168] on img at bounding box center [530, 159] width 83 height 83
click at [522, 173] on img at bounding box center [530, 159] width 83 height 83
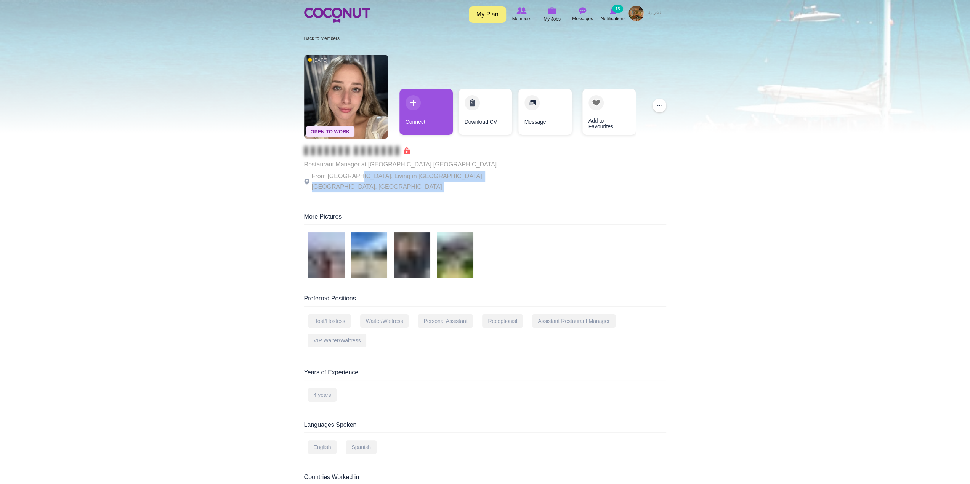
drag, startPoint x: 353, startPoint y: 179, endPoint x: 574, endPoint y: 180, distance: 221.0
click at [574, 180] on div "Open To Work [DATE] Restaurant Manager at [GEOGRAPHIC_DATA] [GEOGRAPHIC_DATA] F…" at bounding box center [485, 124] width 362 height 146
click at [412, 112] on link "Connect" at bounding box center [425, 112] width 53 height 46
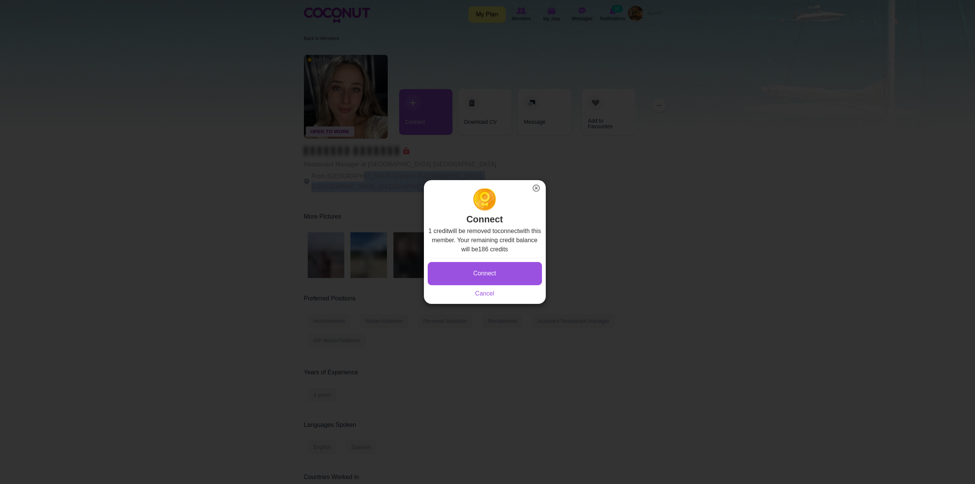
drag, startPoint x: 536, startPoint y: 188, endPoint x: 426, endPoint y: 151, distance: 116.0
click at [536, 188] on button "×" at bounding box center [536, 188] width 10 height 10
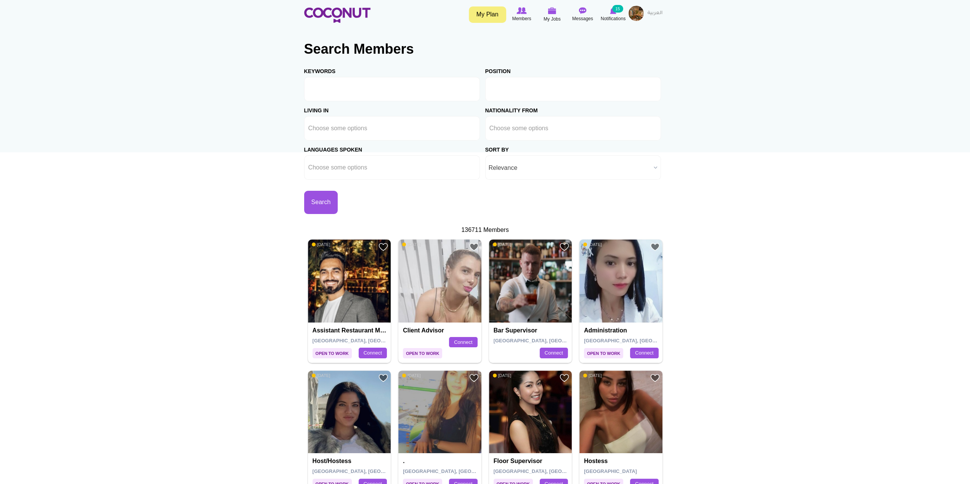
click at [507, 86] on input "text" at bounding box center [523, 89] width 69 height 7
type input "res"
click at [568, 140] on li "Res taurant Manager" at bounding box center [572, 144] width 175 height 10
click at [327, 202] on button "Search" at bounding box center [321, 202] width 34 height 23
click at [322, 199] on button "Search" at bounding box center [321, 202] width 34 height 23
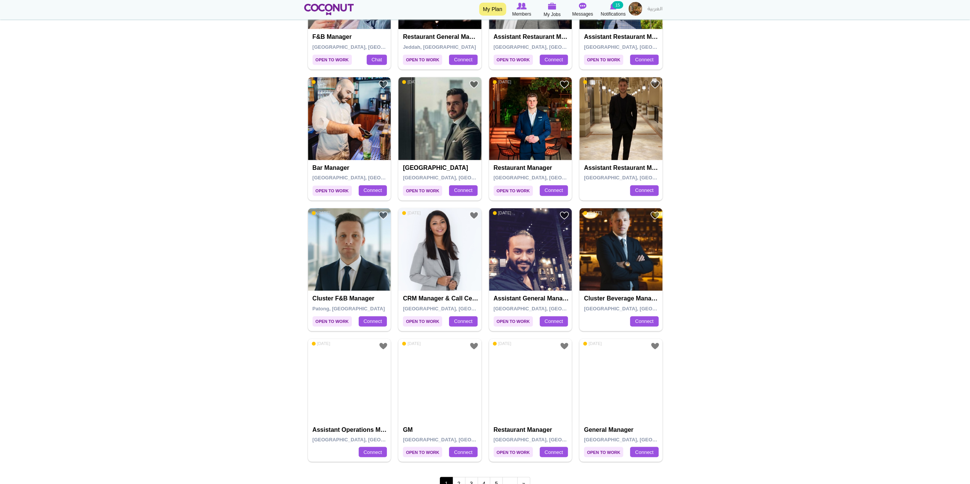
scroll to position [1105, 0]
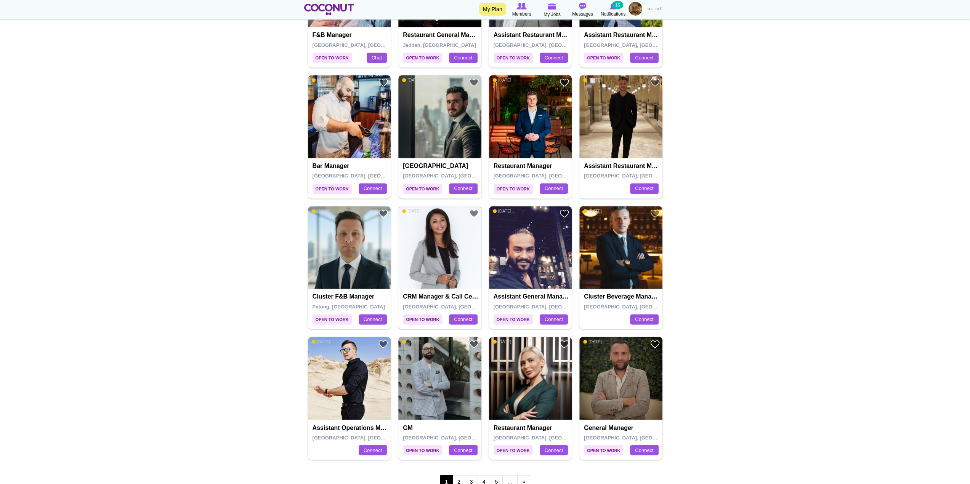
click at [440, 256] on img at bounding box center [439, 247] width 83 height 83
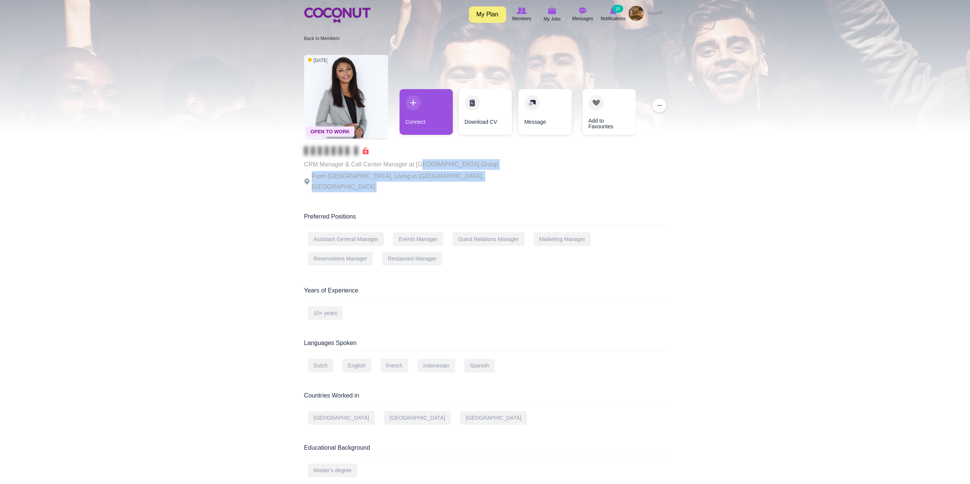
drag, startPoint x: 422, startPoint y: 166, endPoint x: 541, endPoint y: 168, distance: 119.3
click at [541, 168] on div "Open To Work 6 days ago CRM Manager & Call Center Manager at Skelmore Hospitali…" at bounding box center [485, 124] width 362 height 146
click at [503, 186] on div "Open To Work 6 days ago CRM Manager & Call Center Manager at Skelmore Hospitali…" at bounding box center [485, 124] width 362 height 146
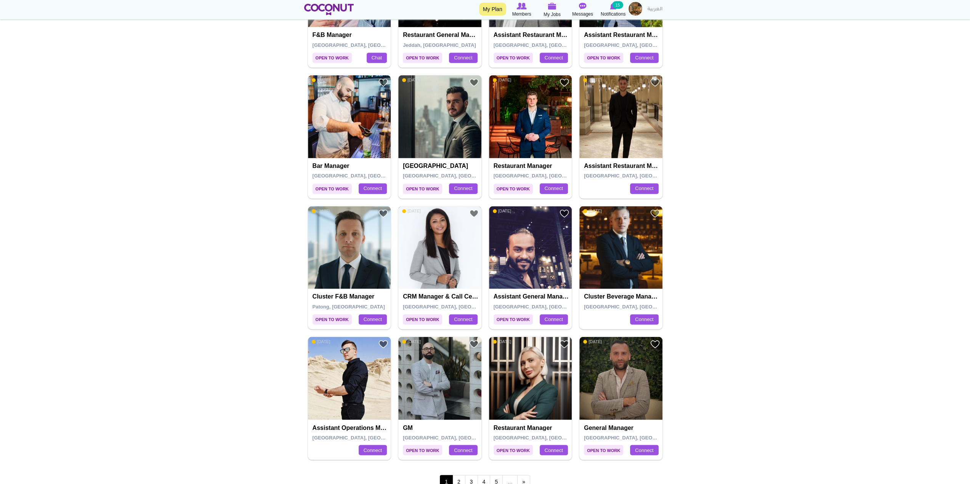
click at [439, 240] on img at bounding box center [439, 247] width 83 height 83
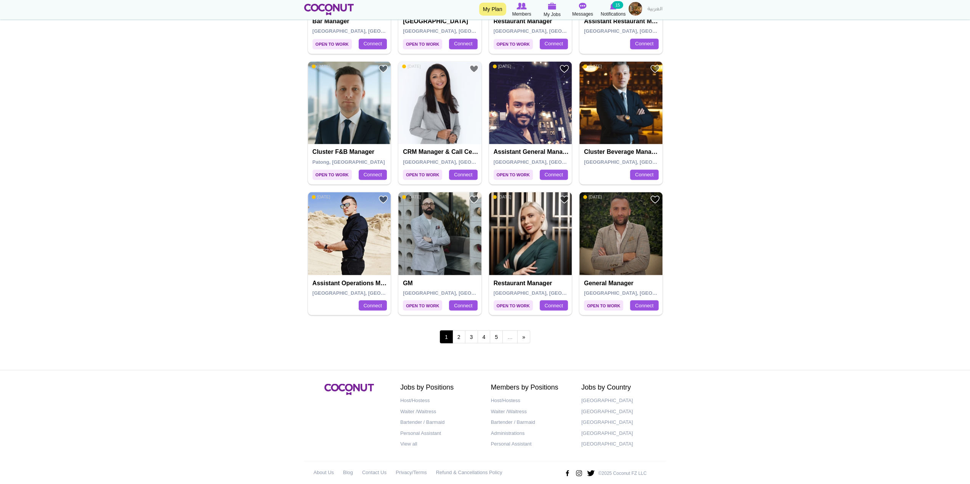
scroll to position [1255, 0]
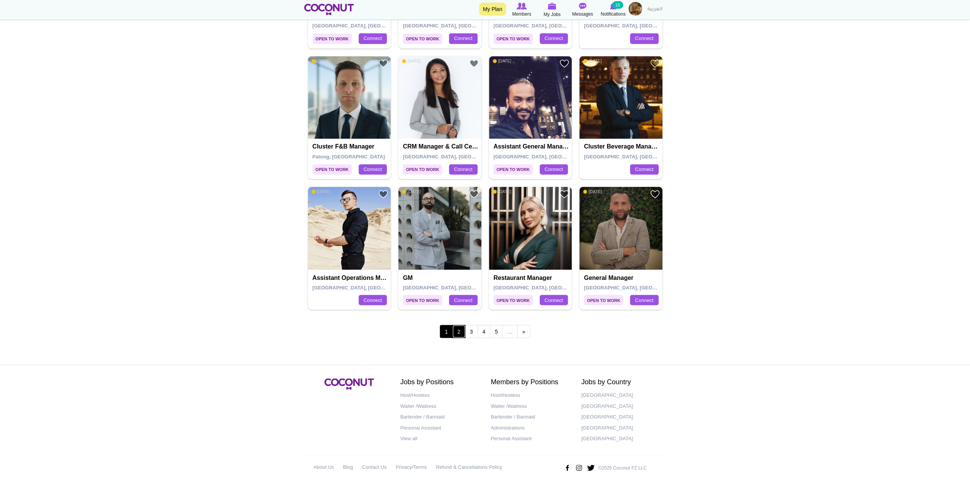
click at [459, 327] on link "2" at bounding box center [458, 331] width 13 height 13
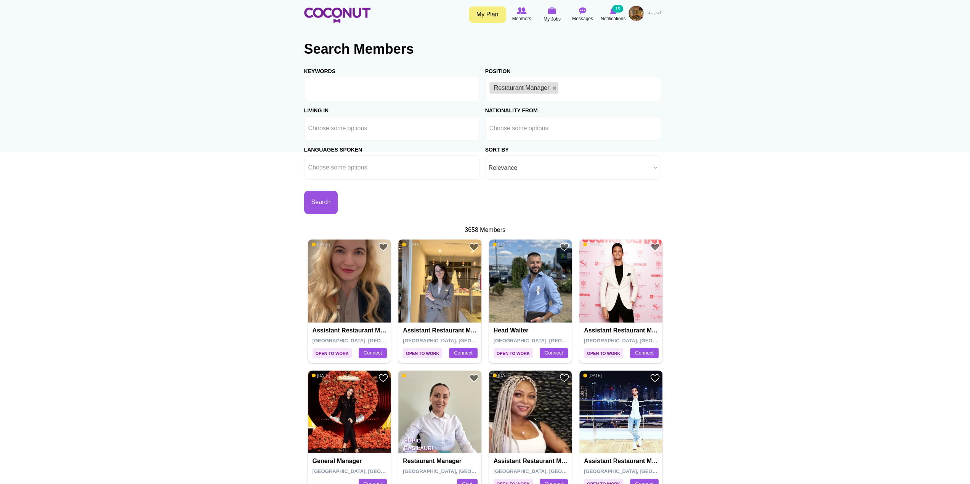
click at [457, 293] on img at bounding box center [439, 281] width 83 height 83
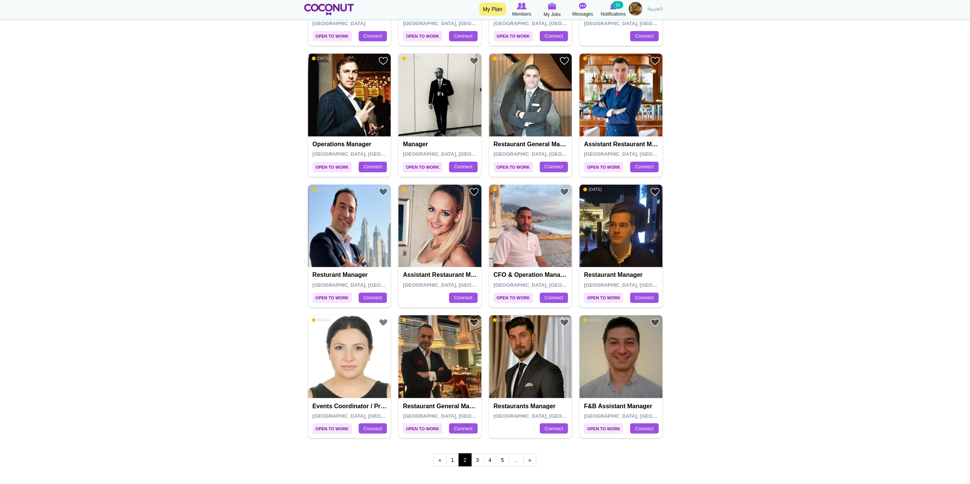
scroll to position [1255, 0]
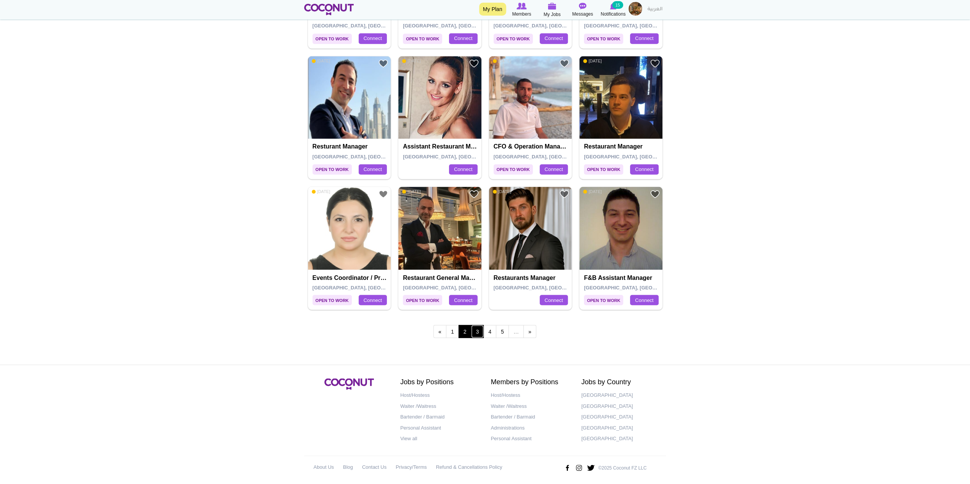
click at [475, 327] on link "3" at bounding box center [477, 331] width 13 height 13
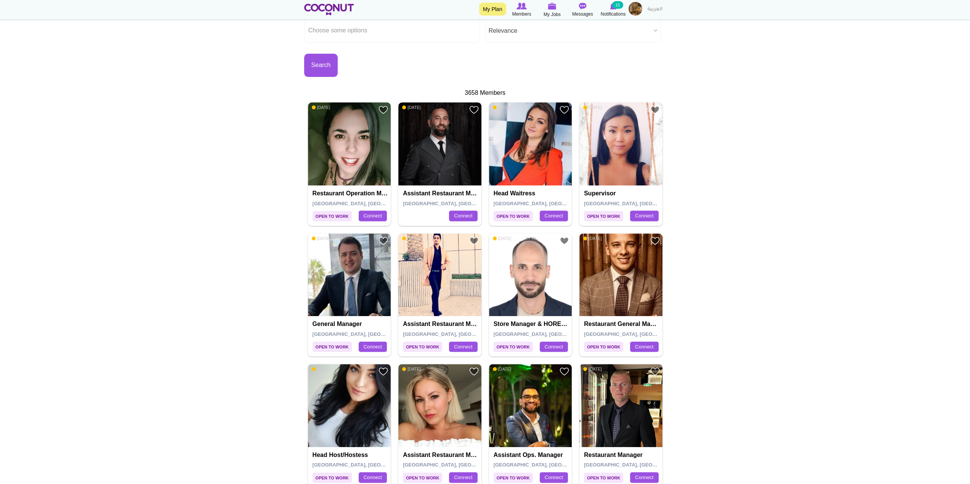
scroll to position [190, 0]
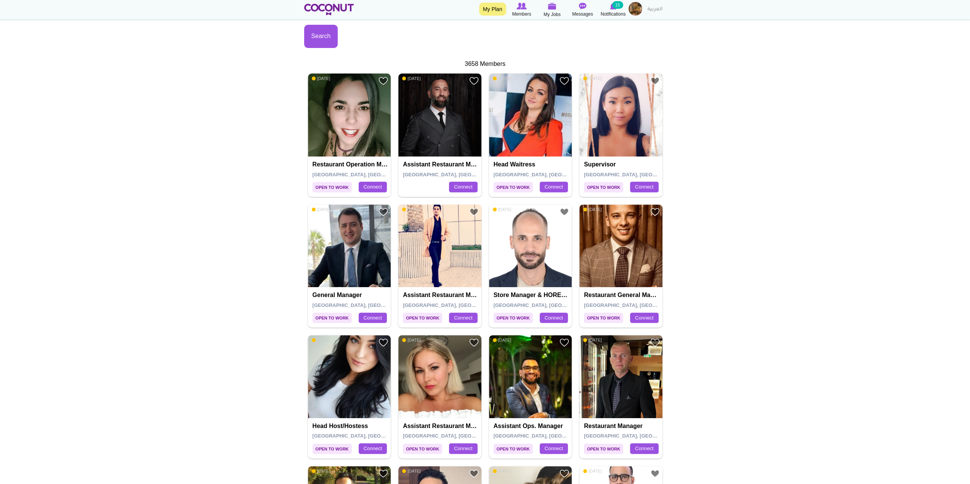
click at [623, 122] on img at bounding box center [620, 115] width 83 height 83
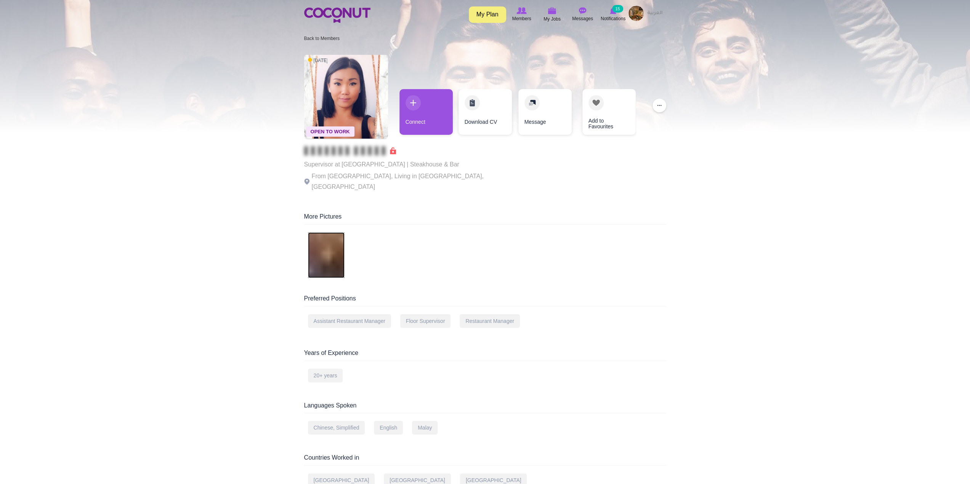
click at [337, 241] on img at bounding box center [326, 255] width 37 height 46
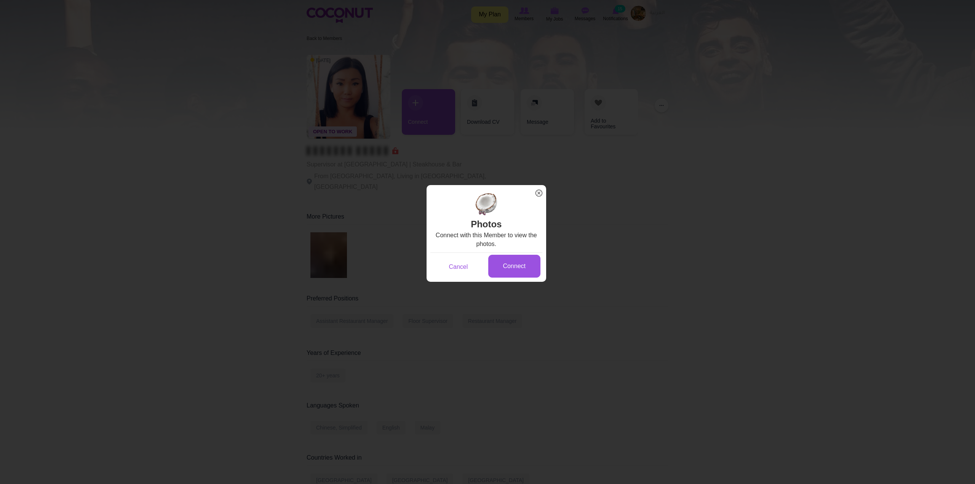
click at [539, 194] on span "x" at bounding box center [539, 193] width 10 height 10
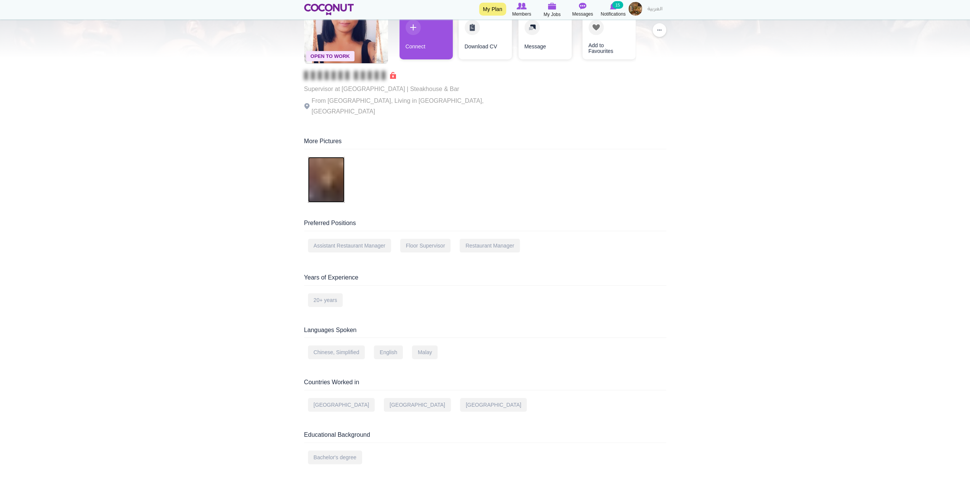
scroll to position [76, 0]
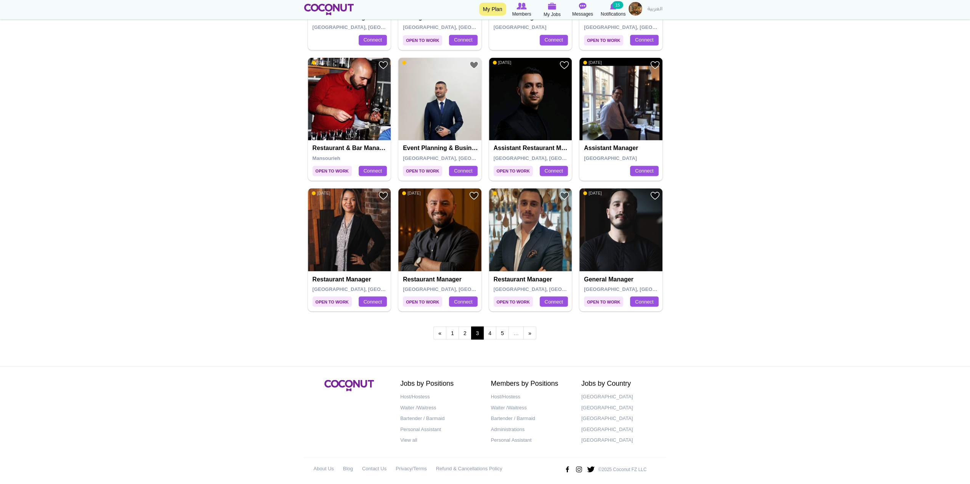
scroll to position [1255, 0]
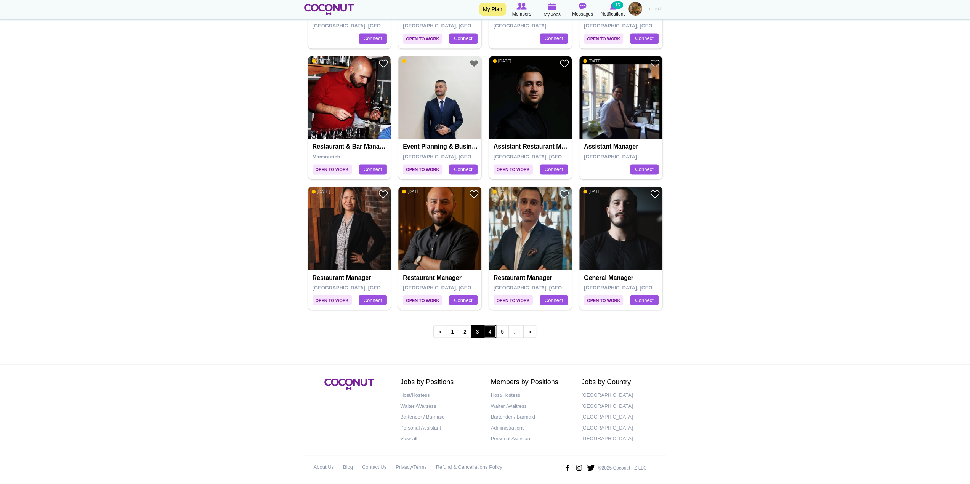
click at [491, 325] on link "4" at bounding box center [489, 331] width 13 height 13
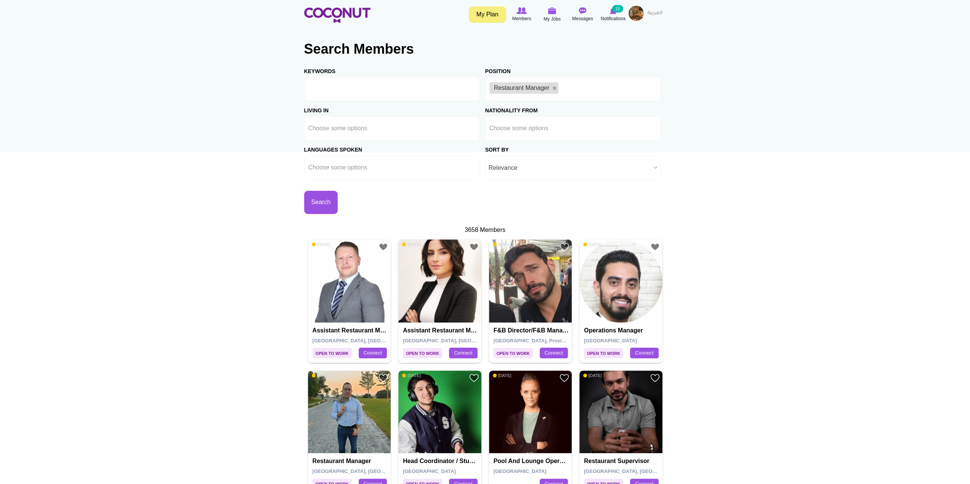
drag, startPoint x: 0, startPoint y: 0, endPoint x: 491, endPoint y: 323, distance: 587.9
drag, startPoint x: 491, startPoint y: 323, endPoint x: 727, endPoint y: 274, distance: 240.4
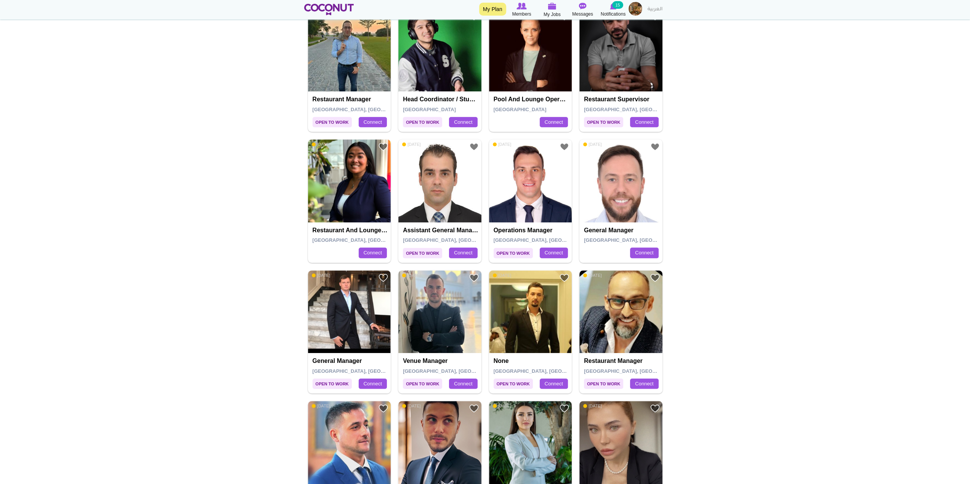
scroll to position [305, 0]
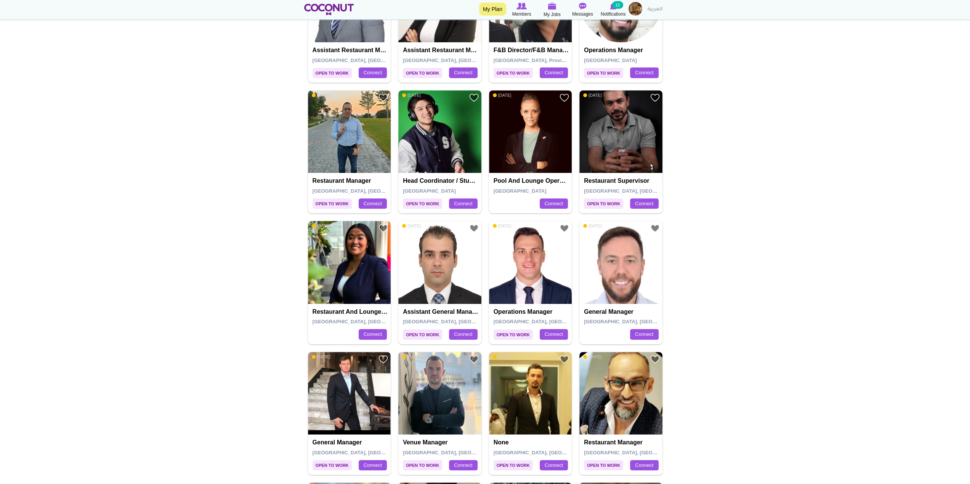
click at [531, 153] on img at bounding box center [530, 131] width 83 height 83
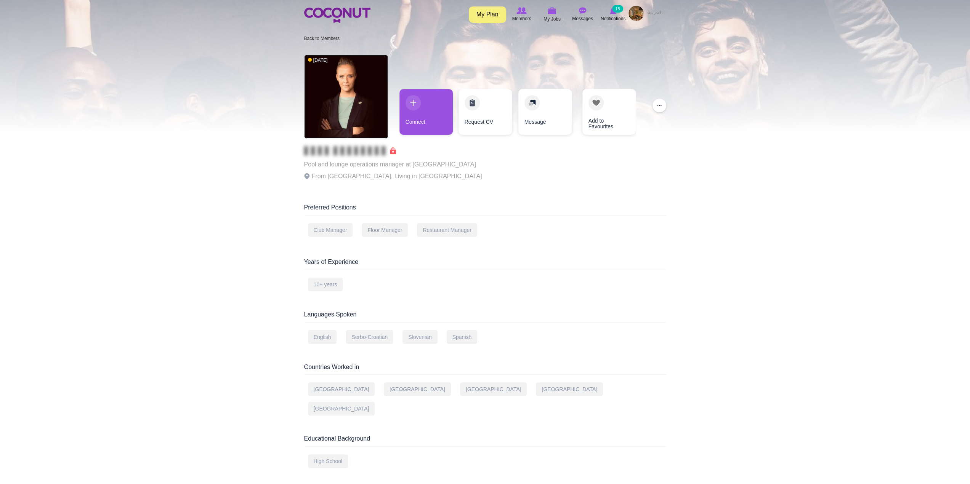
click at [349, 102] on img at bounding box center [346, 97] width 84 height 84
click at [341, 89] on img at bounding box center [346, 97] width 84 height 84
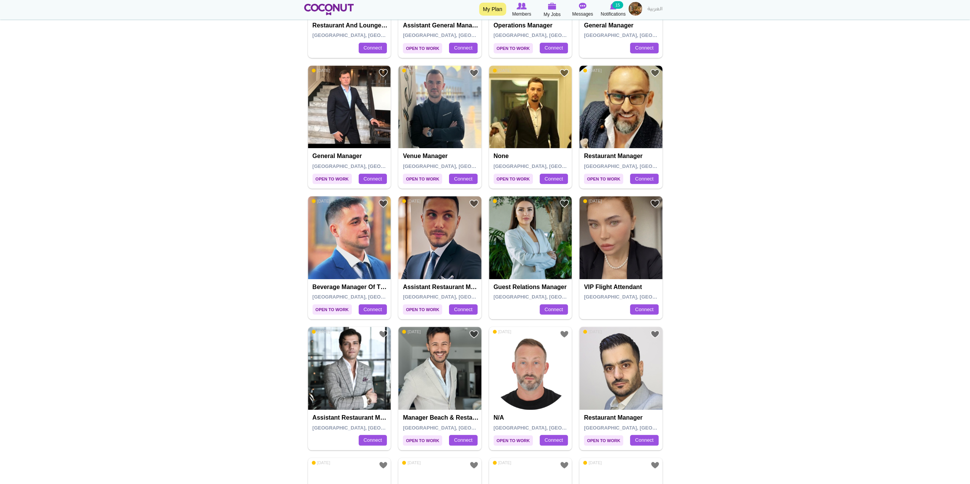
scroll to position [724, 0]
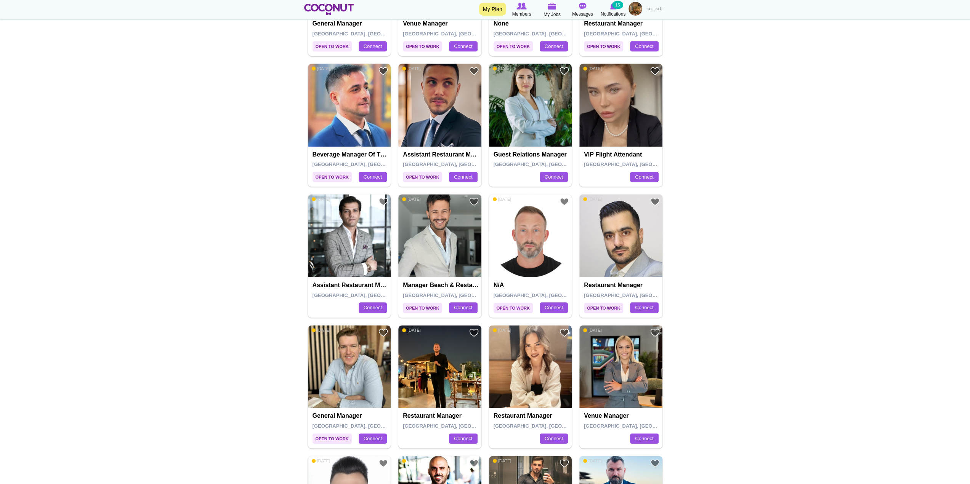
click at [545, 376] on img at bounding box center [530, 366] width 83 height 83
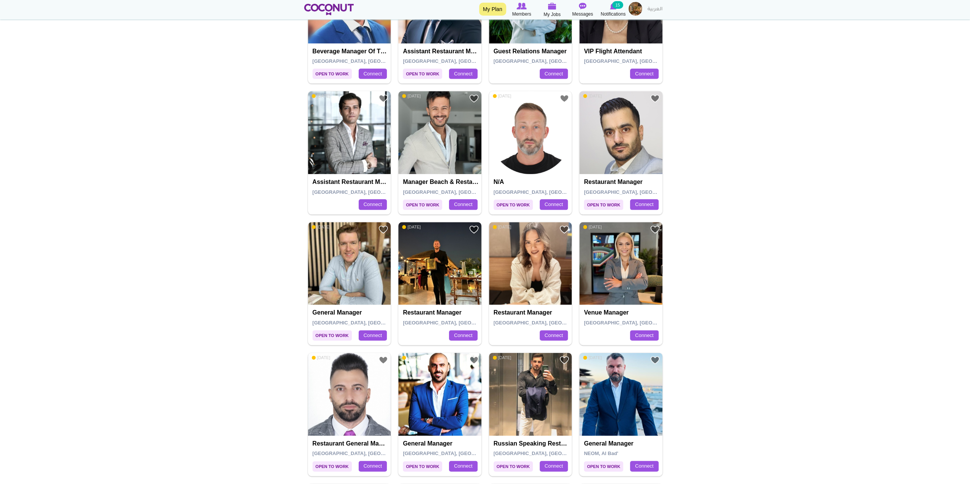
scroll to position [876, 0]
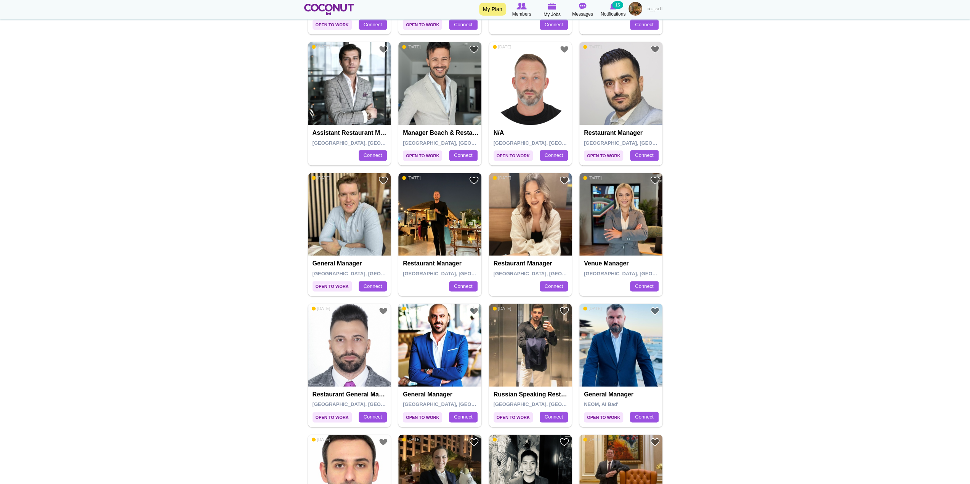
click at [457, 333] on img at bounding box center [439, 345] width 83 height 83
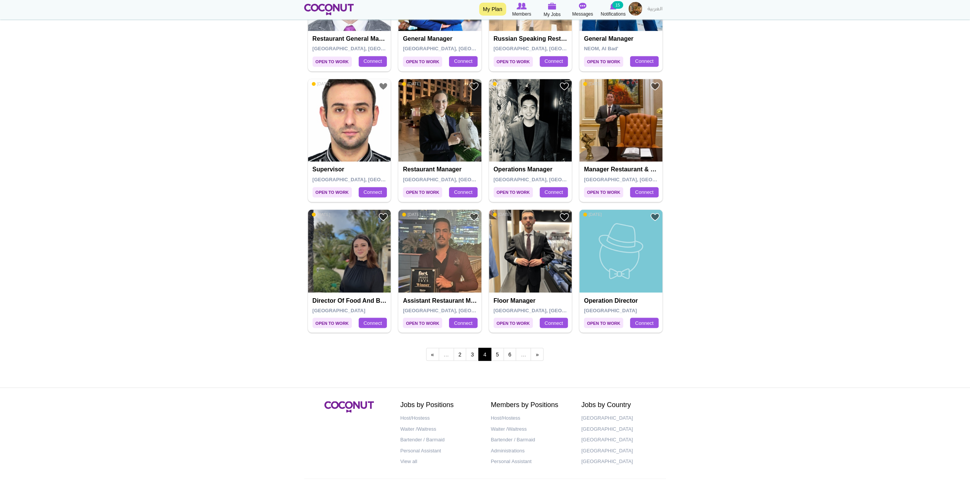
scroll to position [1255, 0]
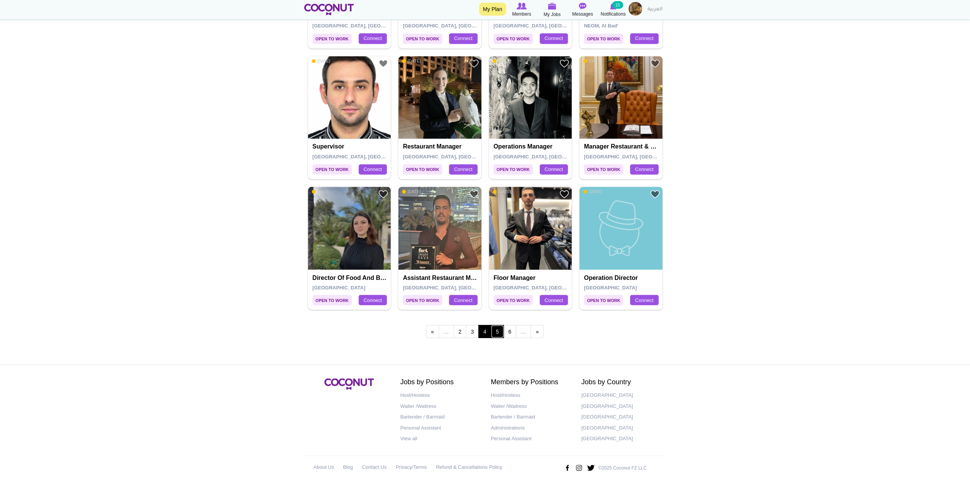
click at [499, 330] on link "5" at bounding box center [497, 331] width 13 height 13
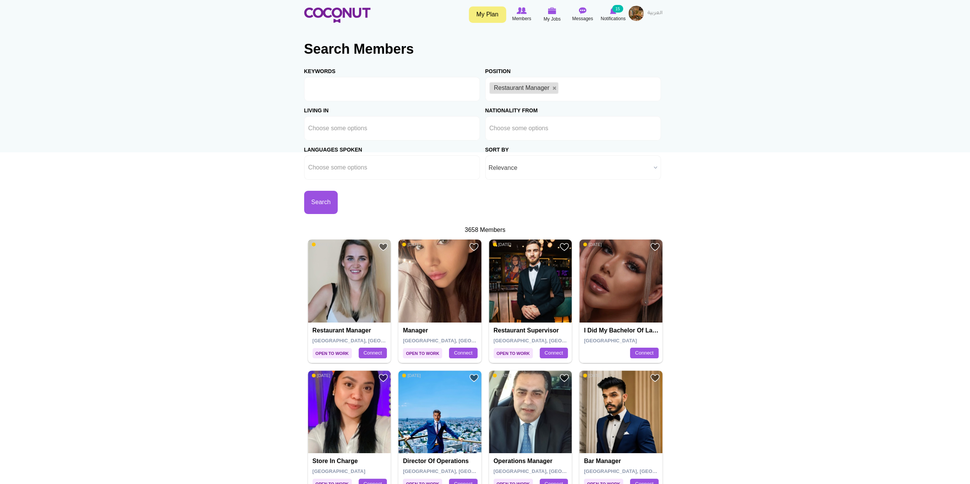
click at [370, 290] on img at bounding box center [349, 281] width 83 height 83
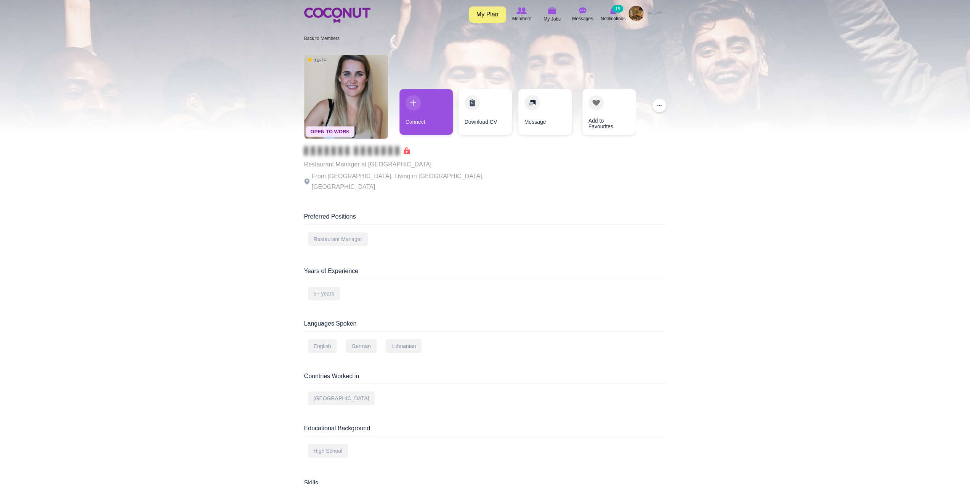
drag, startPoint x: 318, startPoint y: 163, endPoint x: 438, endPoint y: 165, distance: 119.3
click at [438, 165] on p "Restaurant Manager at [GEOGRAPHIC_DATA]" at bounding box center [409, 164] width 210 height 11
drag, startPoint x: 414, startPoint y: 200, endPoint x: 325, endPoint y: 181, distance: 91.9
click at [411, 200] on div "Open To Work 8 months ago Restaurant Manager at Heddon Street Kitchen From Lith…" at bounding box center [484, 351] width 373 height 601
click at [345, 131] on span "Open To Work" at bounding box center [330, 131] width 48 height 10
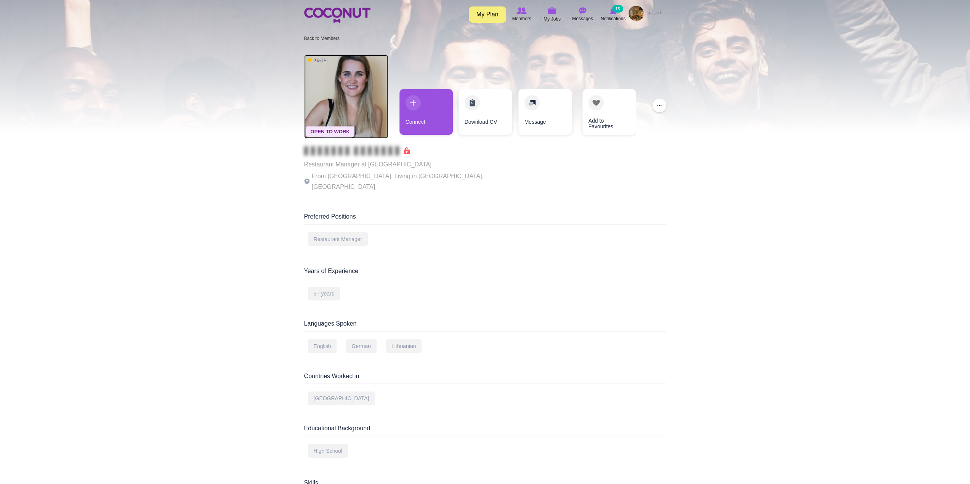
click at [349, 81] on img at bounding box center [346, 97] width 84 height 84
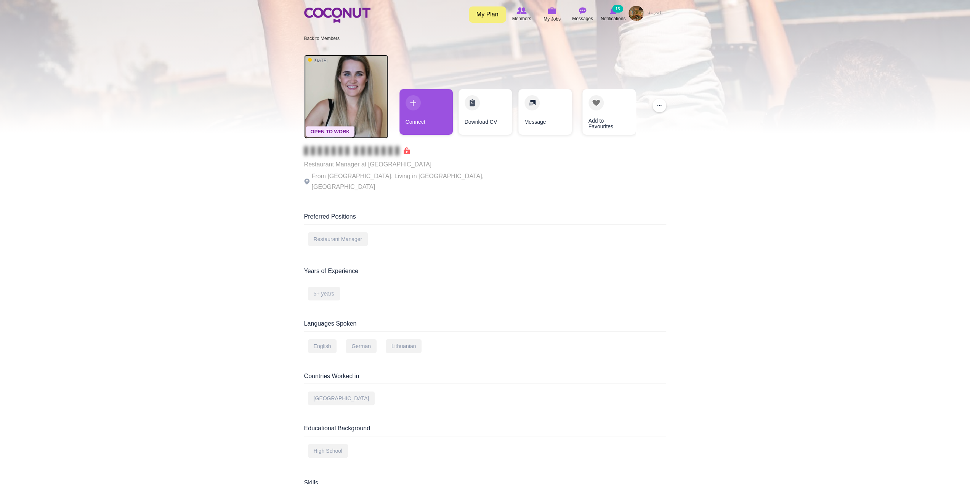
click at [367, 110] on img at bounding box center [346, 97] width 84 height 84
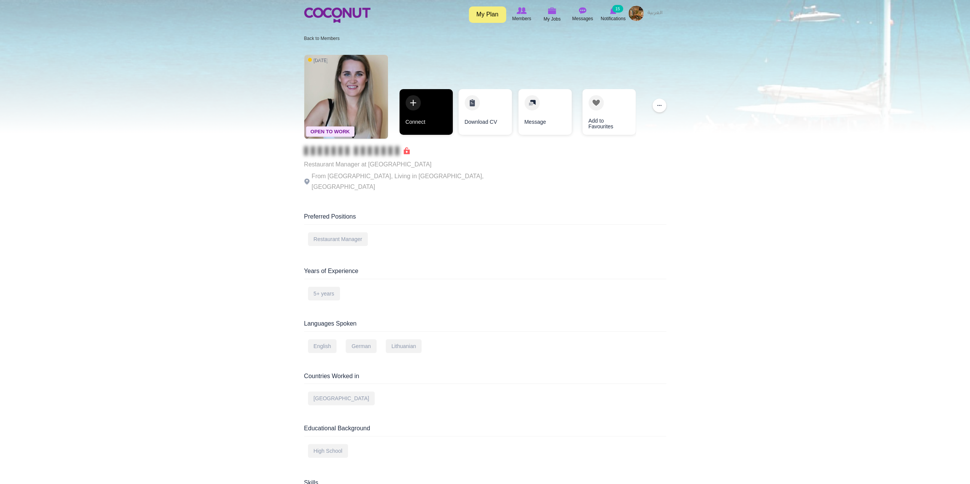
click at [411, 103] on link "Connect" at bounding box center [425, 112] width 53 height 46
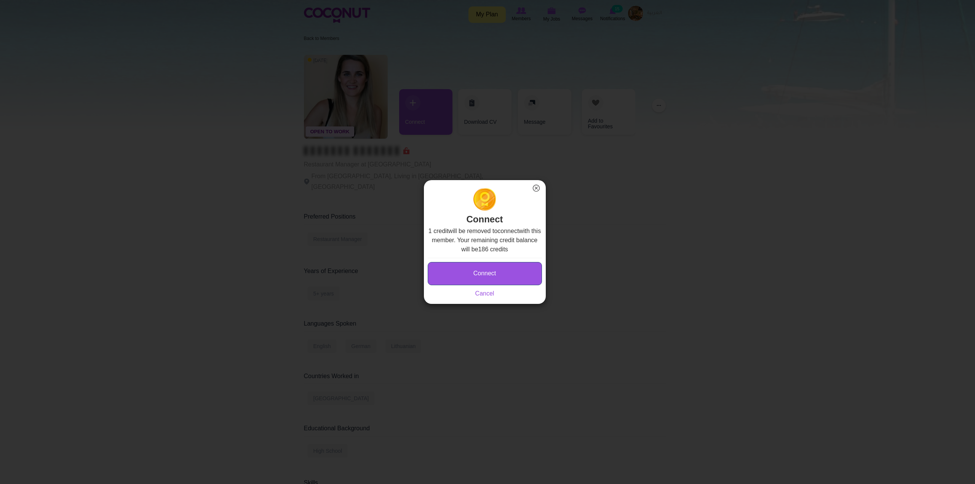
click at [482, 278] on button "Connect" at bounding box center [485, 273] width 114 height 23
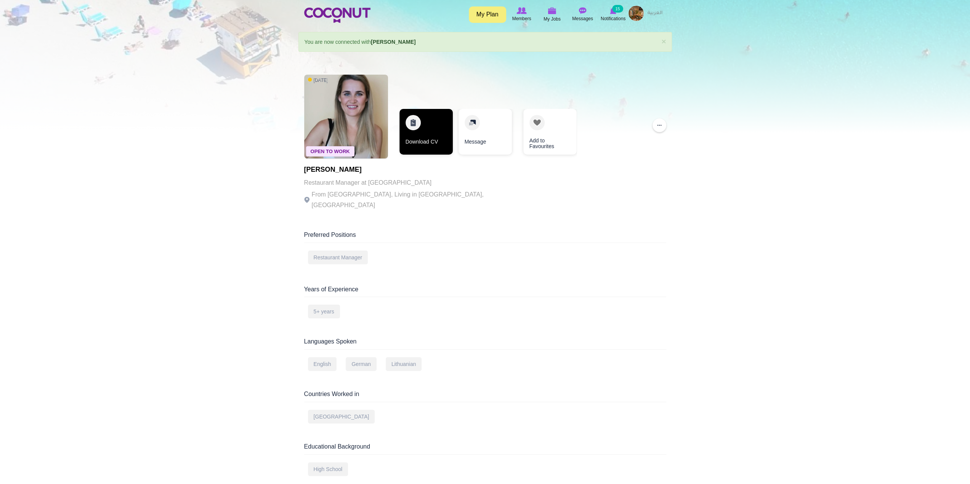
click at [415, 133] on link "Download CV" at bounding box center [425, 132] width 53 height 46
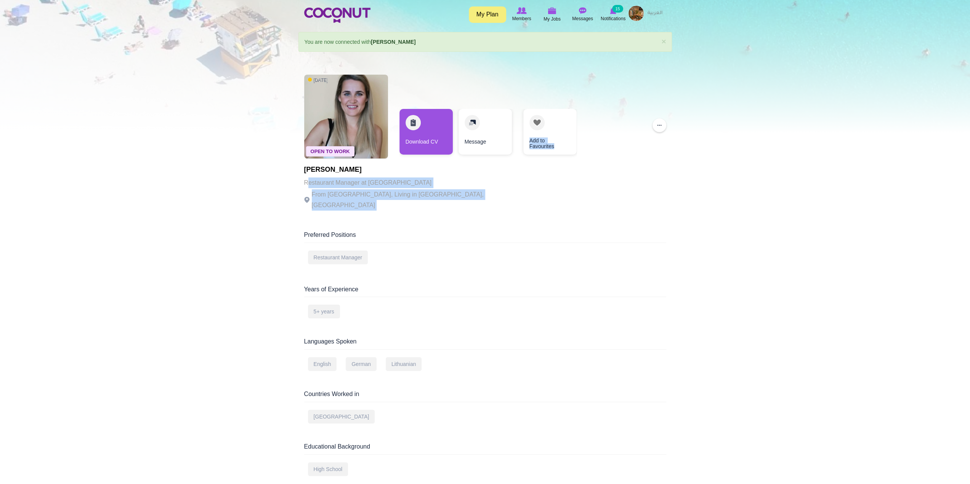
drag, startPoint x: 307, startPoint y: 182, endPoint x: 523, endPoint y: 192, distance: 216.2
click at [523, 192] on div "Open To Work 8 months ago Jurgita Pereira Restaurant Manager at Heddon Street K…" at bounding box center [485, 143] width 362 height 145
drag, startPoint x: 522, startPoint y: 207, endPoint x: 461, endPoint y: 211, distance: 61.1
click at [521, 207] on div "Open To Work 8 months ago Jurgita Pereira Restaurant Manager at Heddon Street K…" at bounding box center [485, 143] width 362 height 145
click at [378, 203] on div "Jurgita Pereira Restaurant Manager at Heddon Street Kitchen From Lithuania, Liv…" at bounding box center [409, 188] width 210 height 45
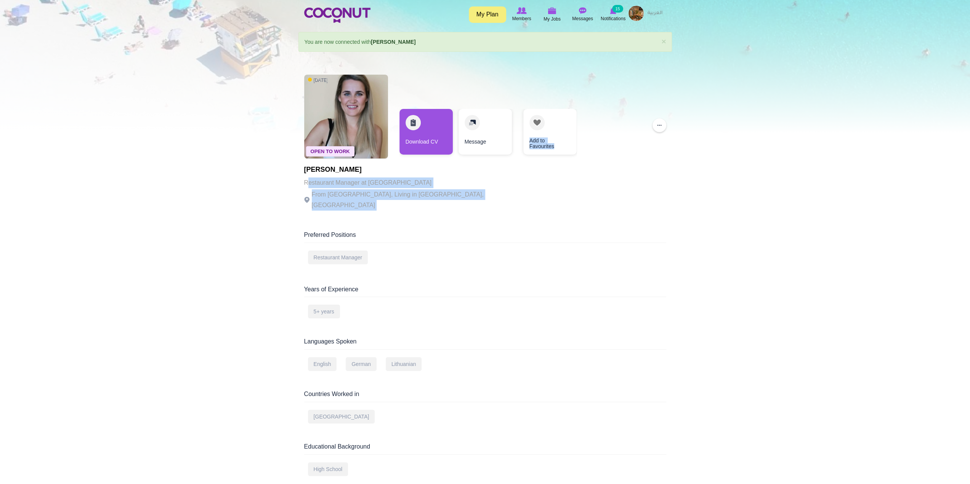
click at [291, 188] on body "Toggle navigation My Plan Members My Jobs Post a Job Messages Notifications 15 …" at bounding box center [485, 433] width 970 height 866
click at [306, 181] on p "Restaurant Manager at Heddon Street Kitchen" at bounding box center [409, 183] width 210 height 11
drag, startPoint x: 304, startPoint y: 181, endPoint x: 478, endPoint y: 195, distance: 175.1
click at [478, 195] on div "Open To Work 8 months ago Jurgita Pereira Restaurant Manager at Heddon Street K…" at bounding box center [485, 143] width 362 height 145
click at [447, 198] on p "From Lithuania, Living in Dubai, United Arab Emirates" at bounding box center [409, 199] width 210 height 21
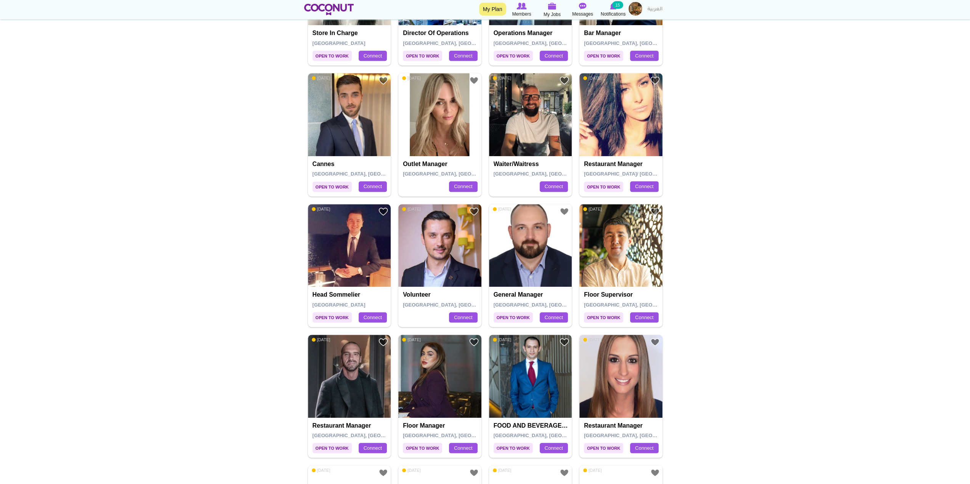
scroll to position [457, 0]
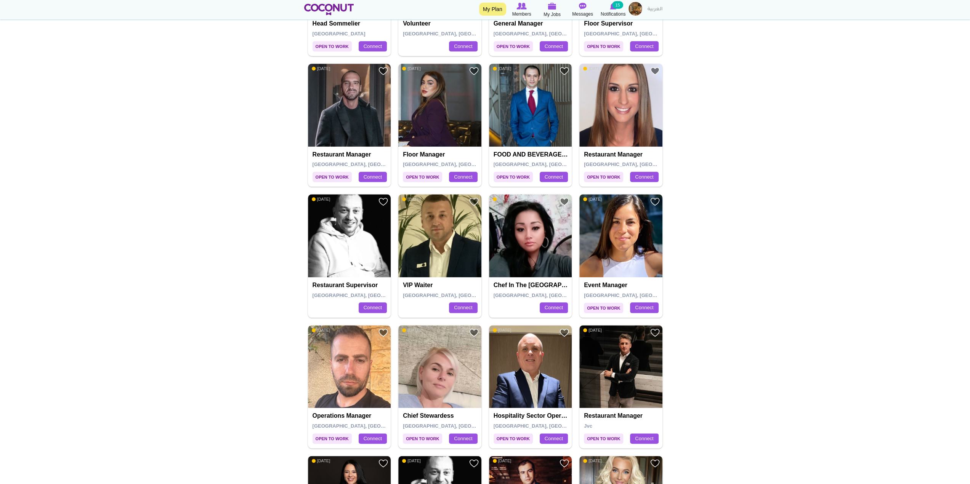
drag, startPoint x: 430, startPoint y: 335, endPoint x: 421, endPoint y: 333, distance: 9.0
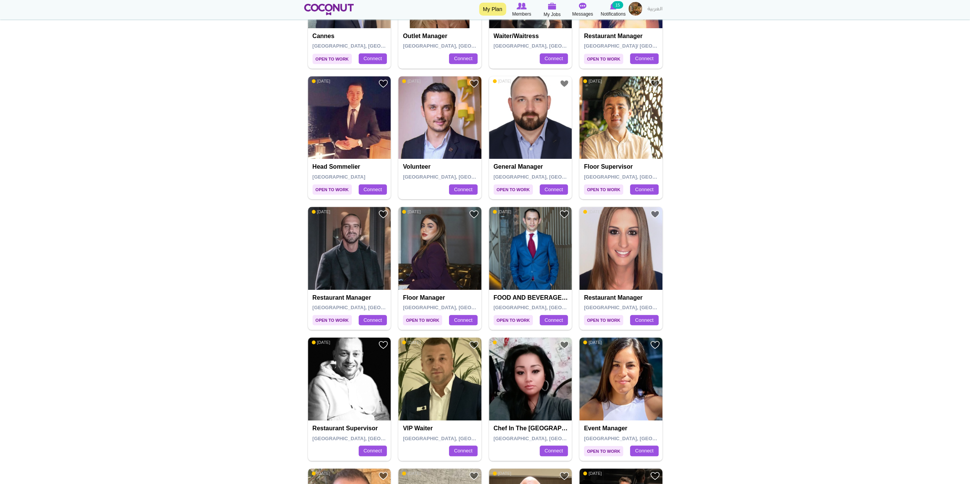
scroll to position [800, 0]
